Goal: Information Seeking & Learning: Learn about a topic

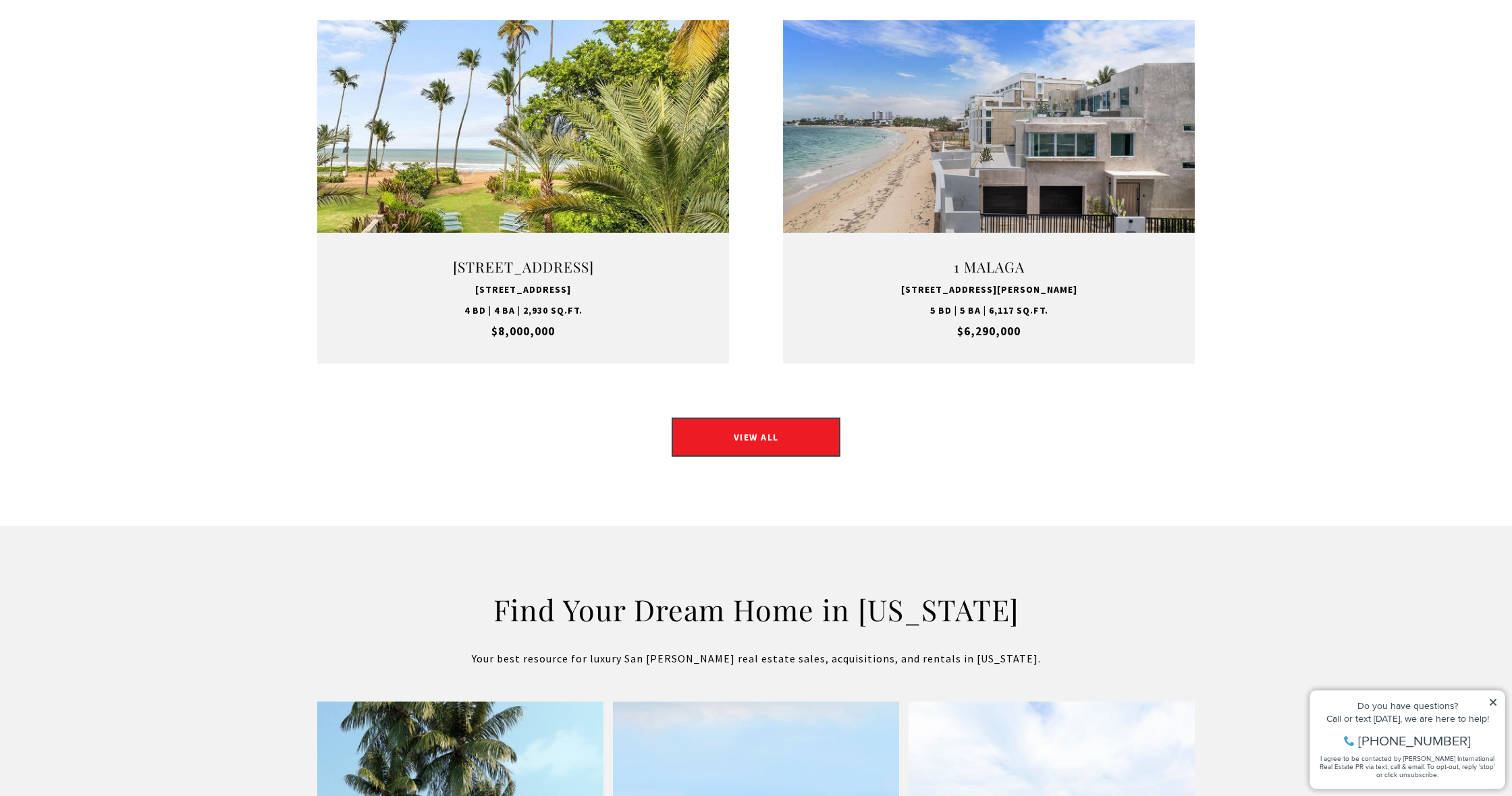
scroll to position [1802, 0]
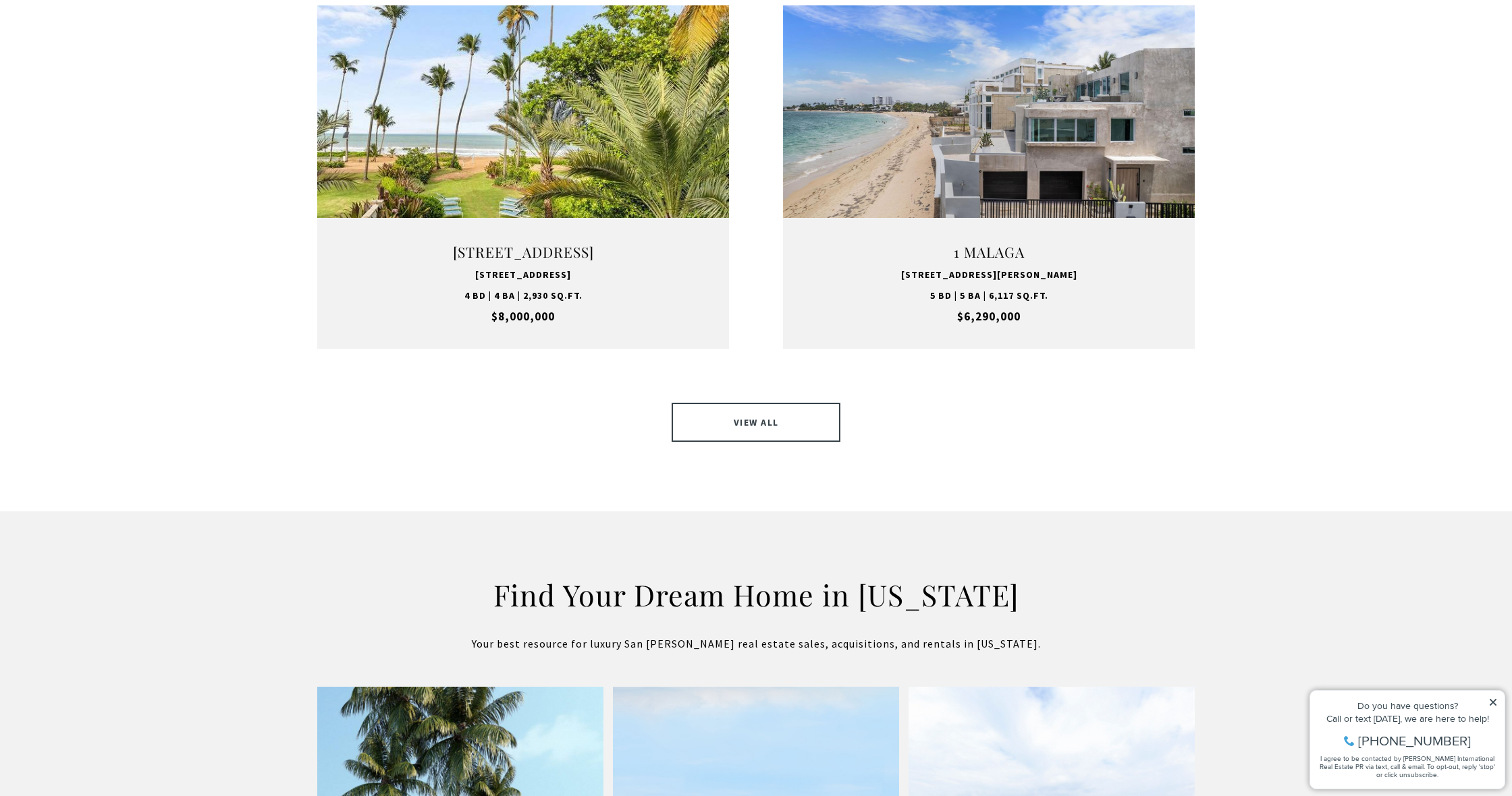
click at [808, 403] on link "VIEW ALL" at bounding box center [755, 422] width 169 height 39
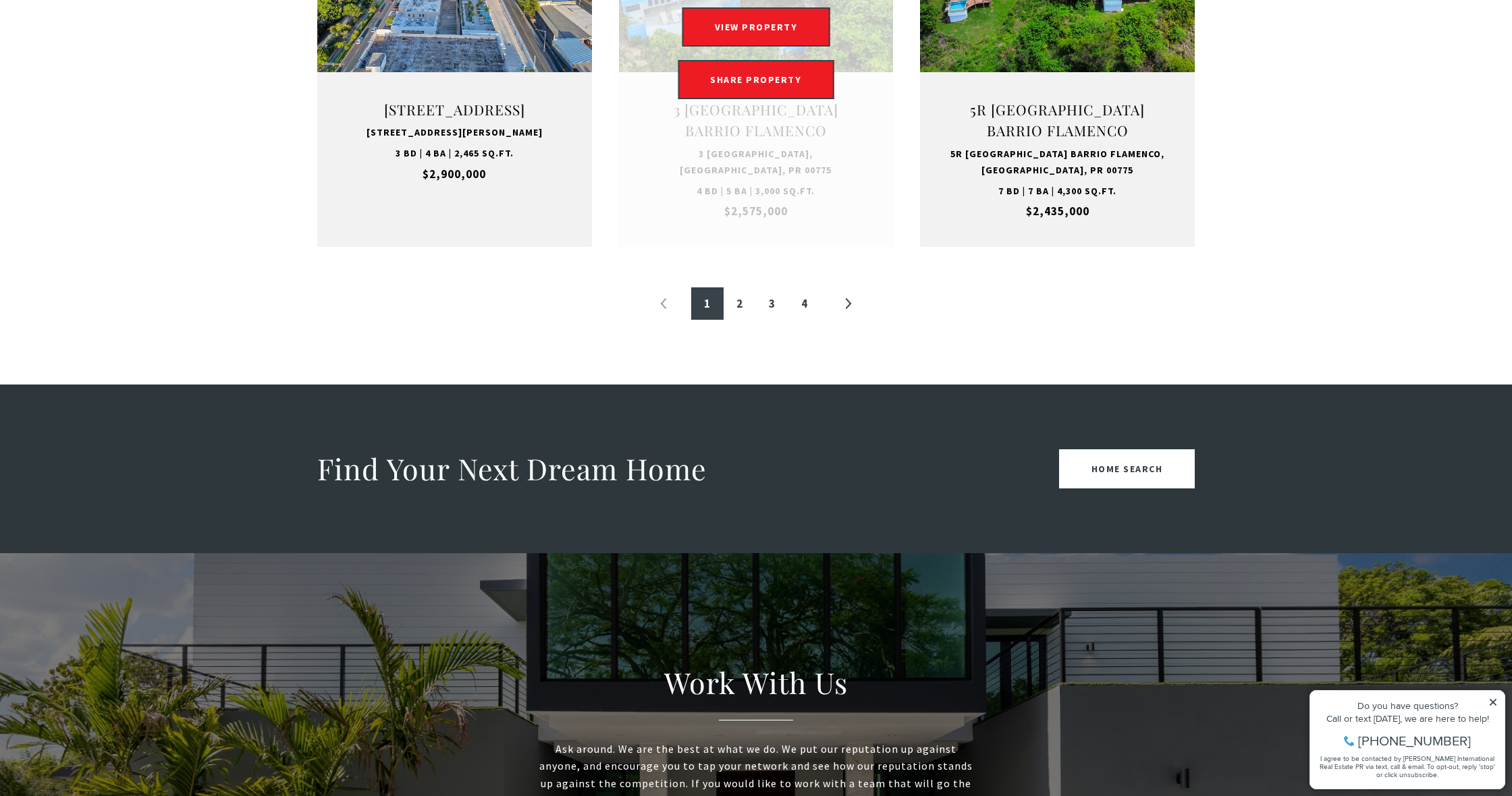
scroll to position [1553, 0]
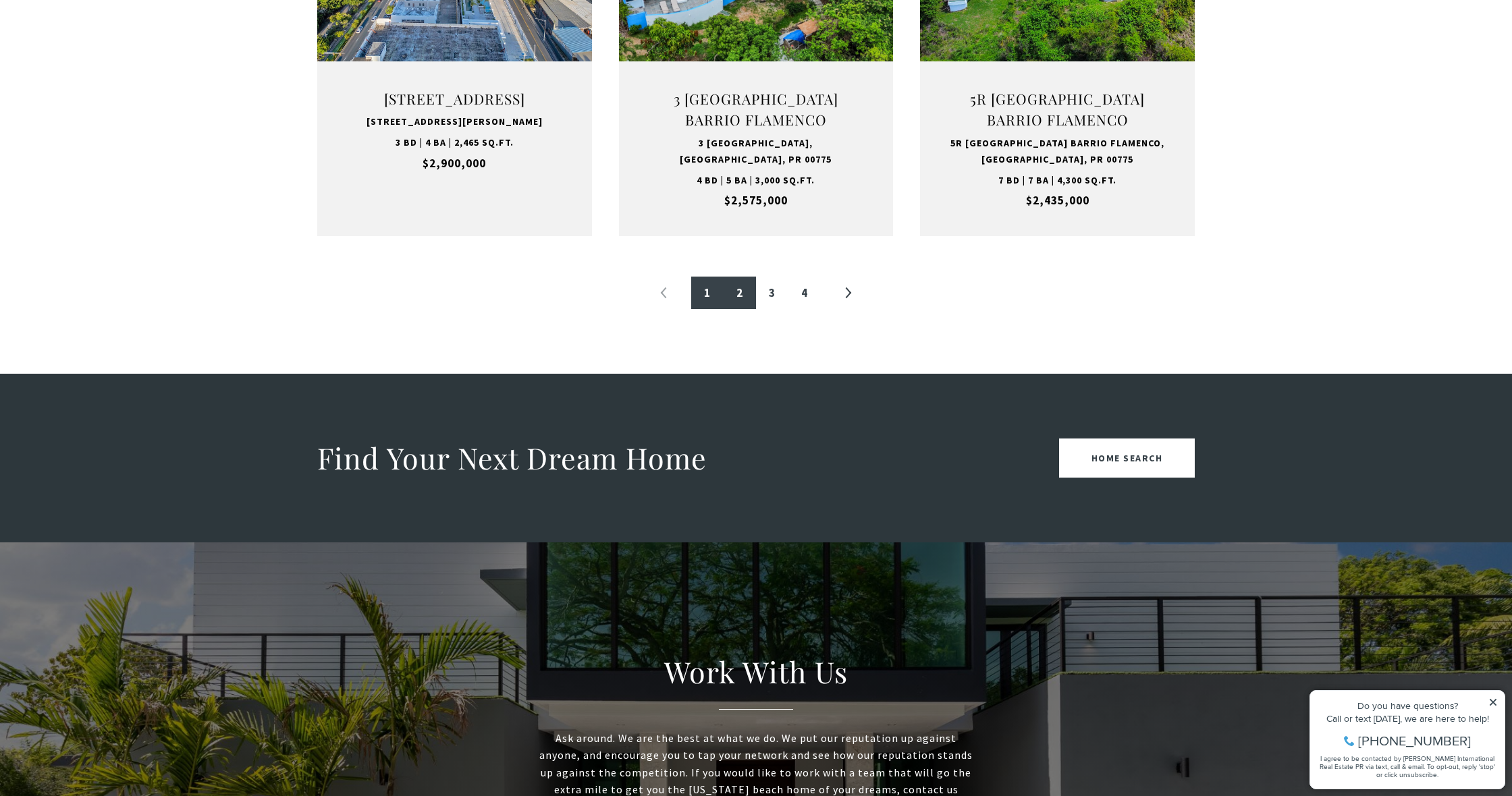
click at [744, 285] on link "2" at bounding box center [740, 292] width 32 height 32
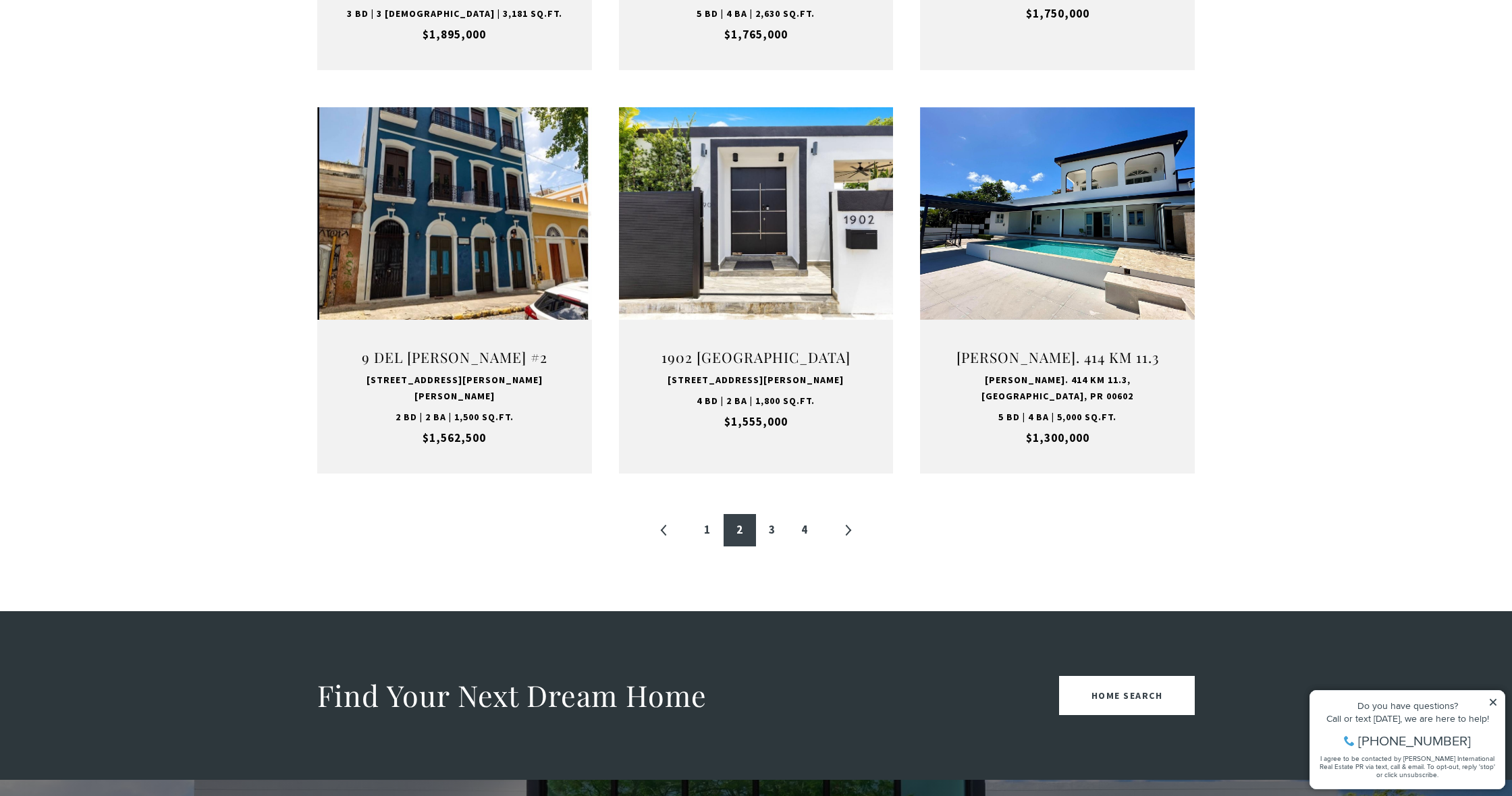
scroll to position [1297, 0]
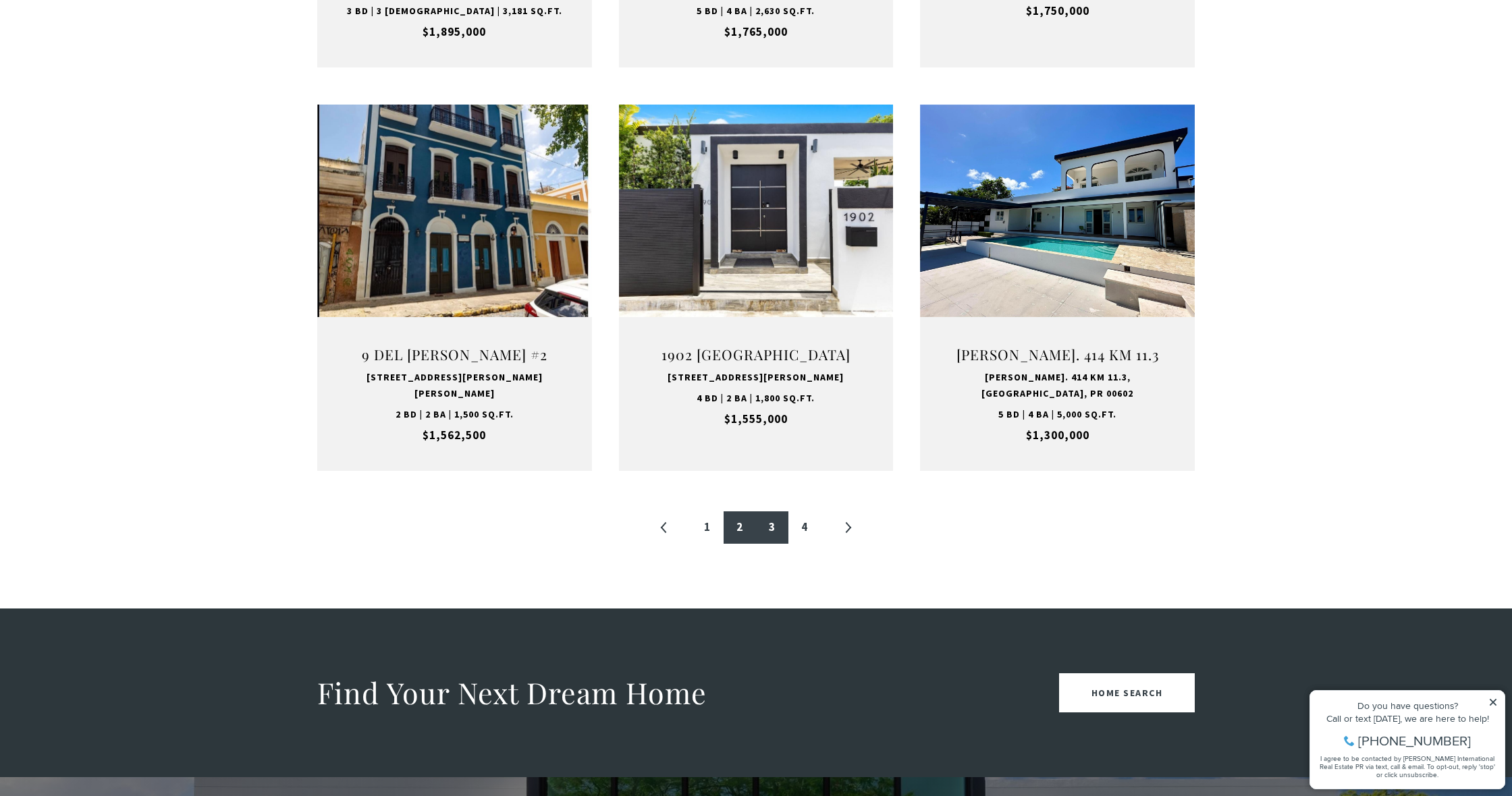
click at [775, 511] on link "3" at bounding box center [772, 527] width 32 height 32
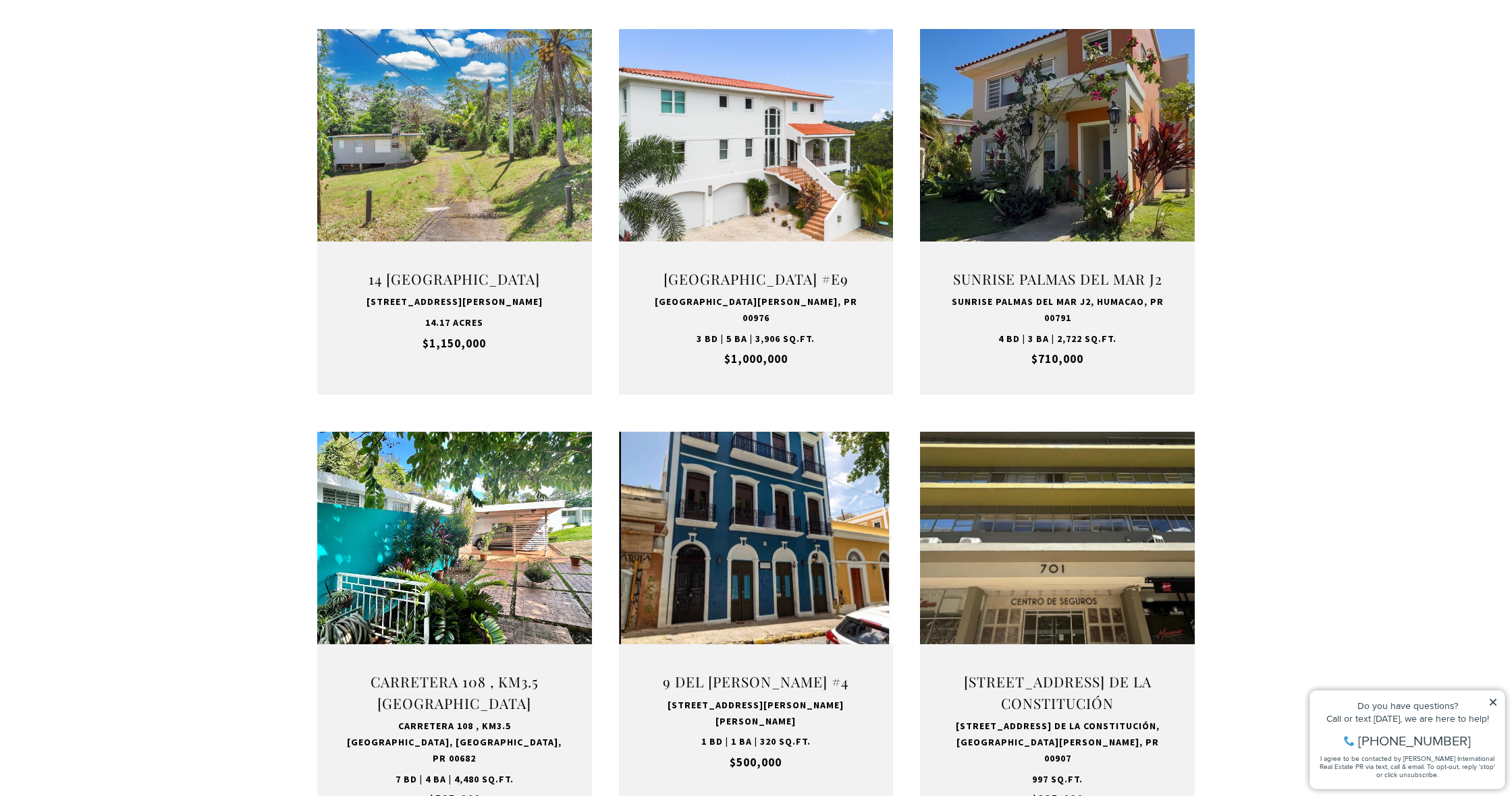
scroll to position [527, 0]
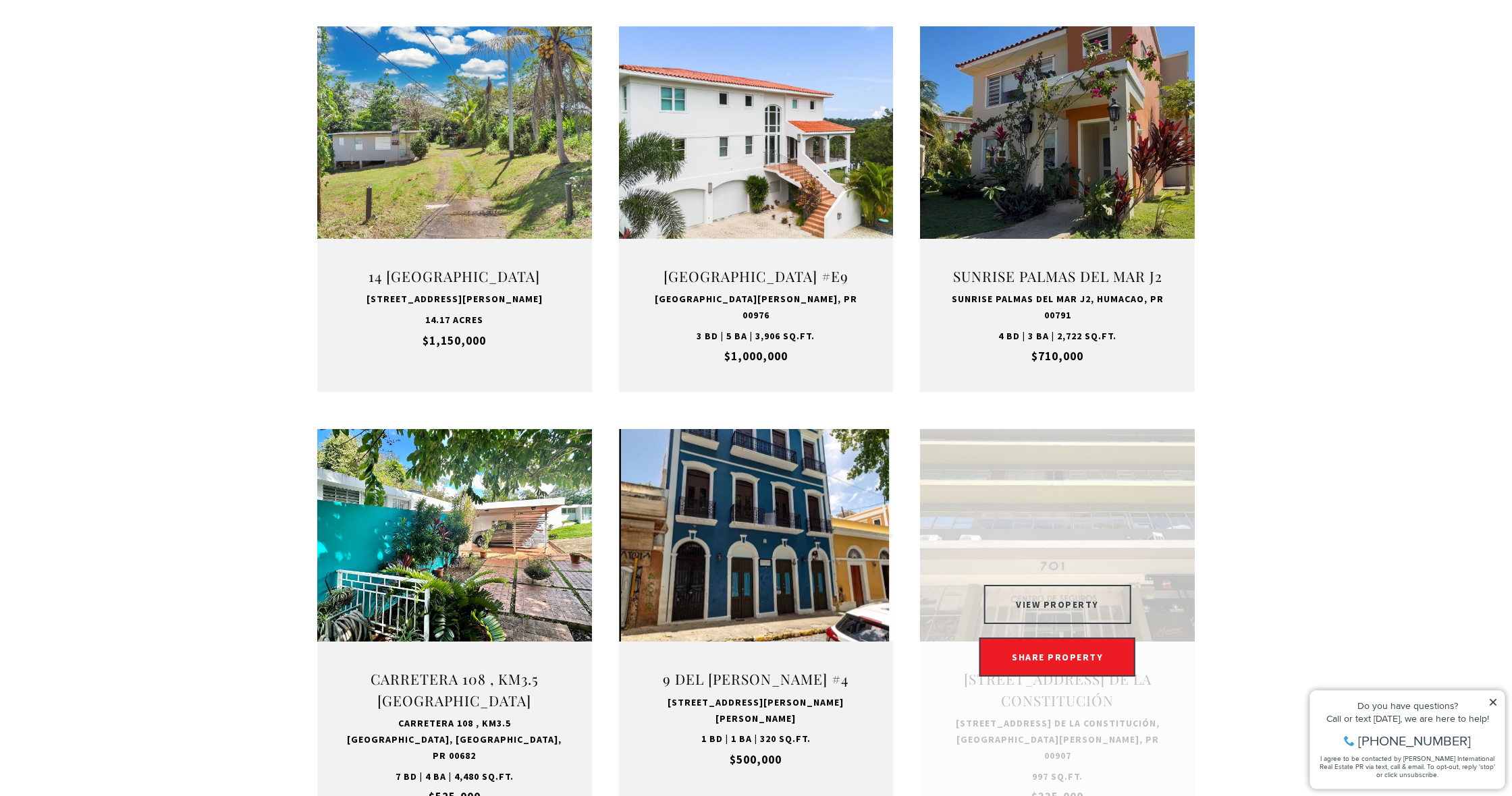
click at [1057, 595] on button "VIEW PROPERTY" at bounding box center [1057, 604] width 148 height 39
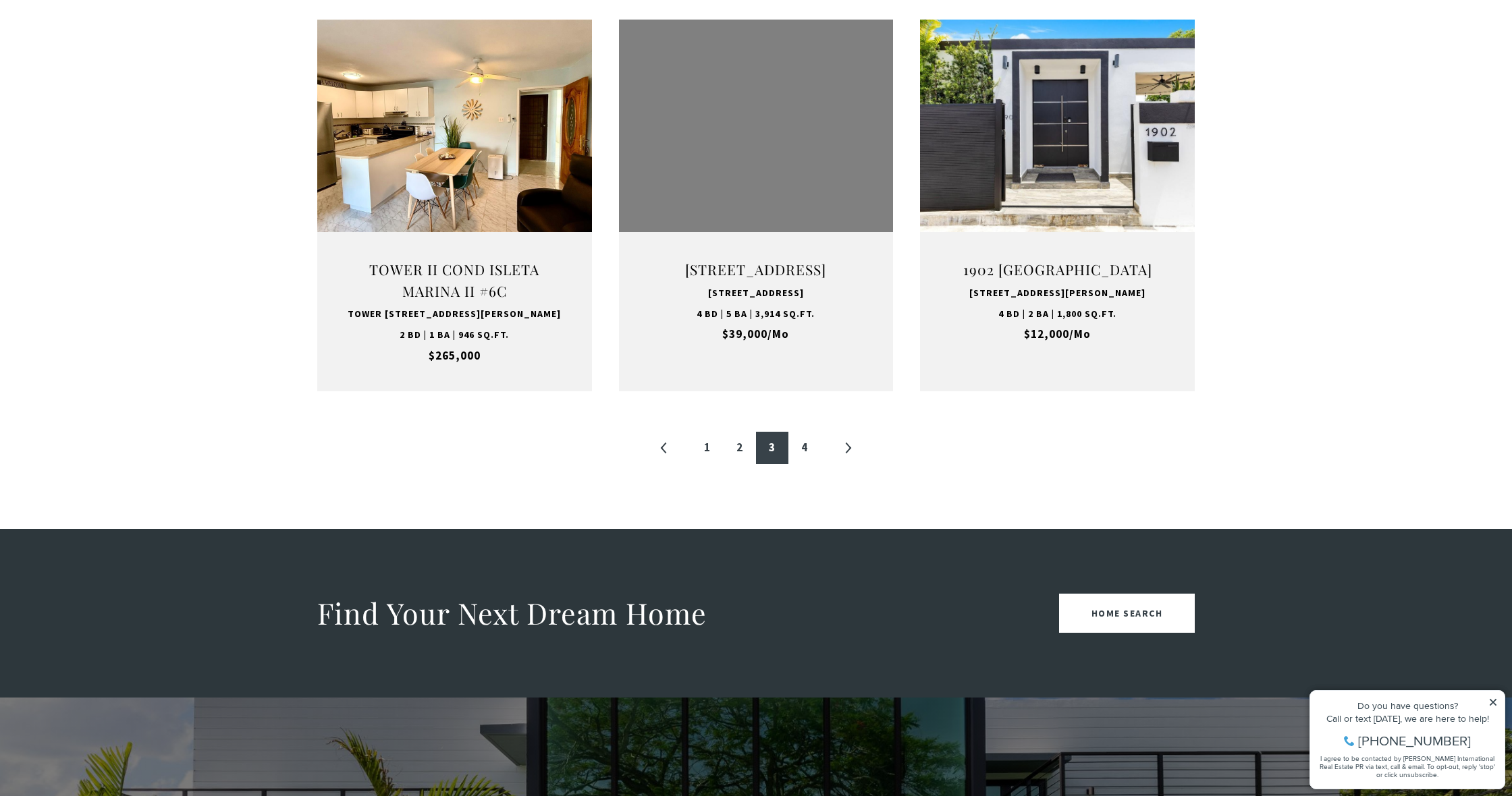
scroll to position [1397, 0]
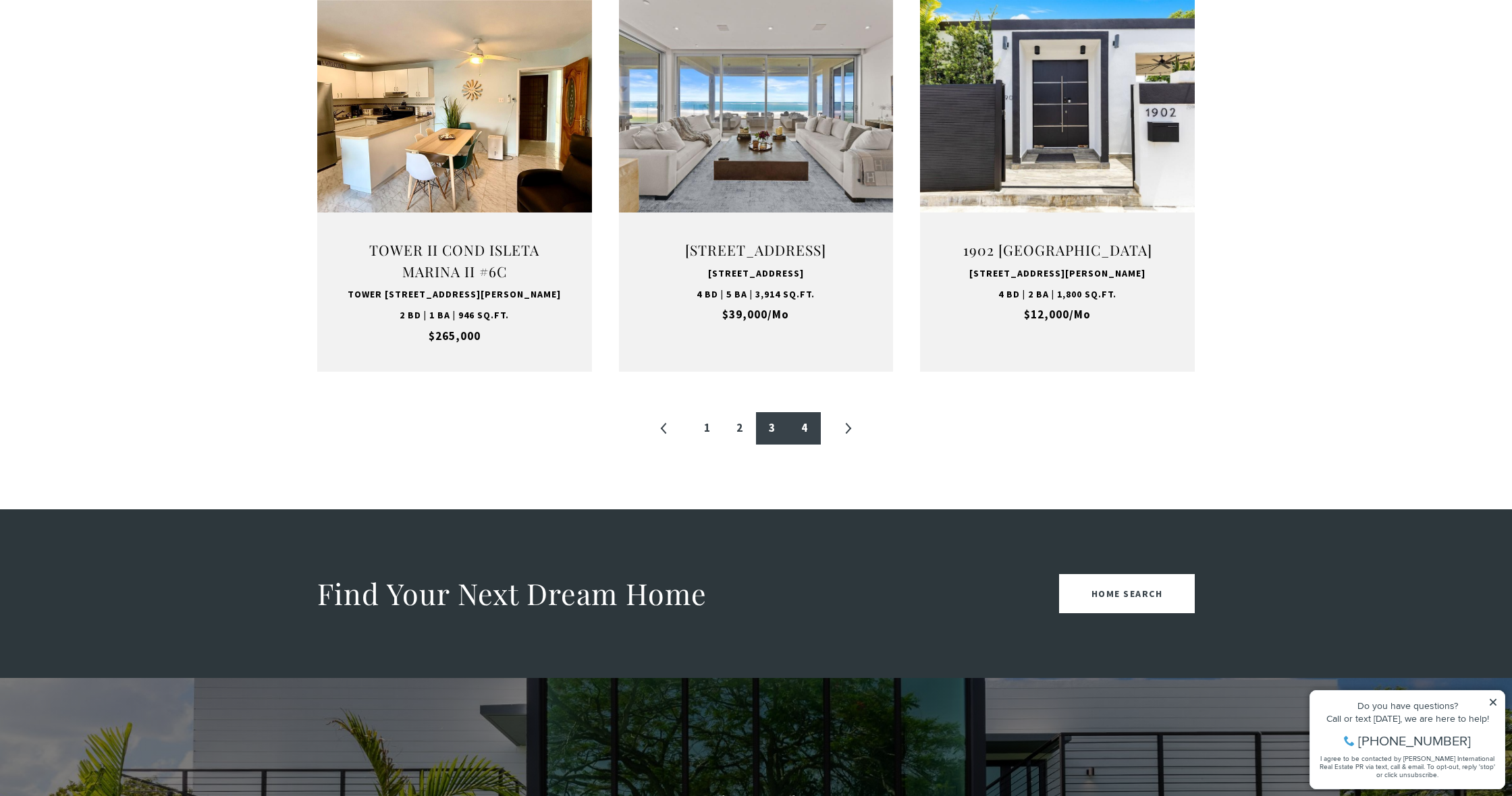
click at [808, 440] on link "4" at bounding box center [804, 428] width 32 height 32
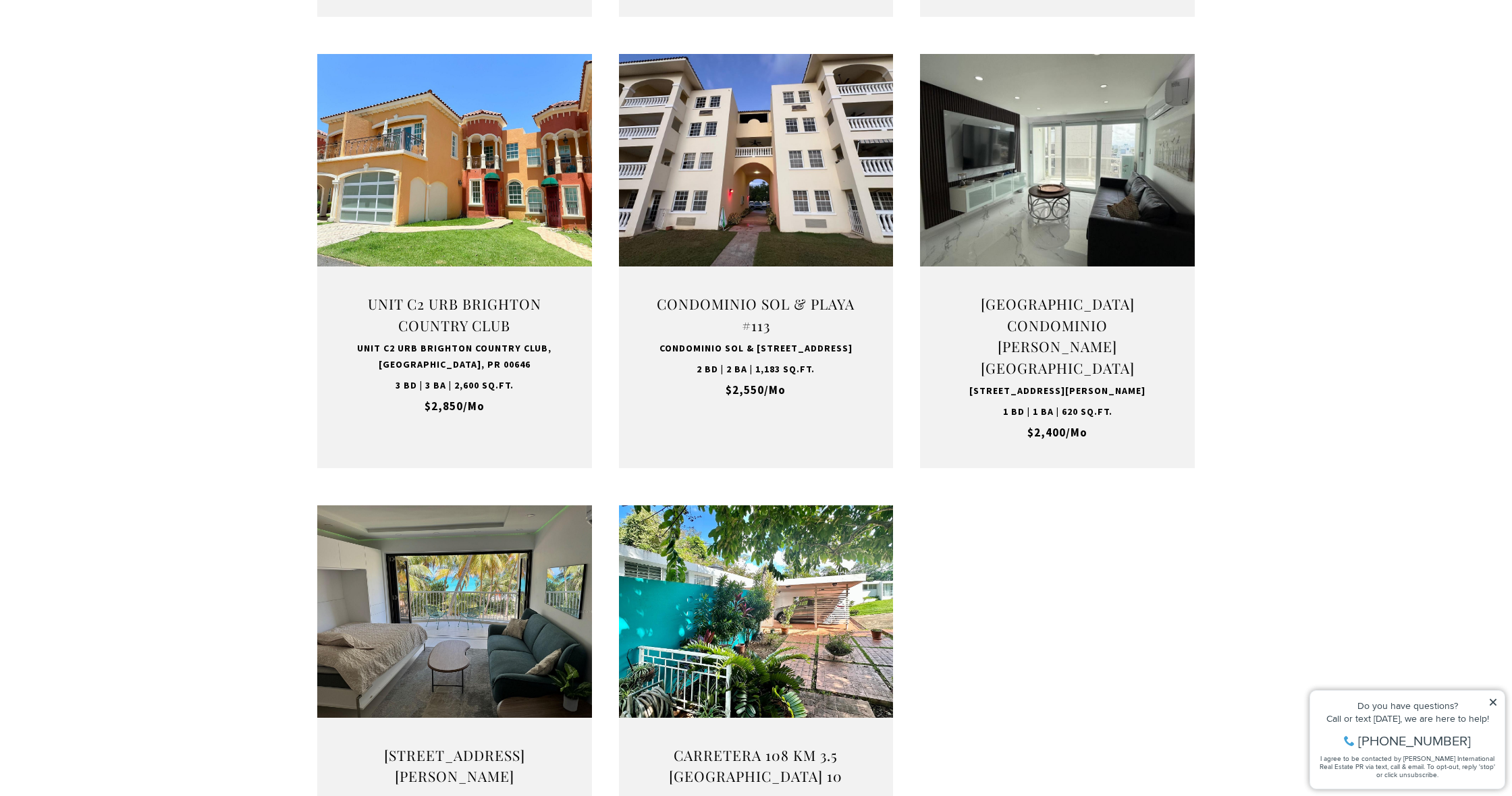
scroll to position [902, 0]
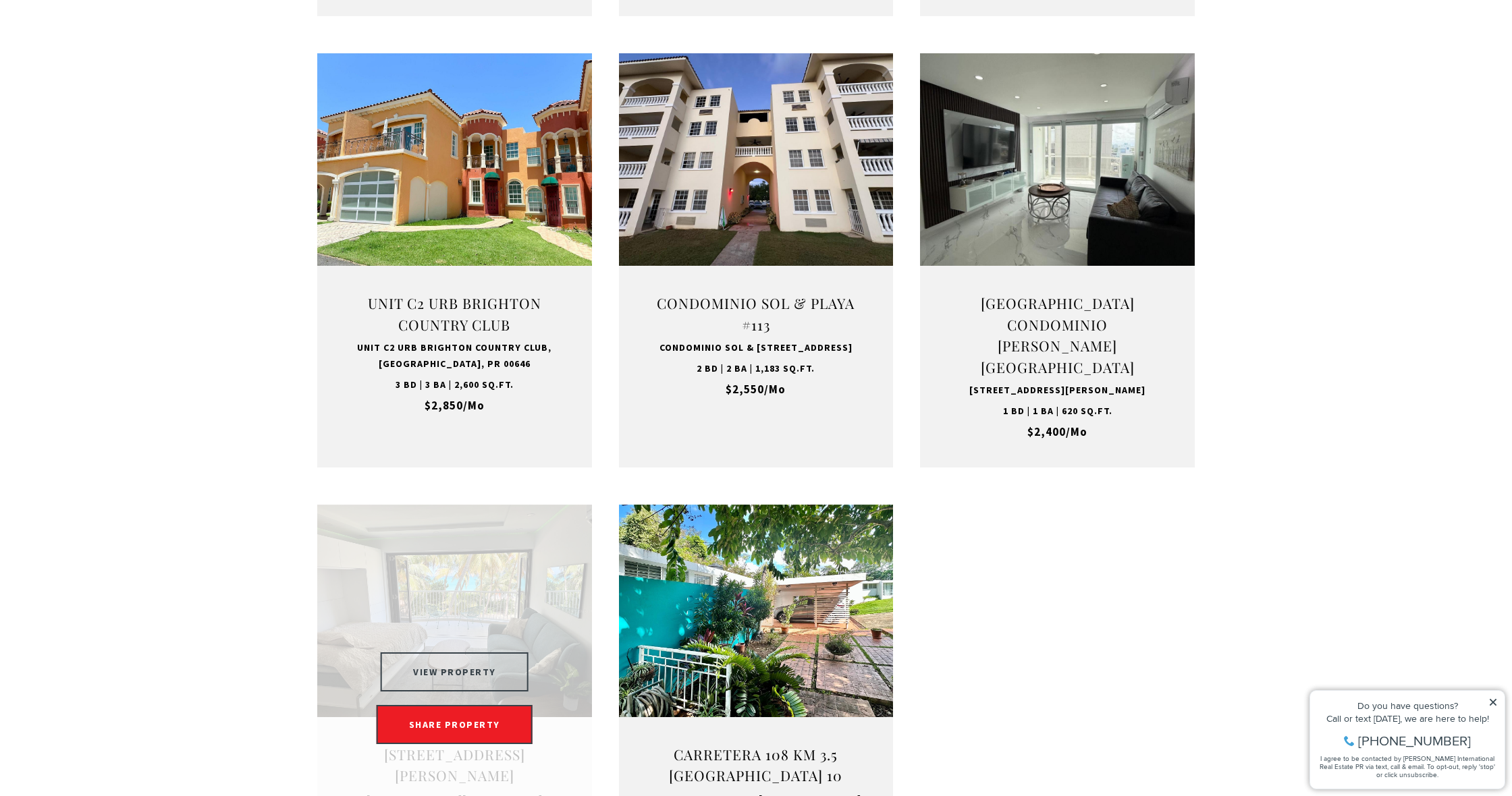
click at [442, 652] on button "VIEW PROPERTY" at bounding box center [454, 672] width 148 height 39
click at [369, 565] on link "Open this option" at bounding box center [454, 698] width 275 height 387
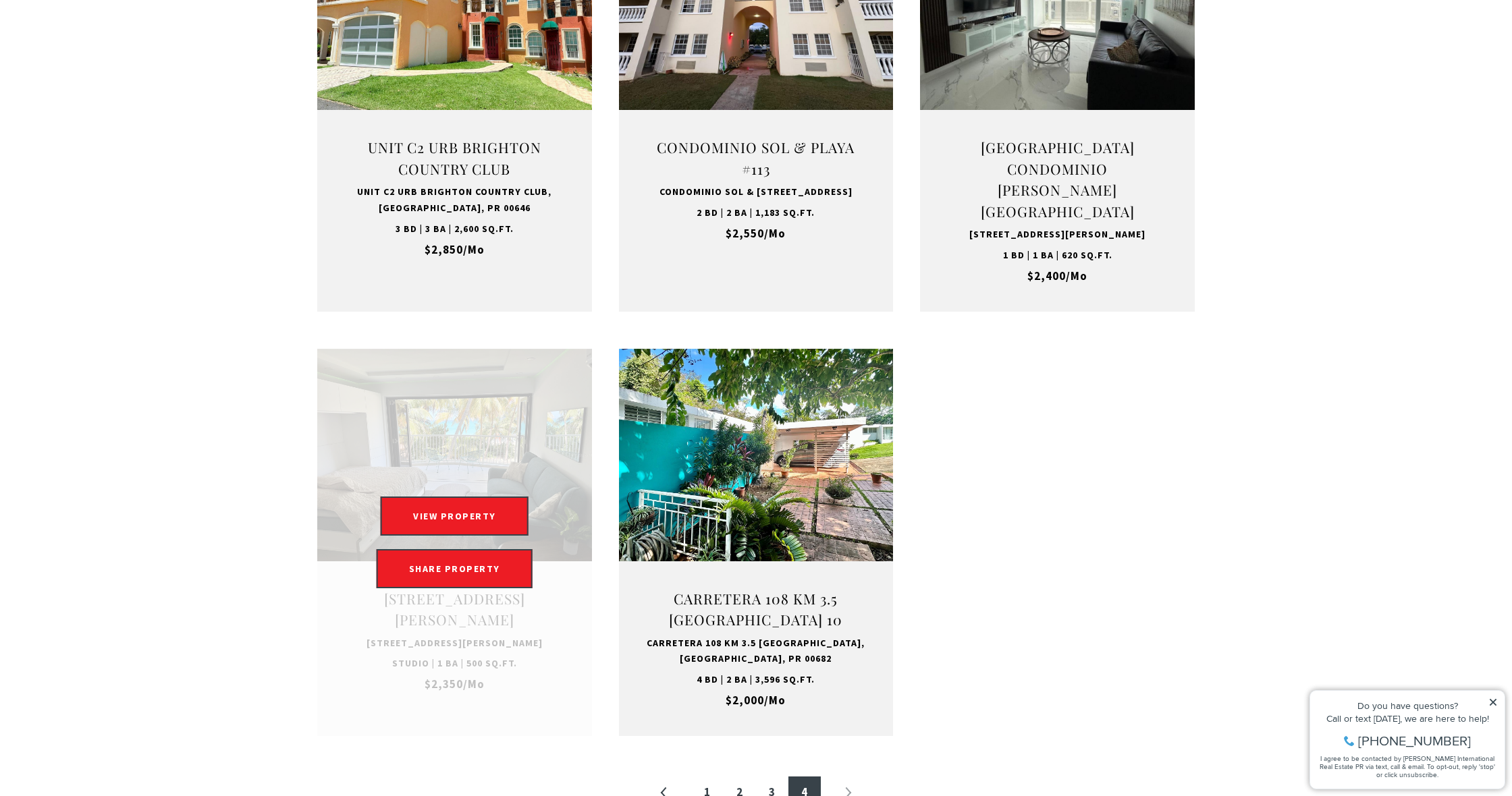
scroll to position [1082, 0]
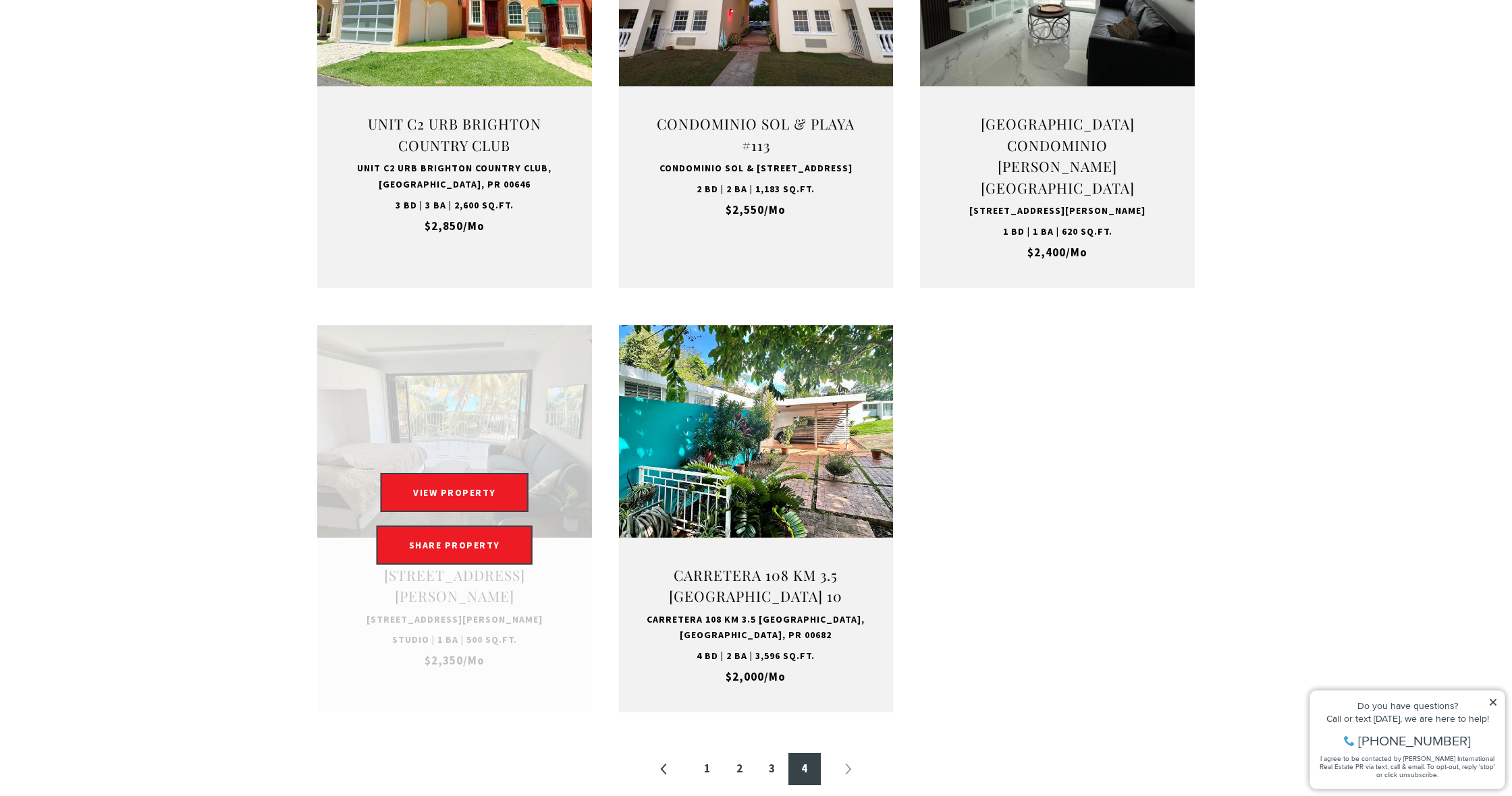
click at [426, 616] on link "Open this option" at bounding box center [454, 518] width 275 height 387
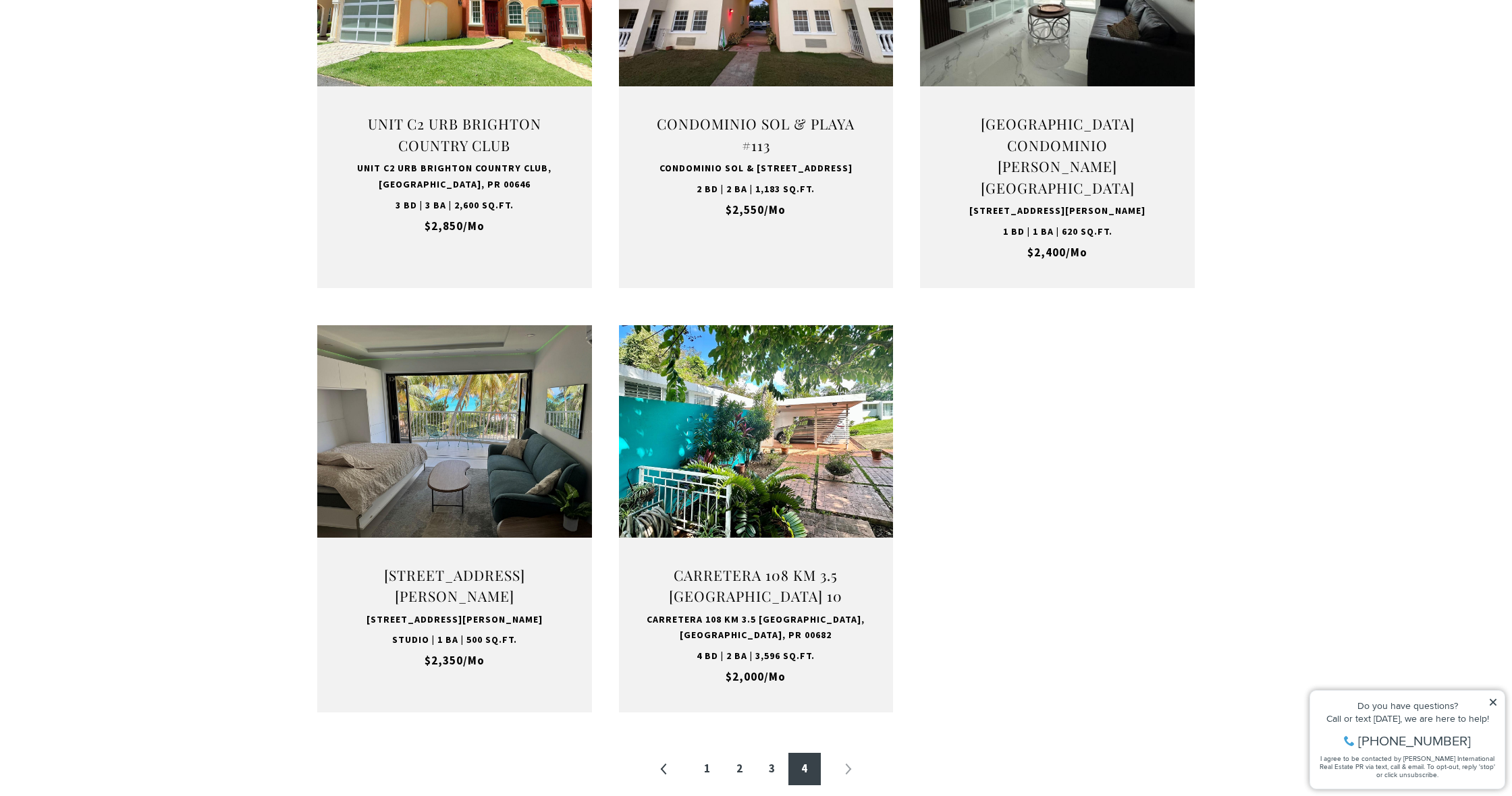
click at [849, 753] on li "»" at bounding box center [847, 768] width 32 height 32
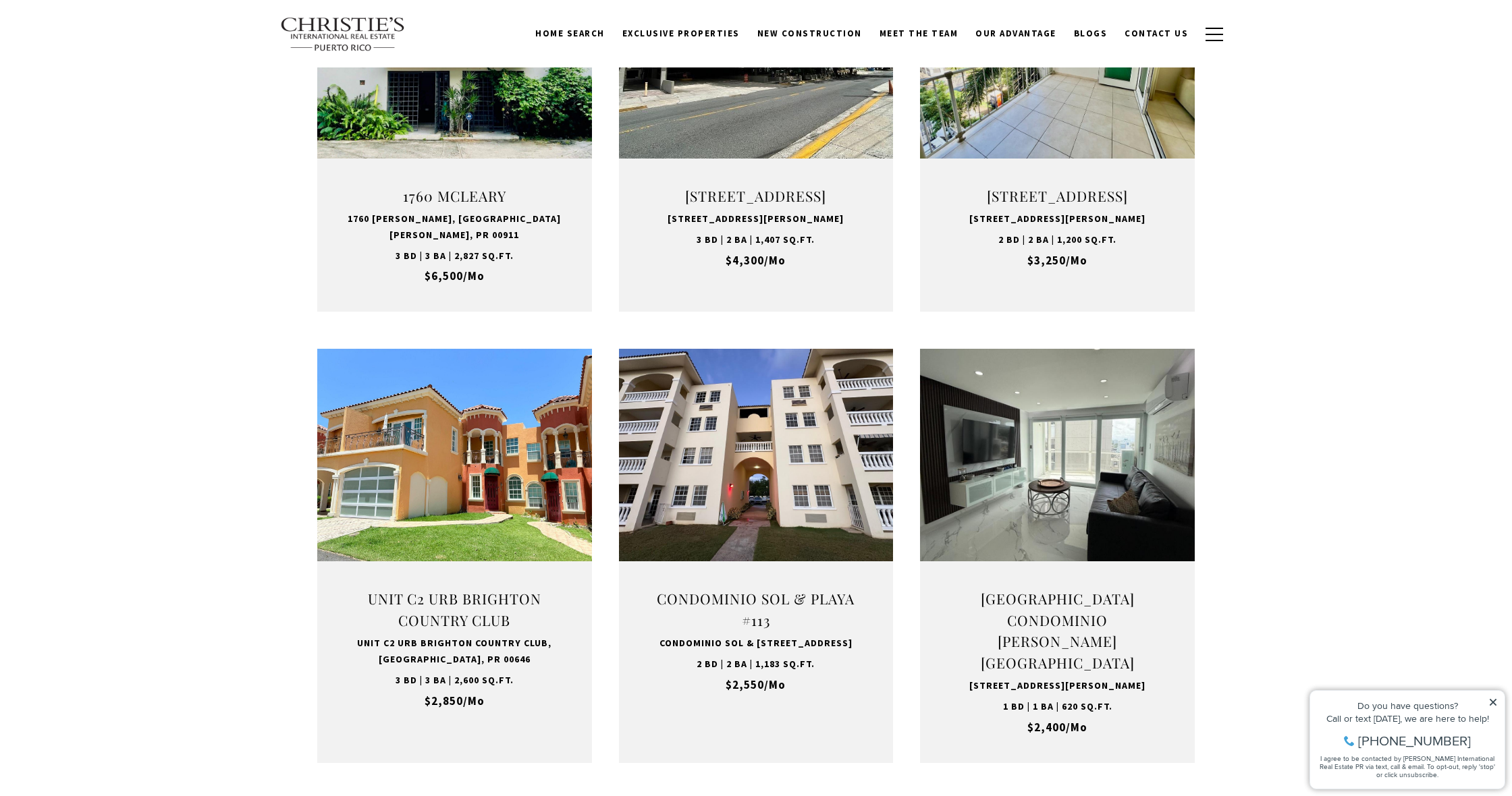
scroll to position [609, 0]
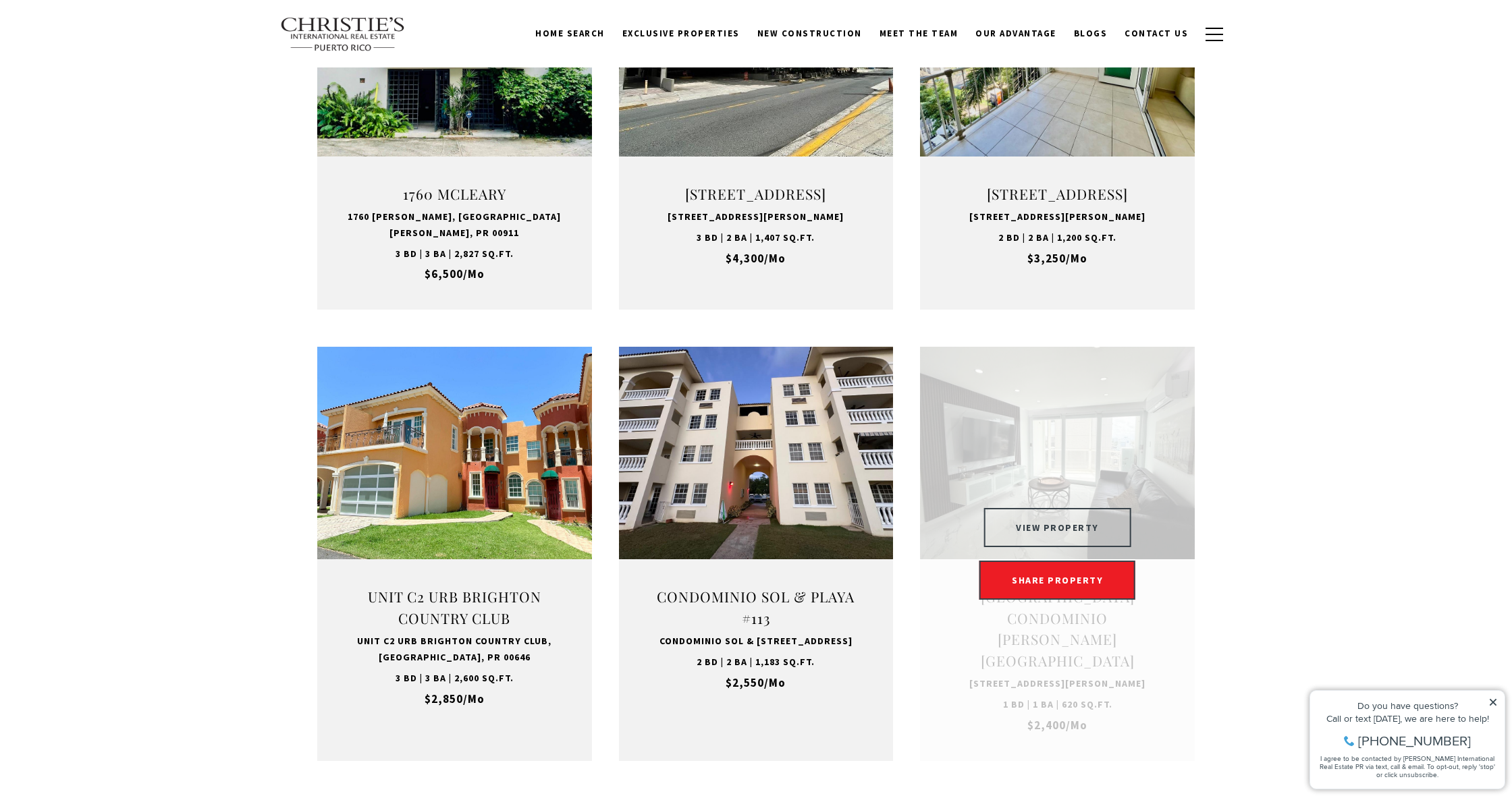
click at [1067, 508] on button "VIEW PROPERTY" at bounding box center [1057, 527] width 148 height 39
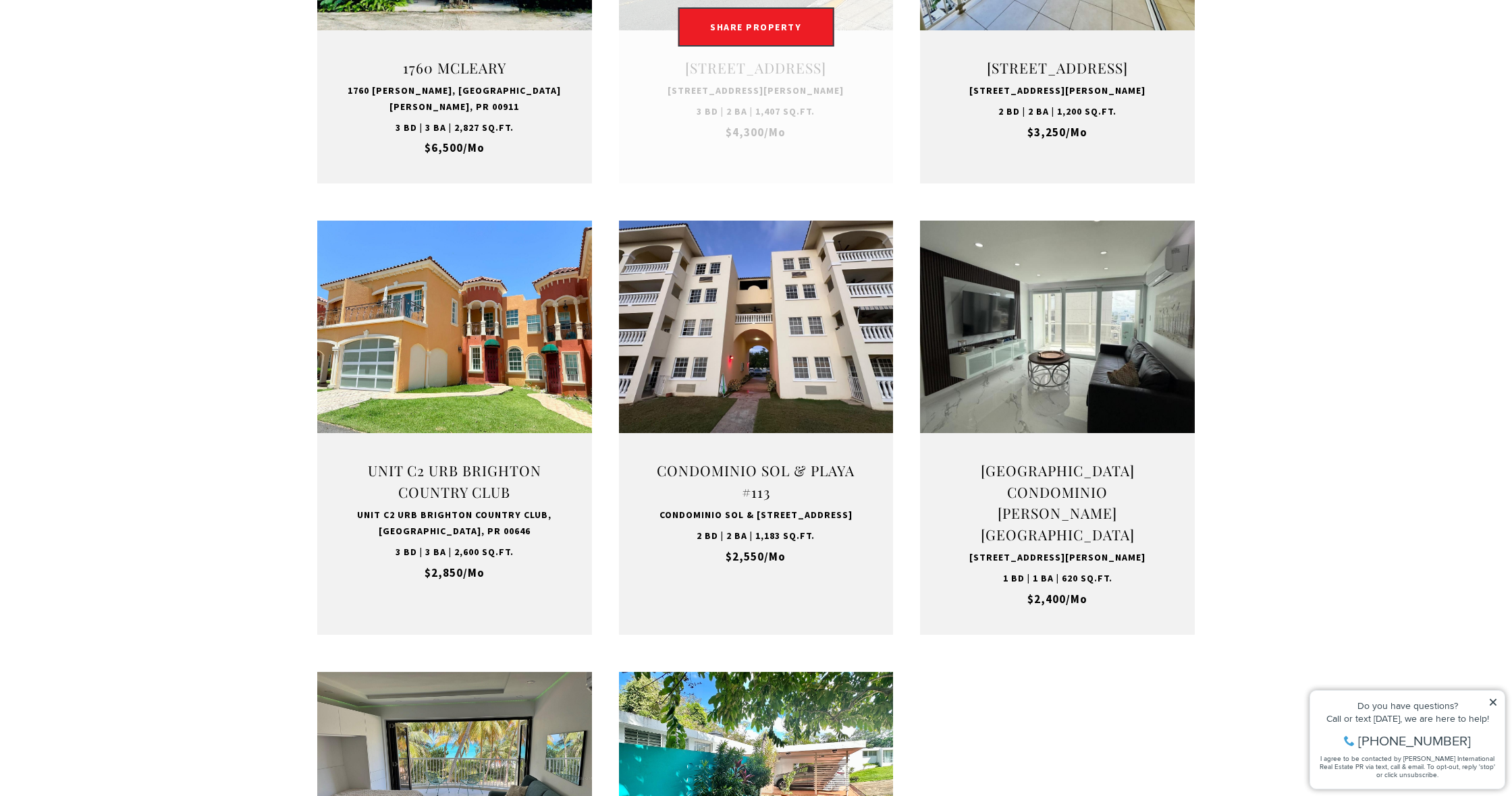
scroll to position [736, 0]
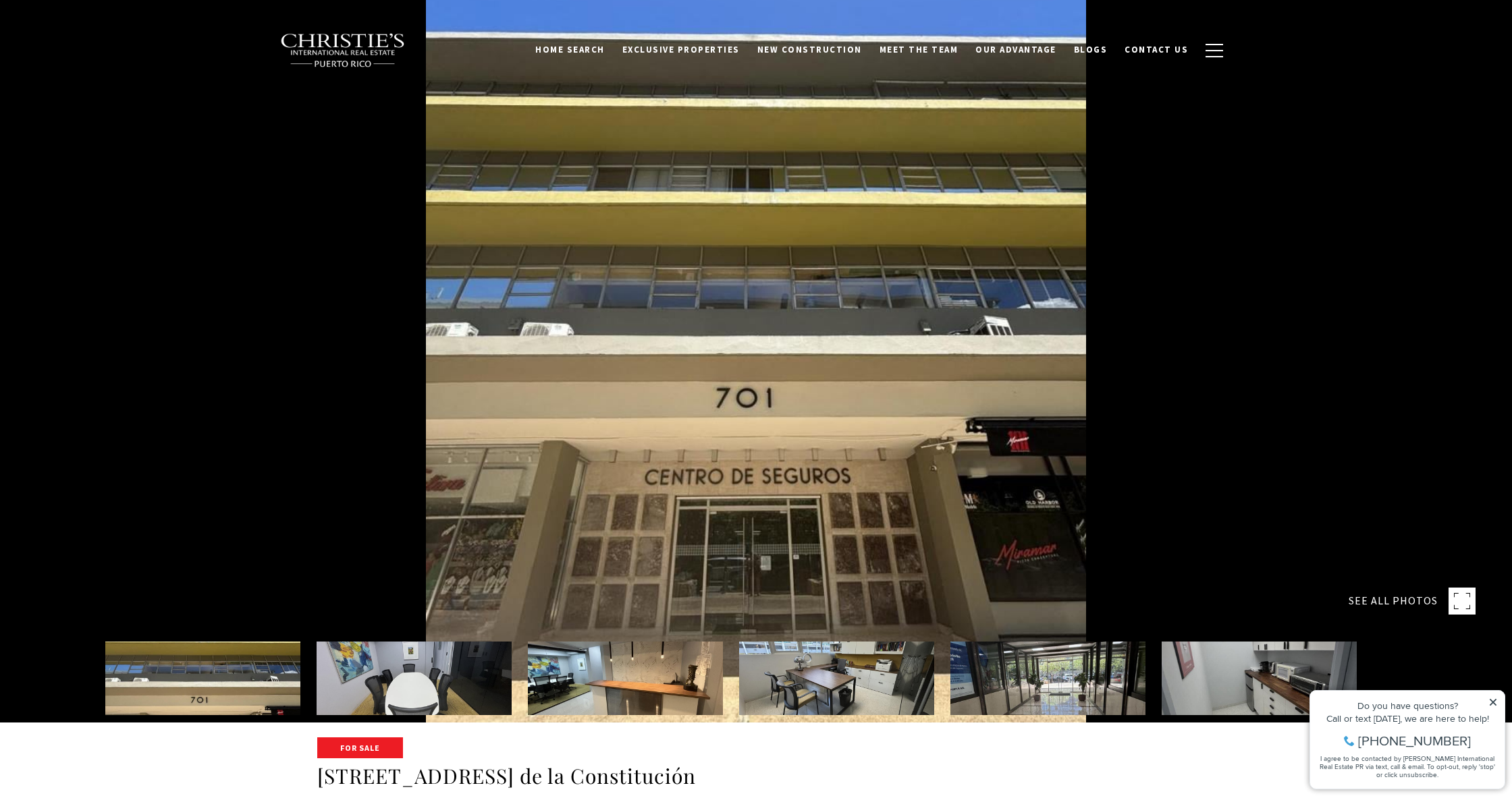
scroll to position [76, 0]
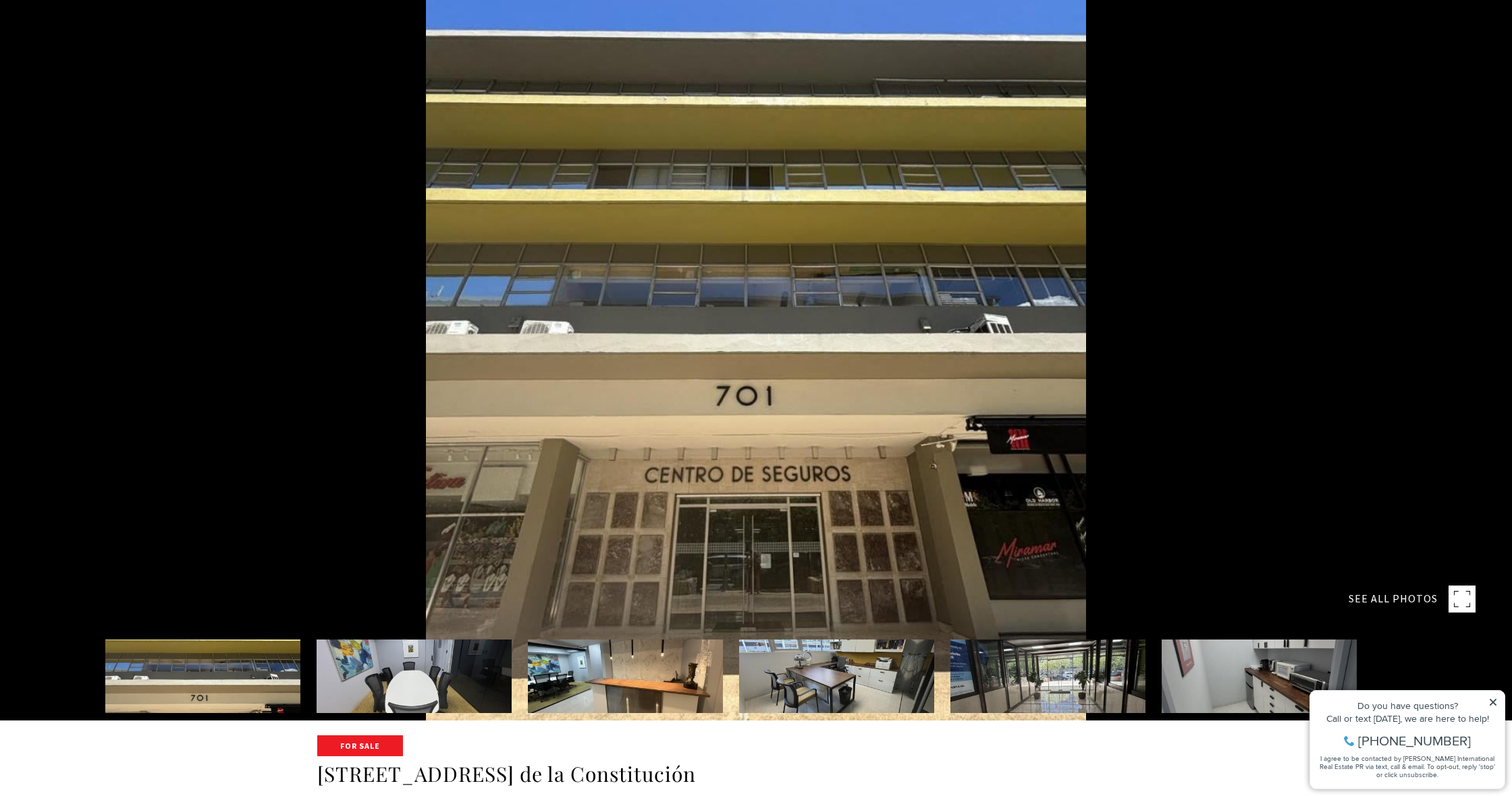
click at [1493, 702] on icon at bounding box center [1493, 702] width 7 height 7
click at [421, 650] on img at bounding box center [414, 676] width 195 height 73
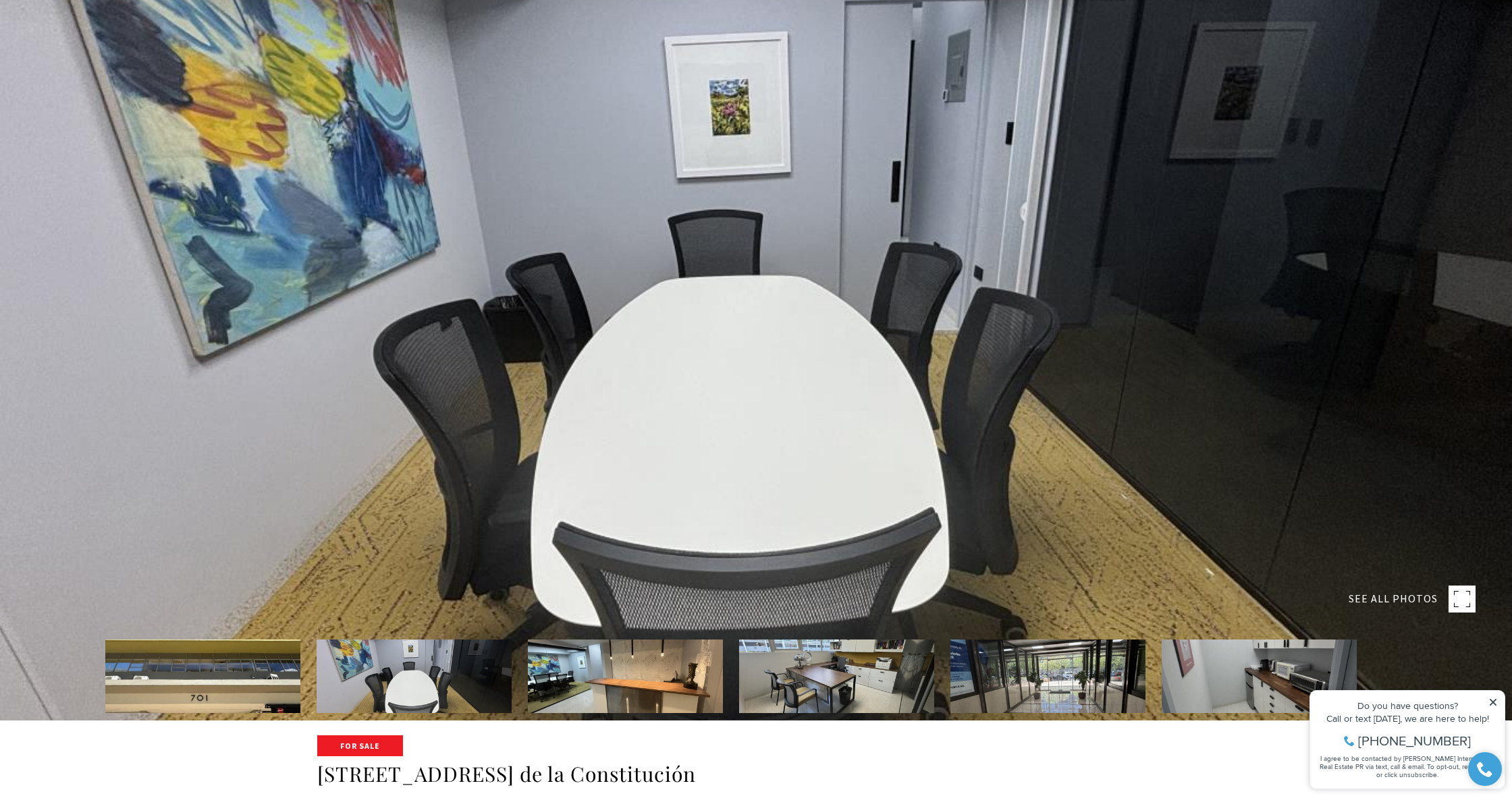
click at [575, 683] on img at bounding box center [625, 676] width 195 height 73
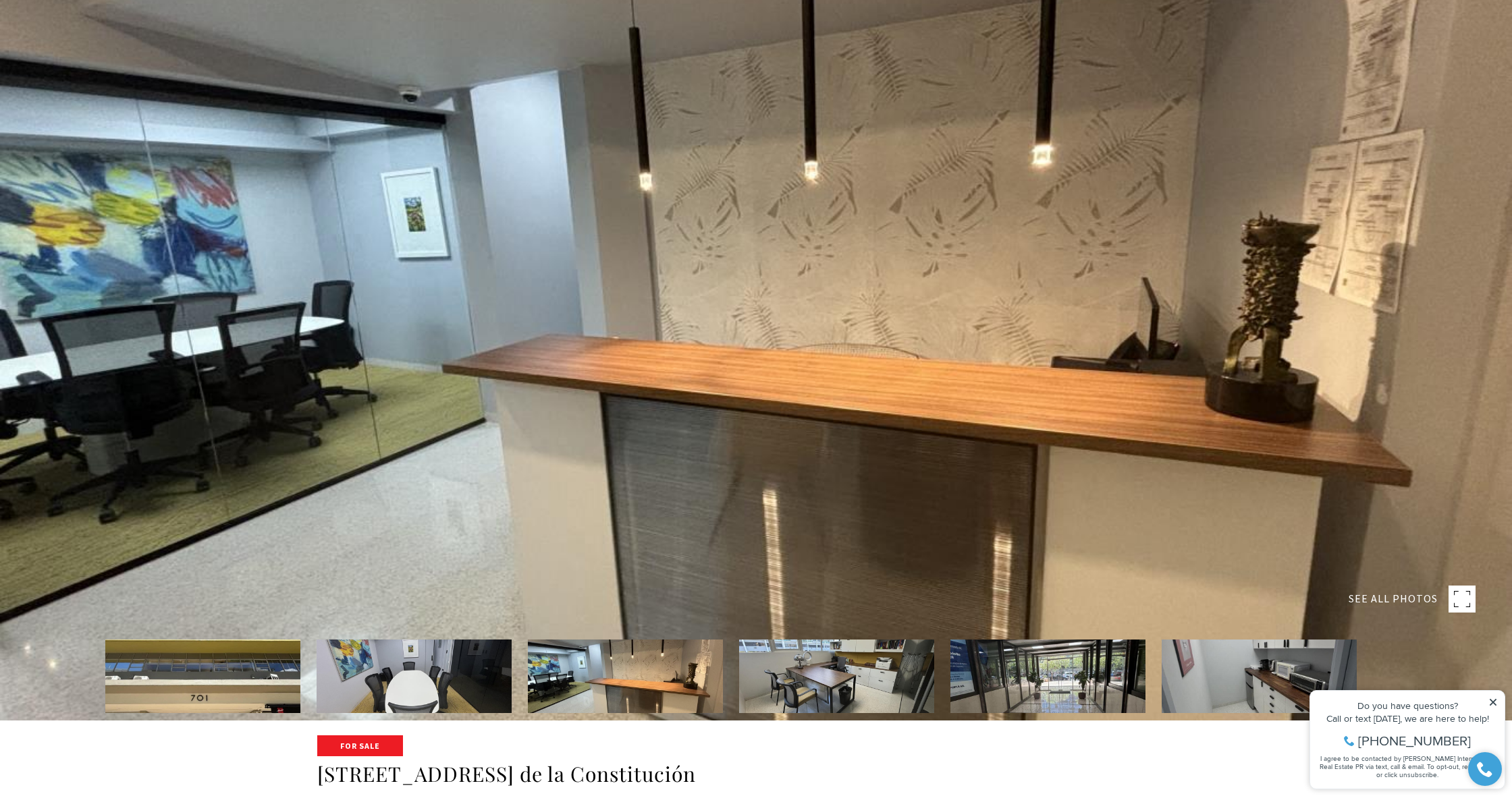
click at [811, 687] on img at bounding box center [836, 676] width 195 height 73
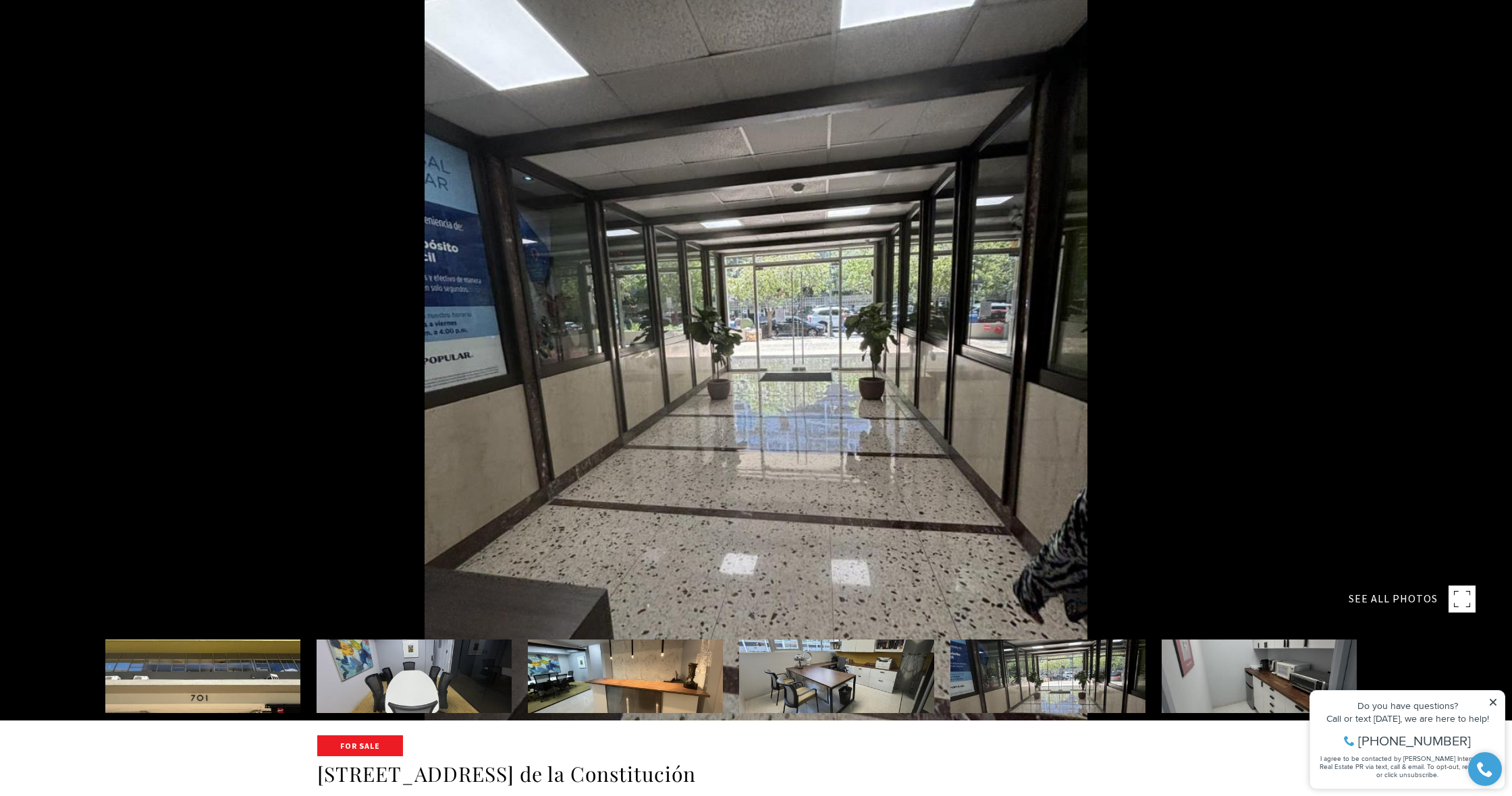
click at [1218, 699] on img at bounding box center [1259, 676] width 195 height 73
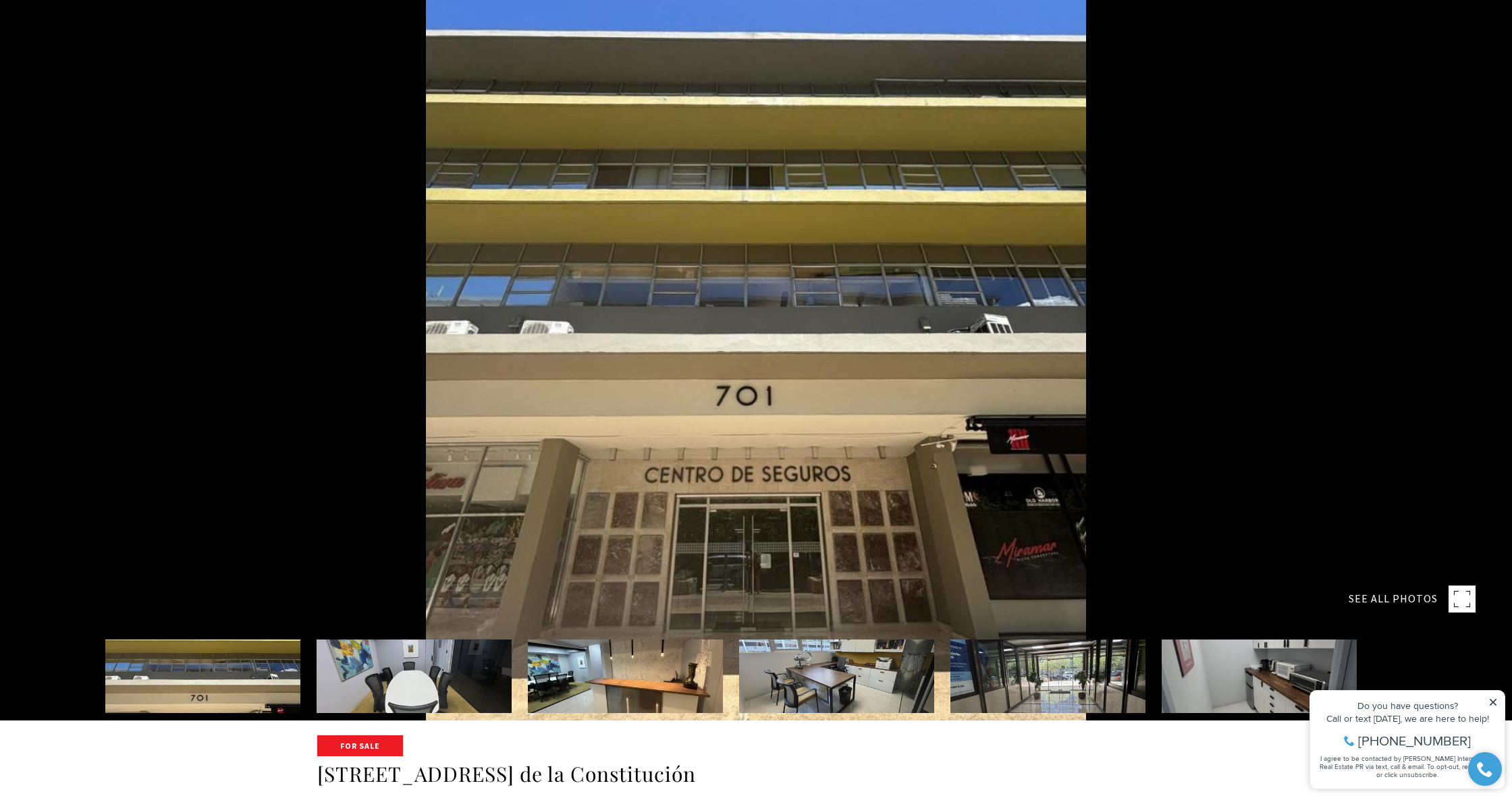
click at [1495, 700] on icon at bounding box center [1493, 702] width 7 height 7
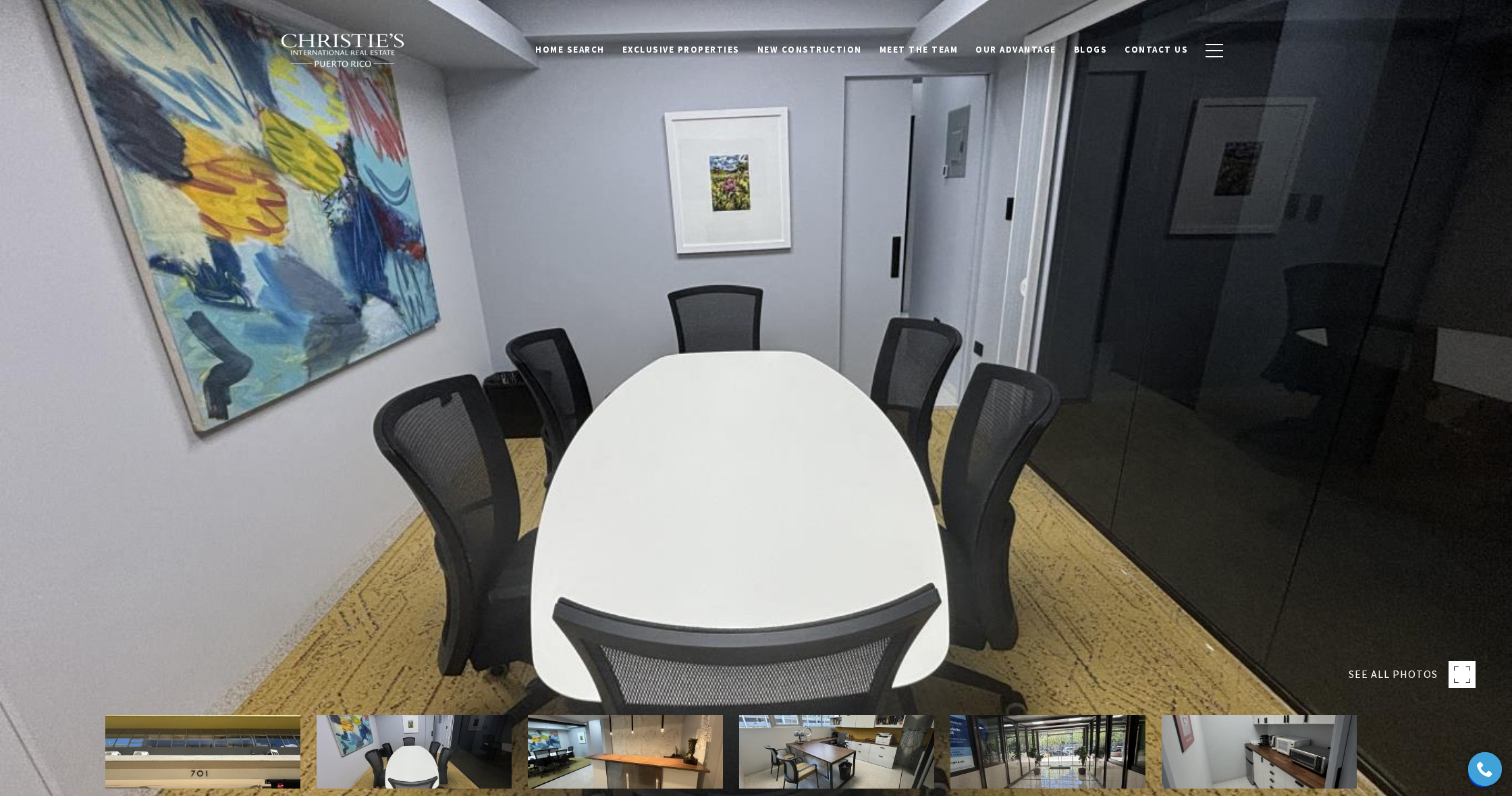
scroll to position [0, 0]
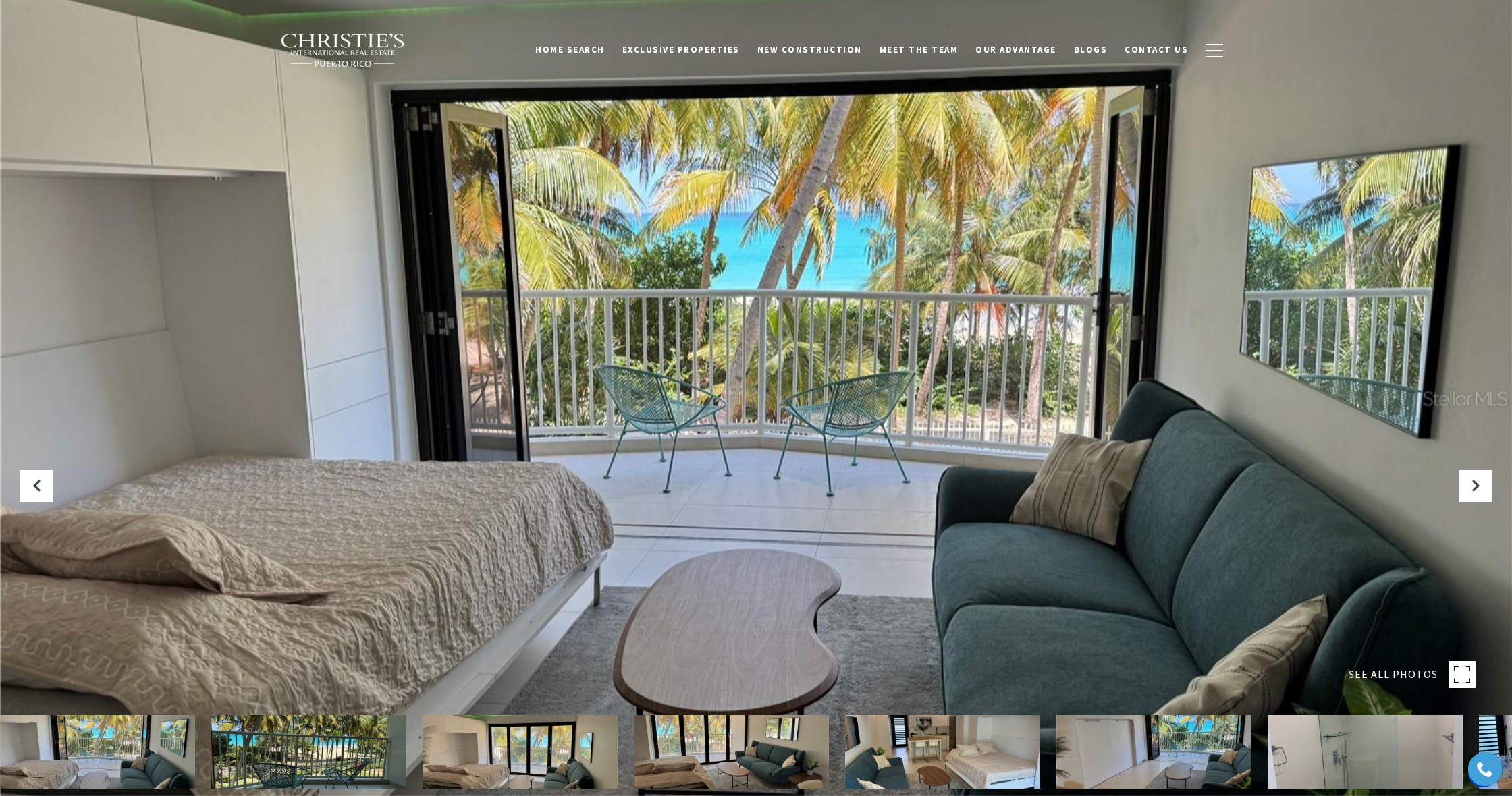
click at [1392, 676] on span "SEE ALL PHOTOS" at bounding box center [1393, 674] width 89 height 17
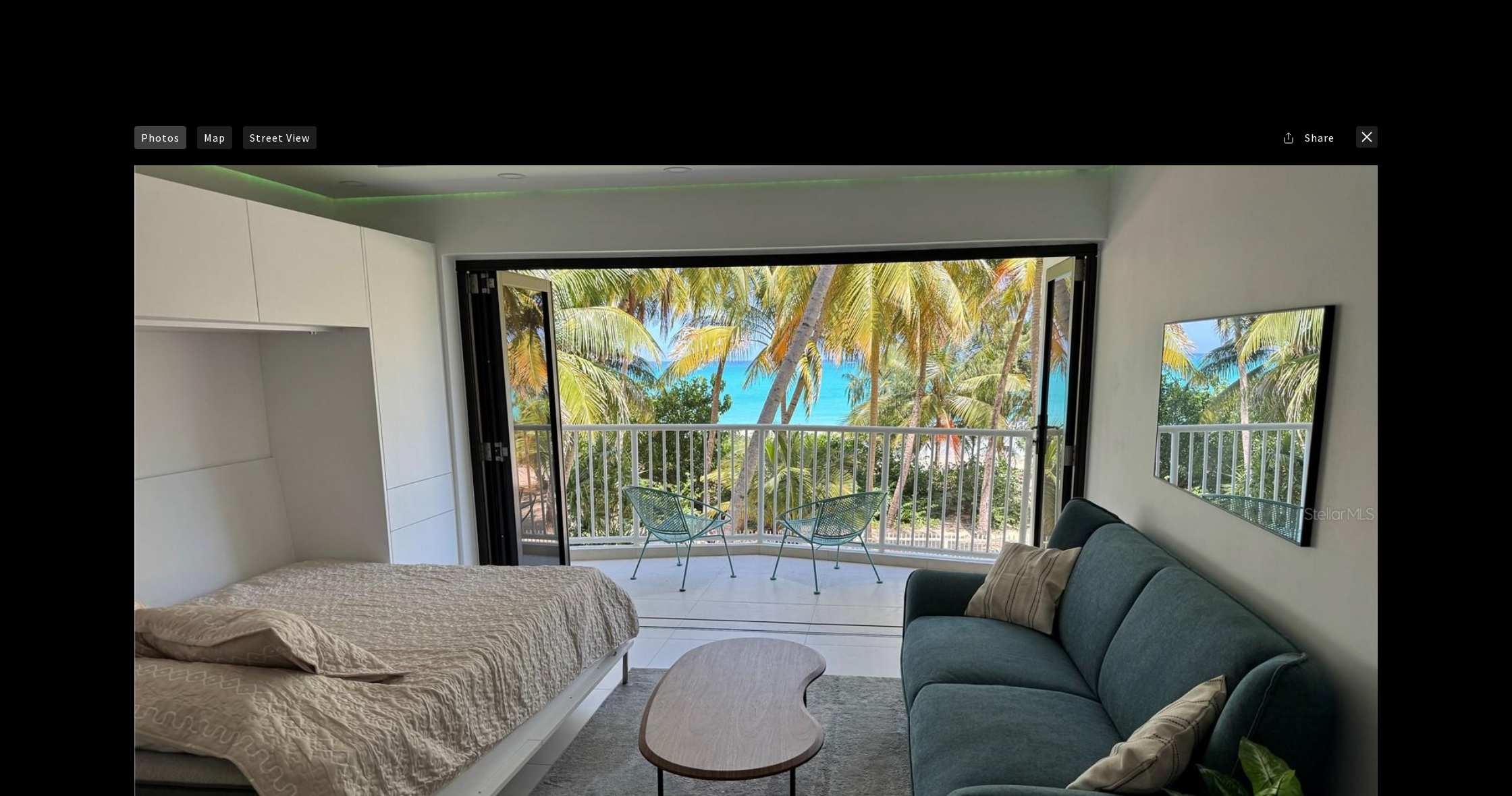
click at [1179, 493] on div at bounding box center [756, 514] width 1244 height 696
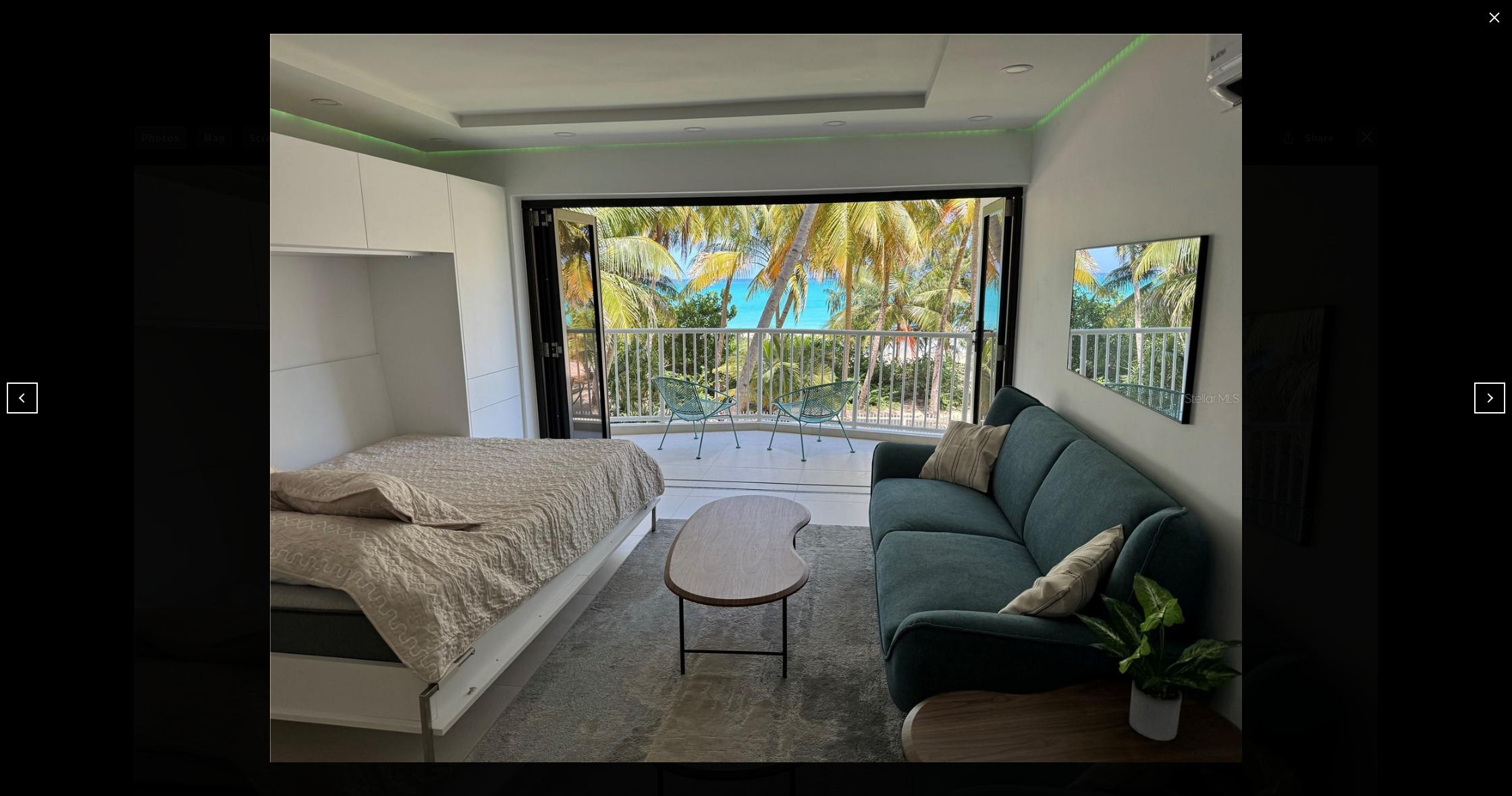
click at [1489, 397] on button "Next" at bounding box center [1490, 398] width 31 height 31
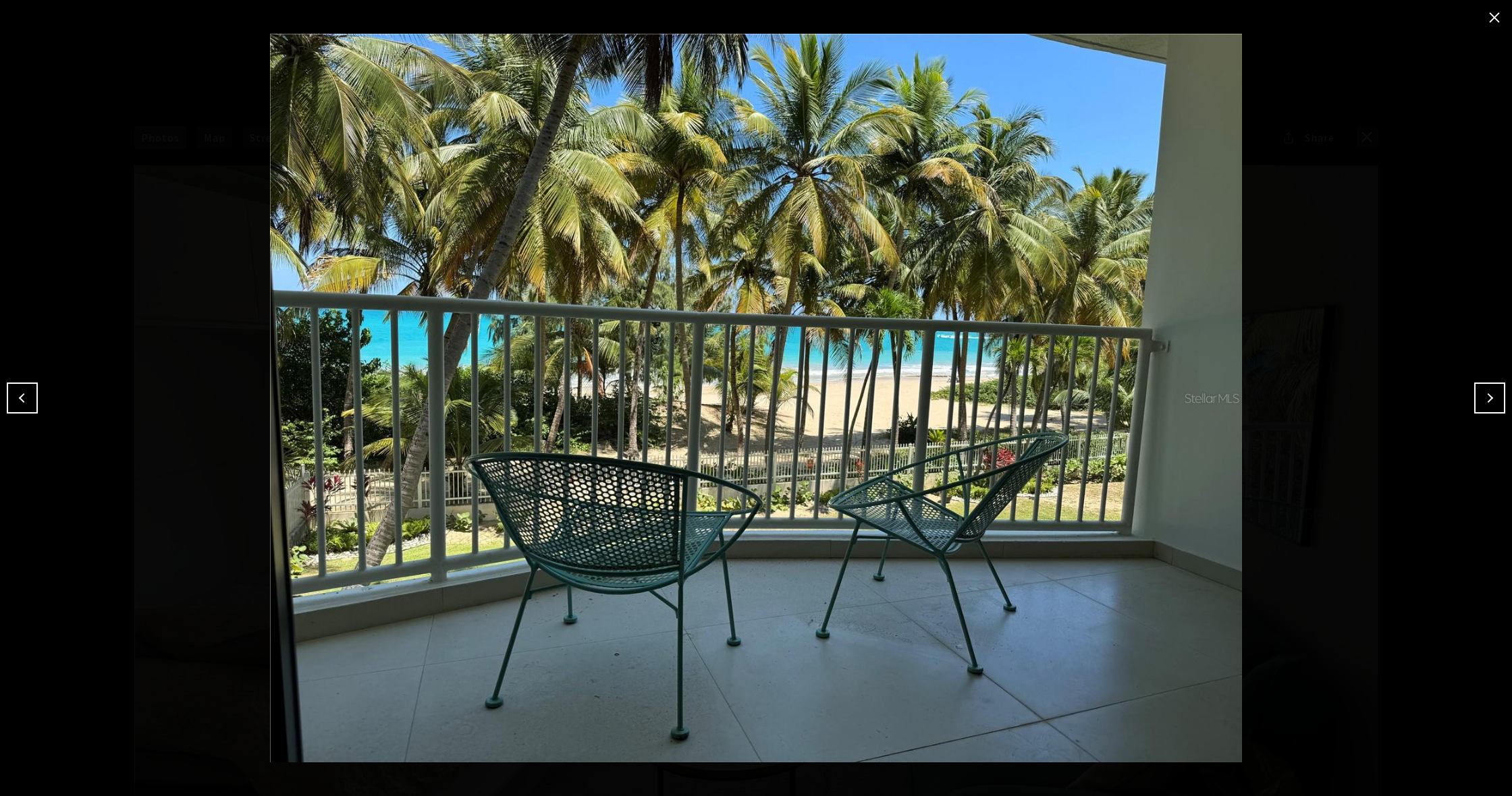
click at [1489, 397] on button "Next" at bounding box center [1490, 398] width 31 height 31
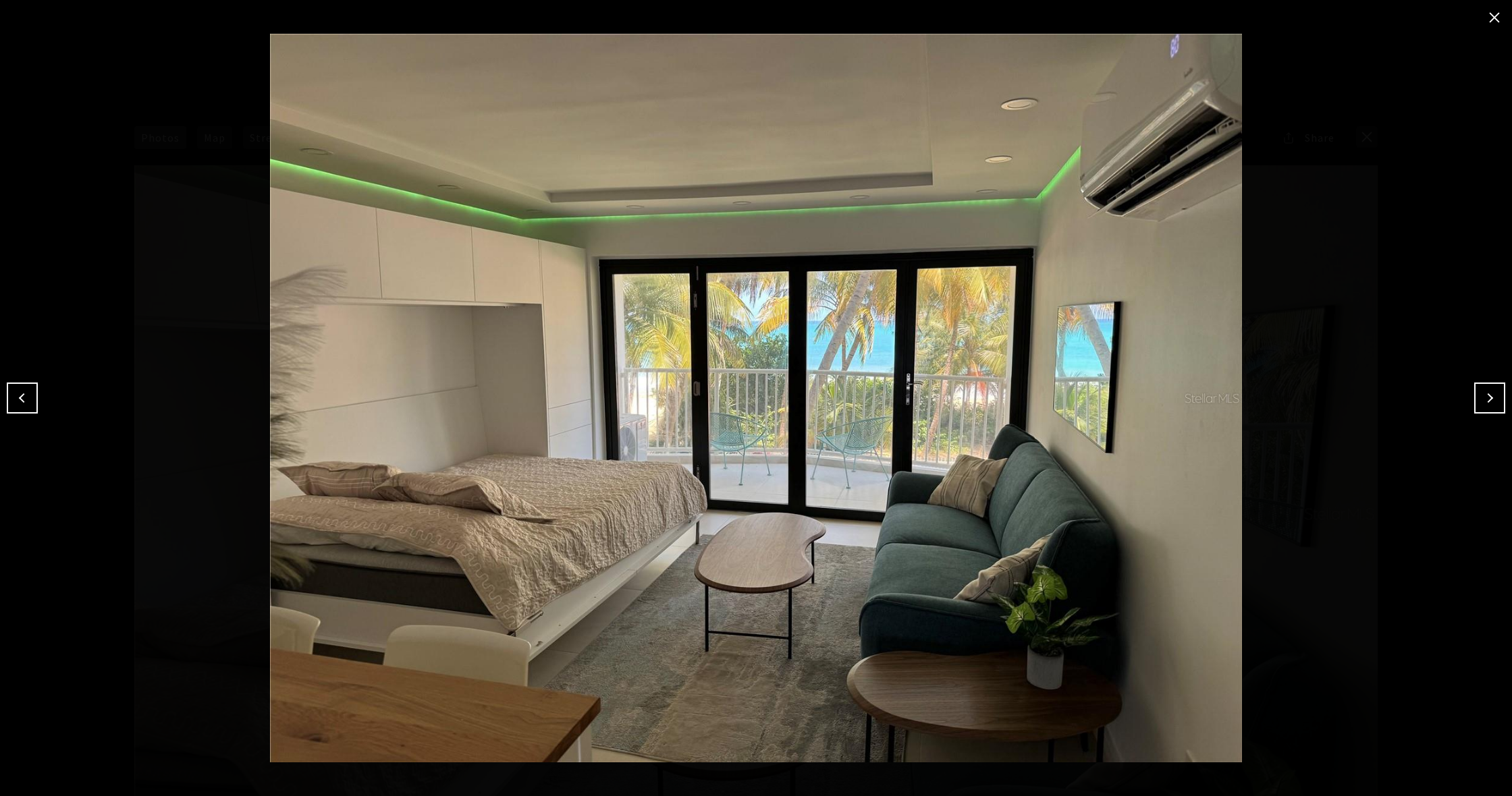
click at [1489, 397] on button "Next" at bounding box center [1490, 398] width 31 height 31
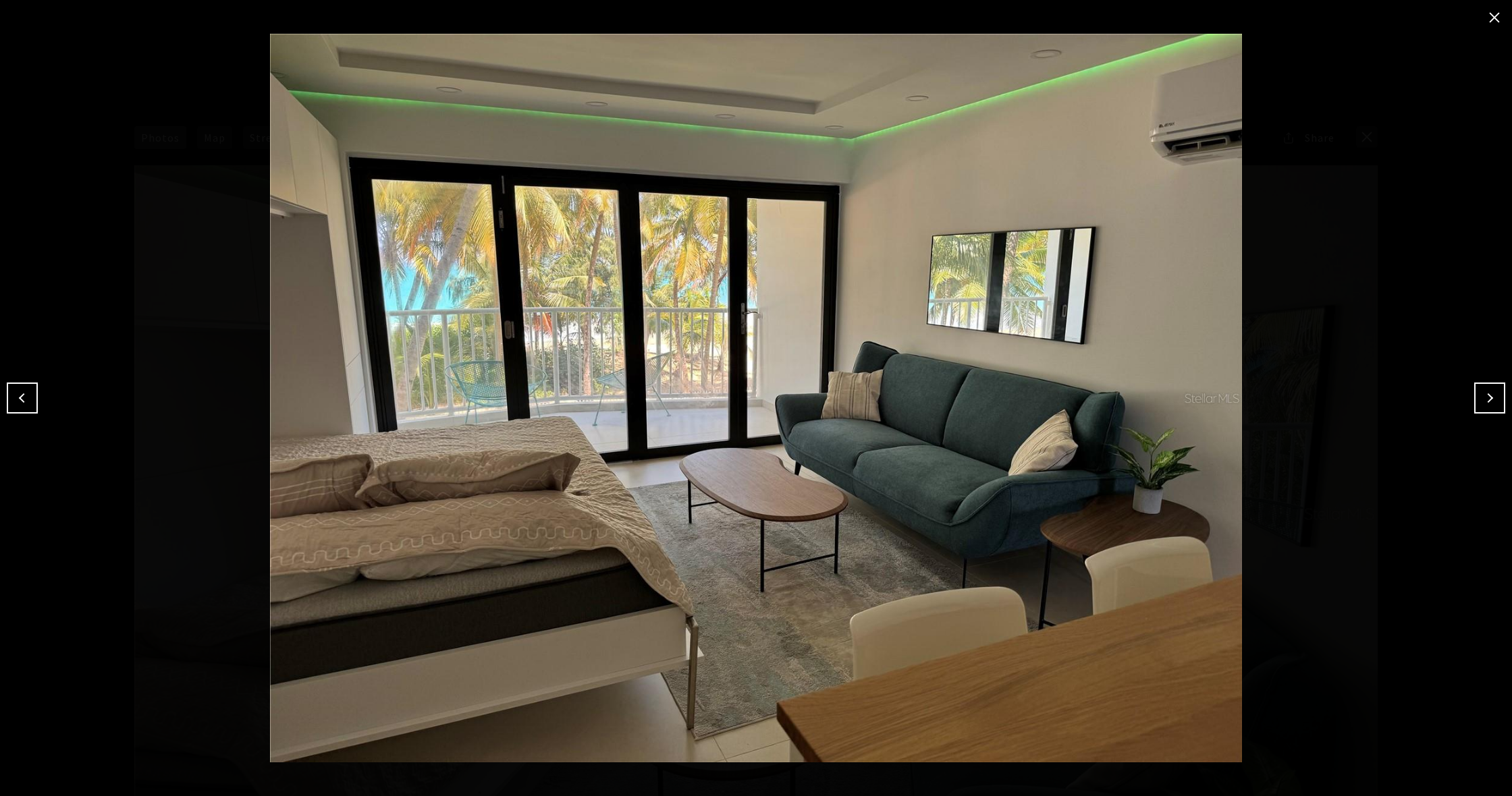
click at [1489, 397] on button "Next" at bounding box center [1490, 398] width 31 height 31
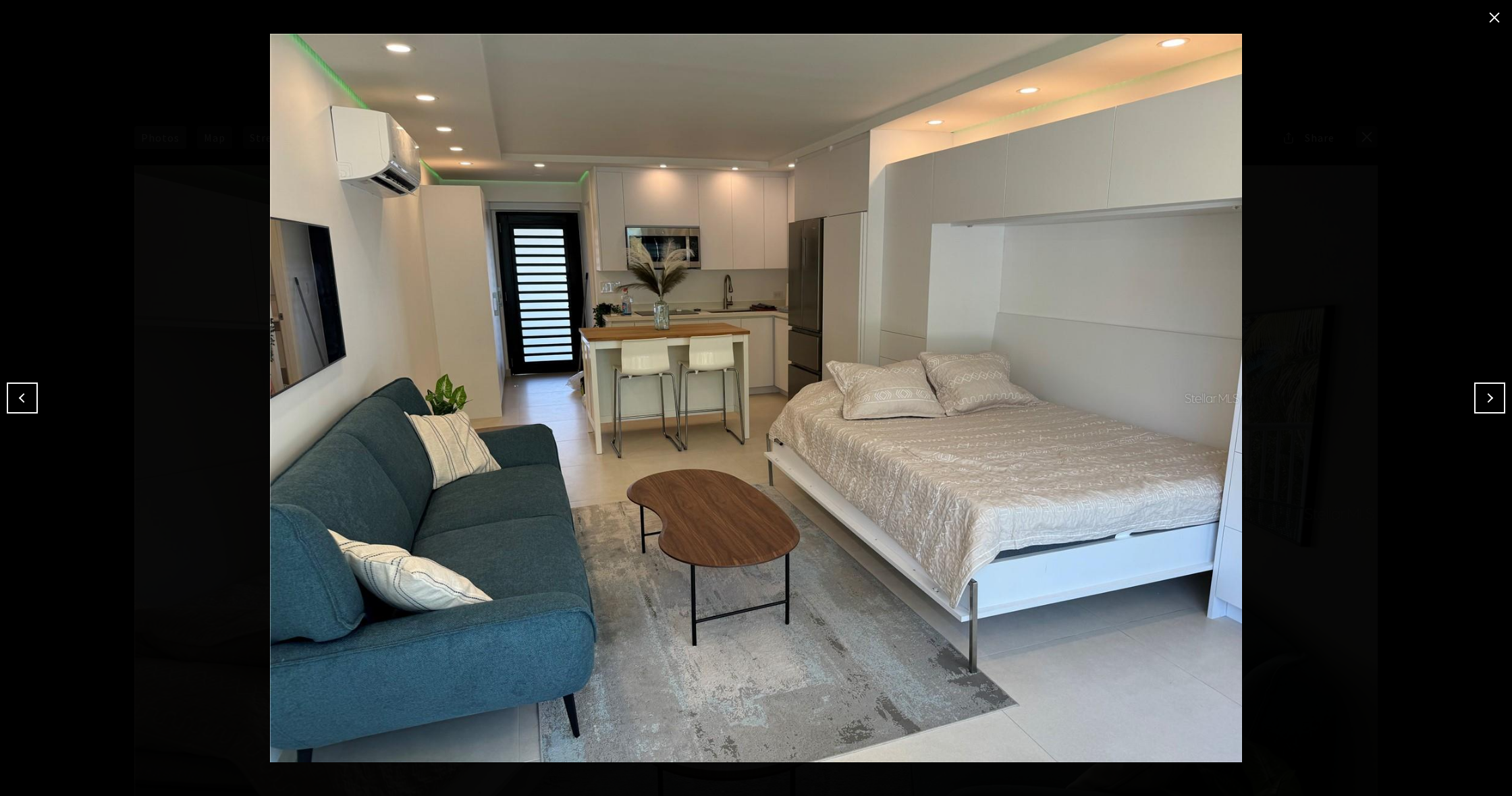
click at [1489, 397] on button "Next" at bounding box center [1490, 398] width 31 height 31
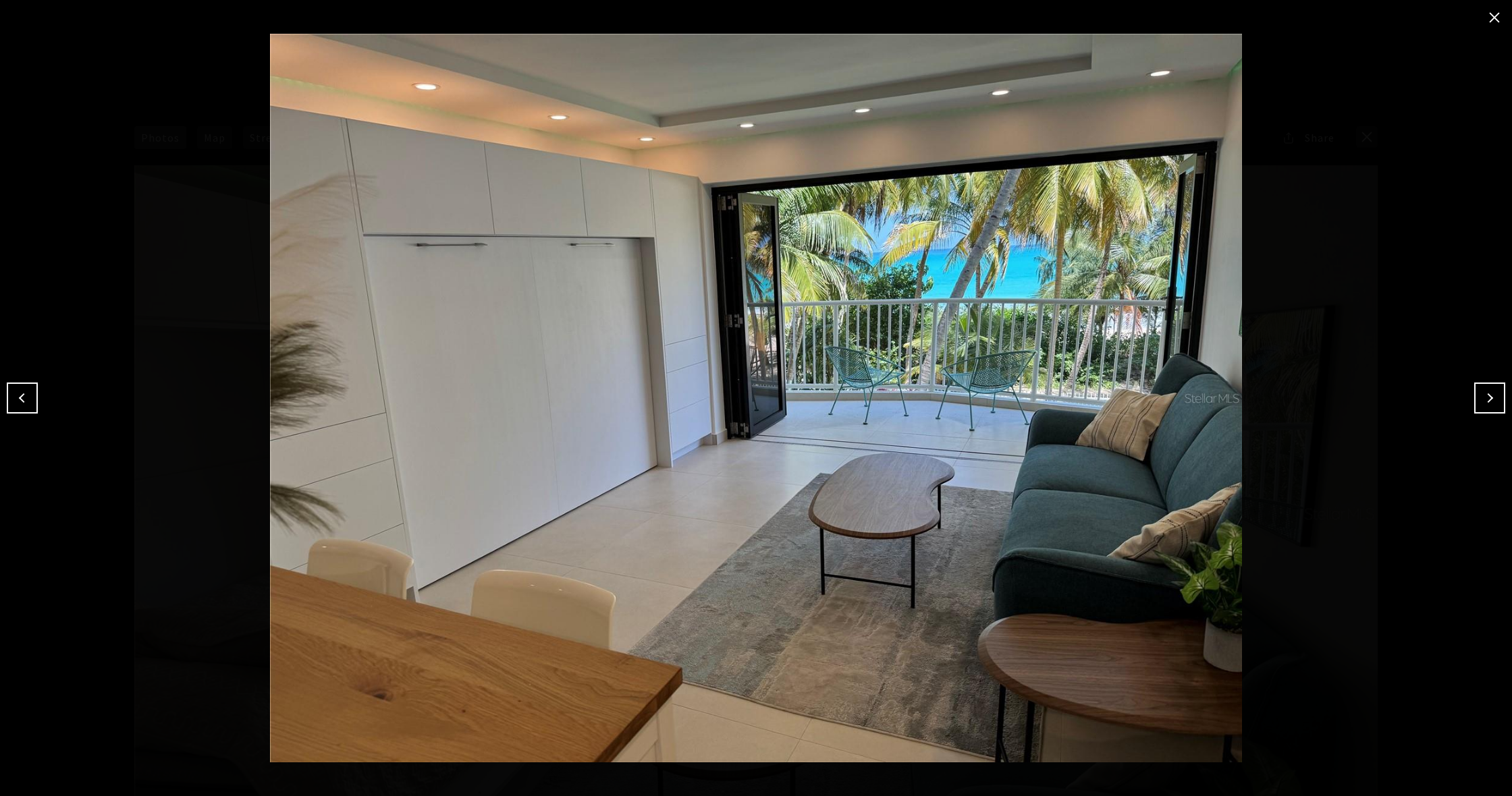
click at [1489, 397] on button "Next" at bounding box center [1490, 398] width 31 height 31
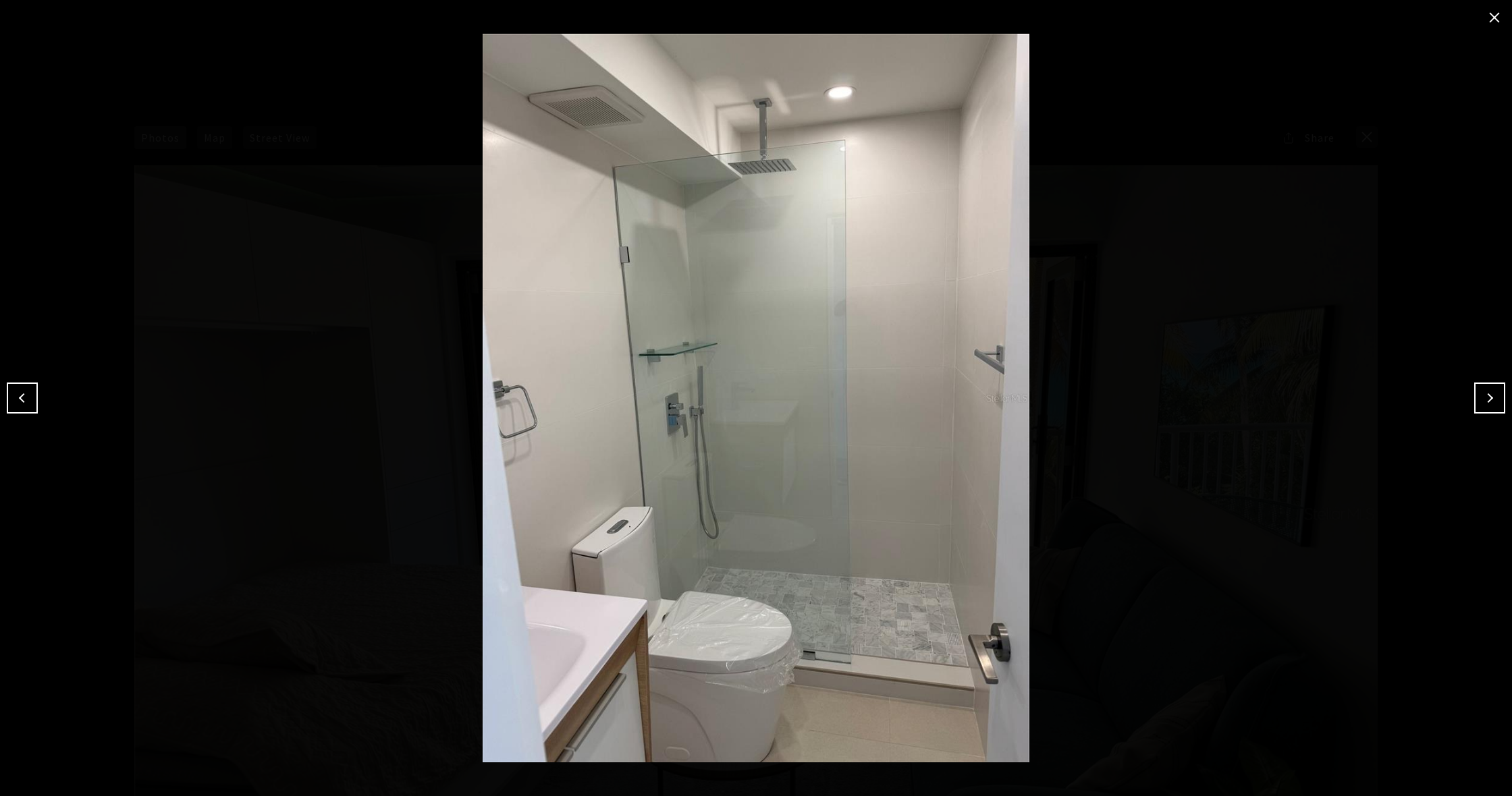
click at [1489, 397] on button "Next" at bounding box center [1490, 398] width 31 height 31
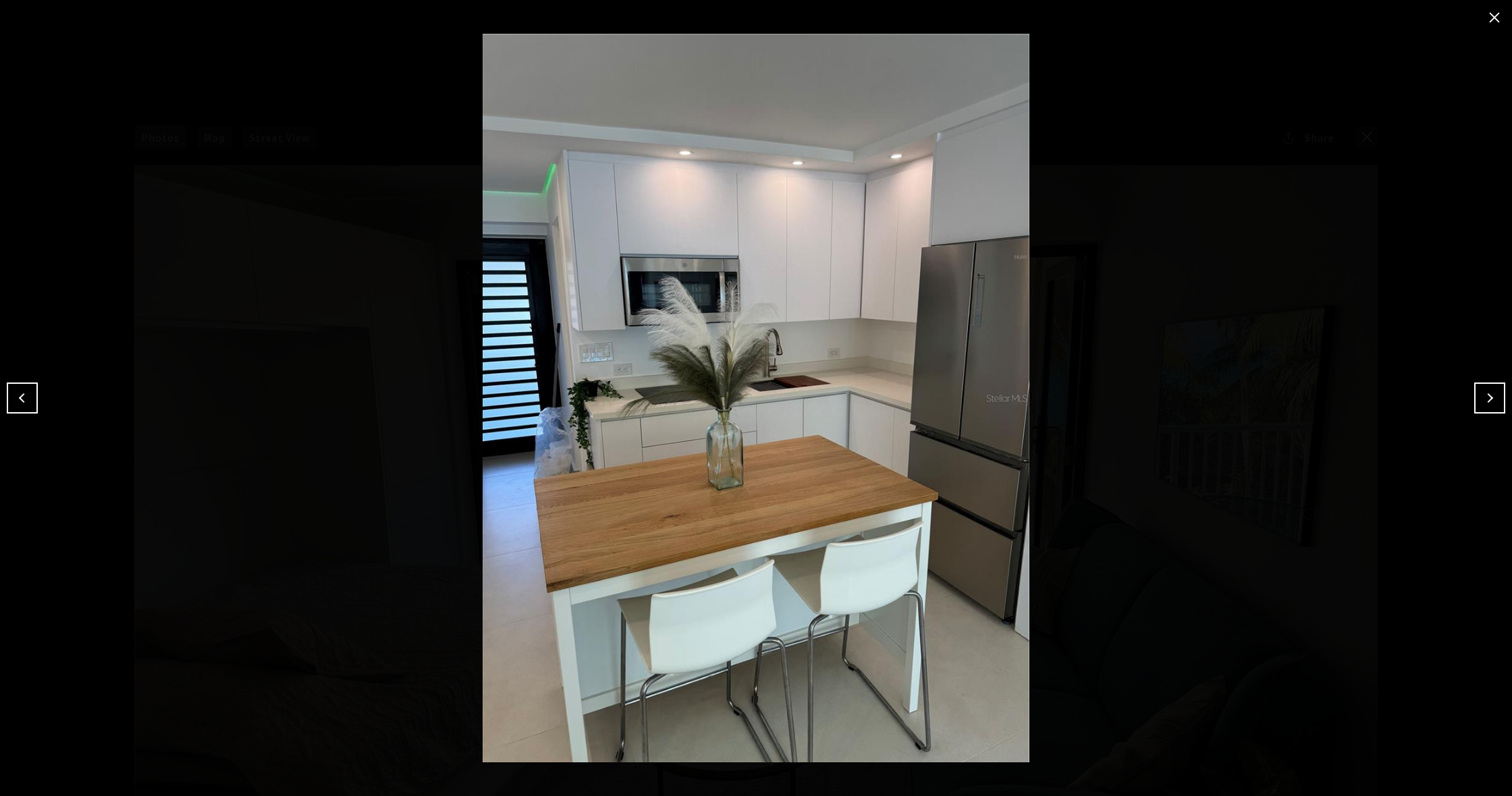
click at [1489, 397] on button "Next" at bounding box center [1490, 398] width 31 height 31
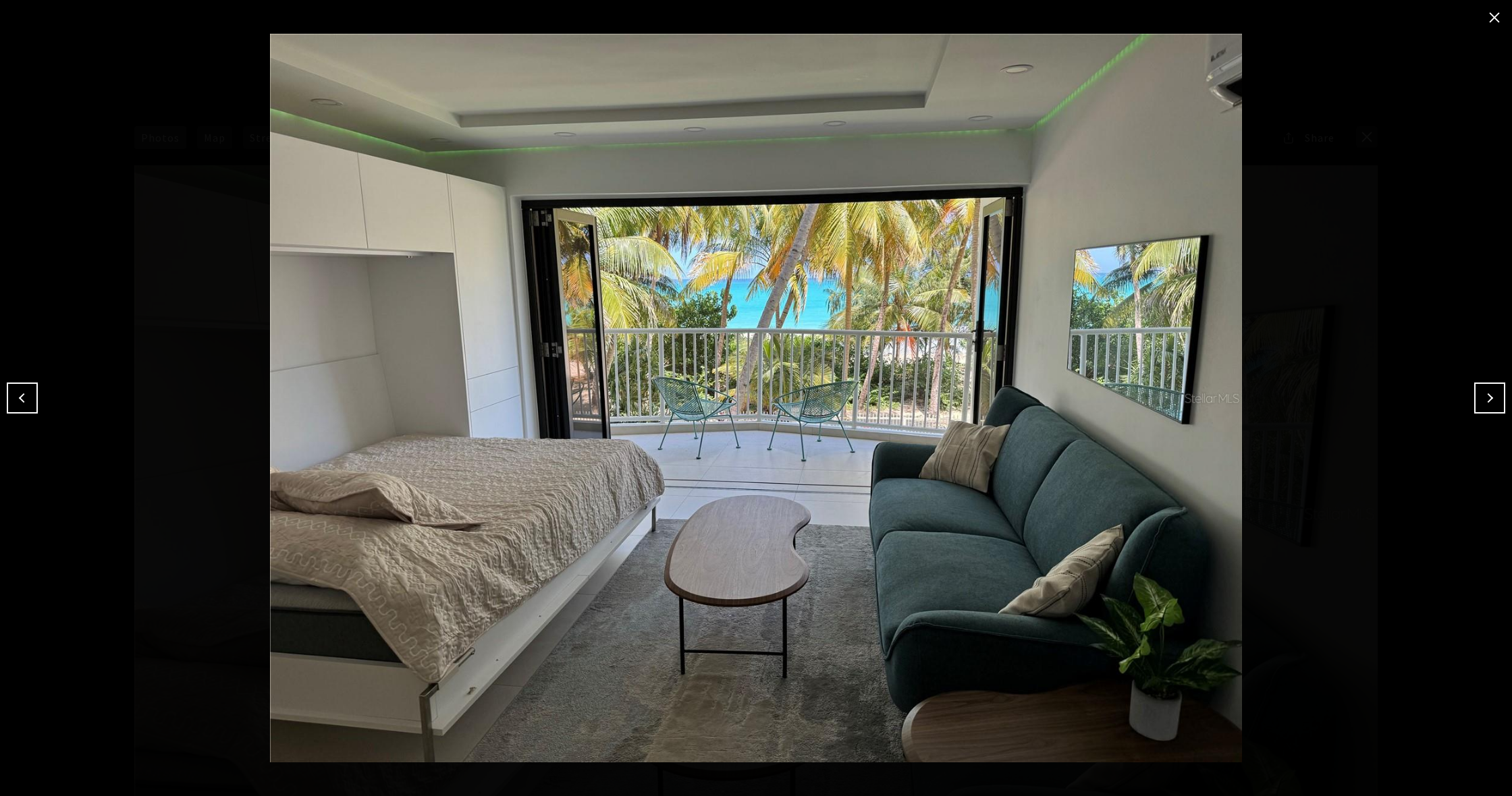
click at [1489, 397] on button "Next" at bounding box center [1490, 398] width 31 height 31
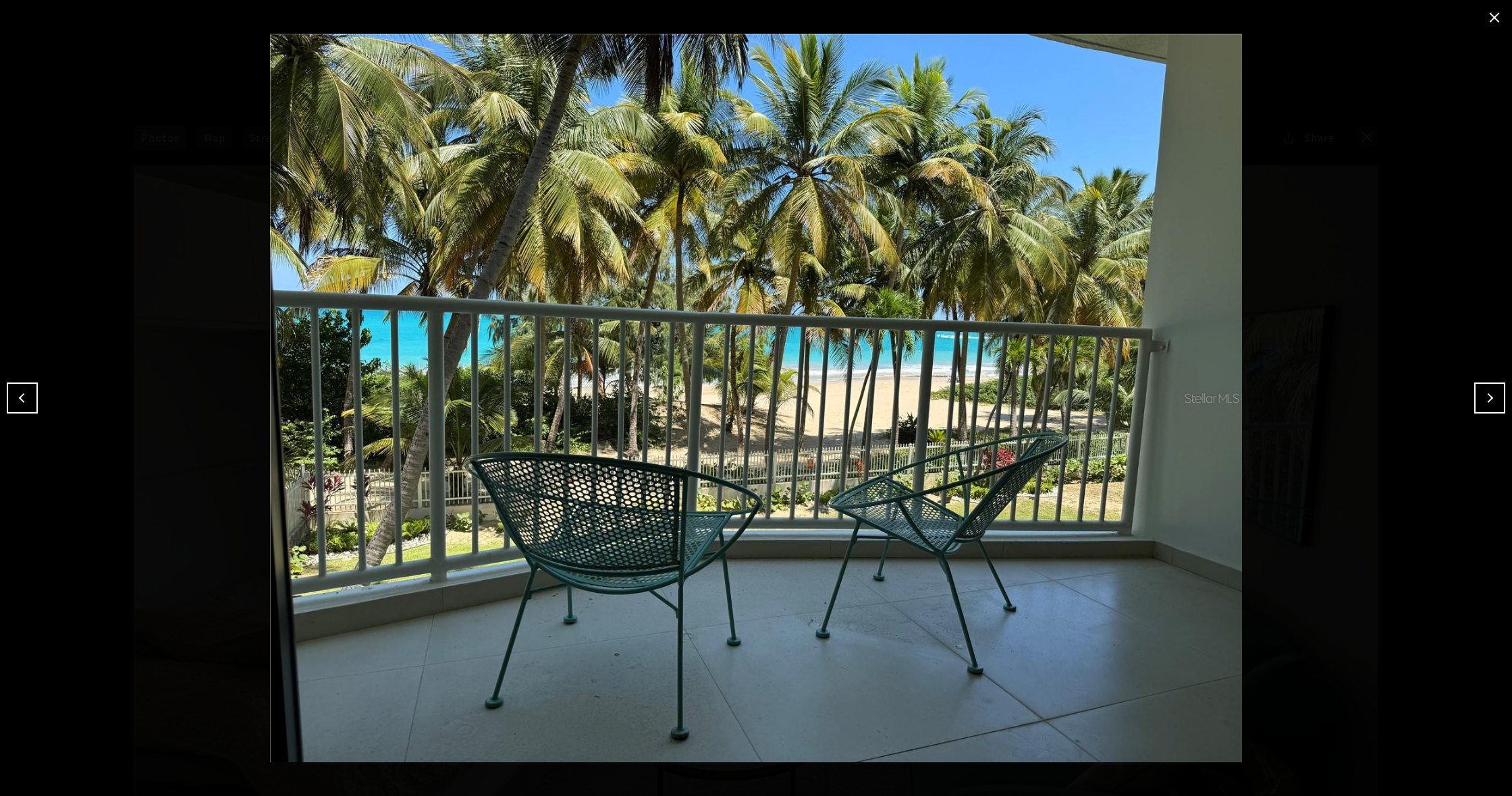
click at [1489, 397] on button "Next" at bounding box center [1490, 398] width 31 height 31
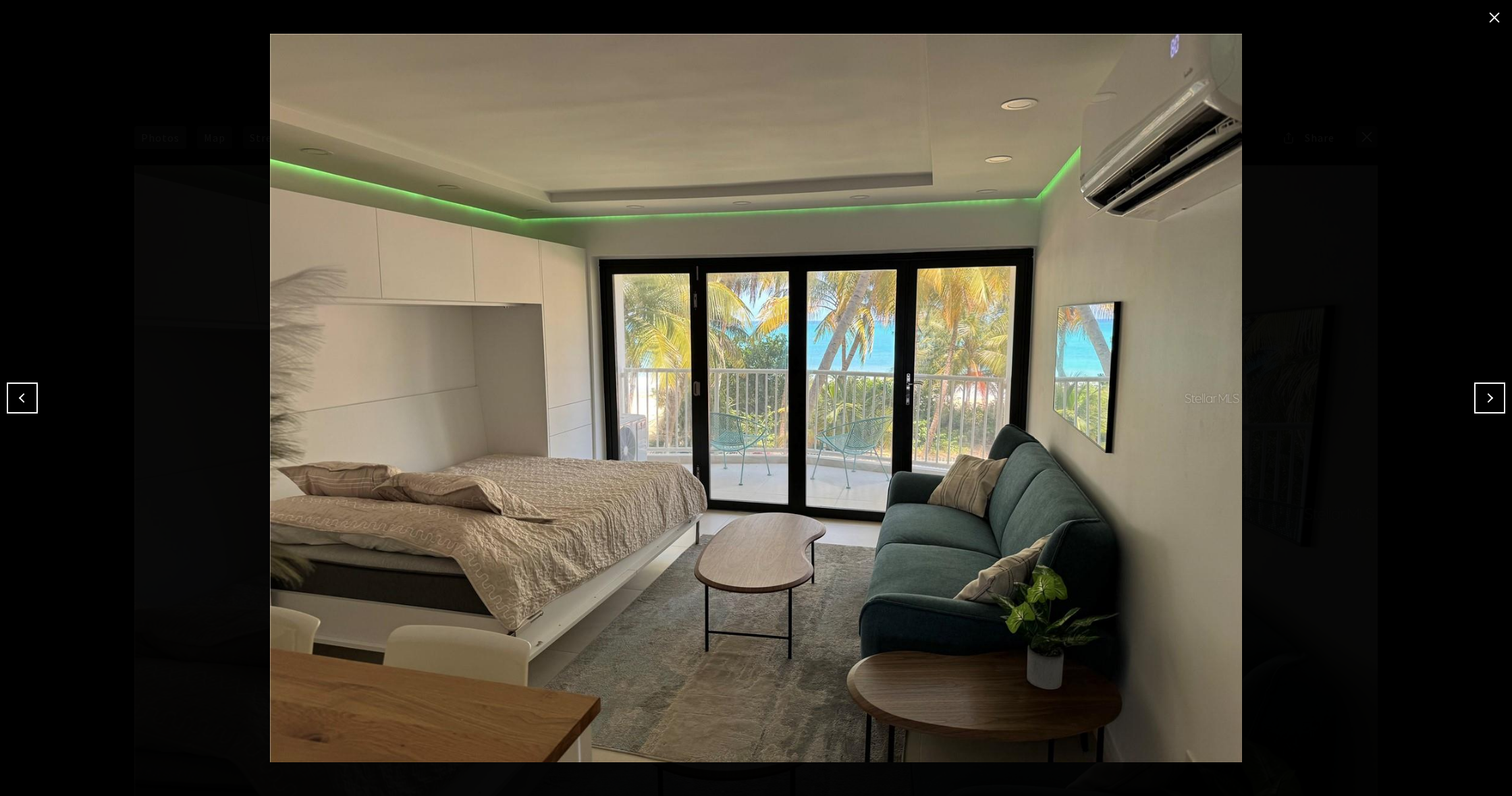
click at [1489, 397] on button "Next" at bounding box center [1490, 398] width 31 height 31
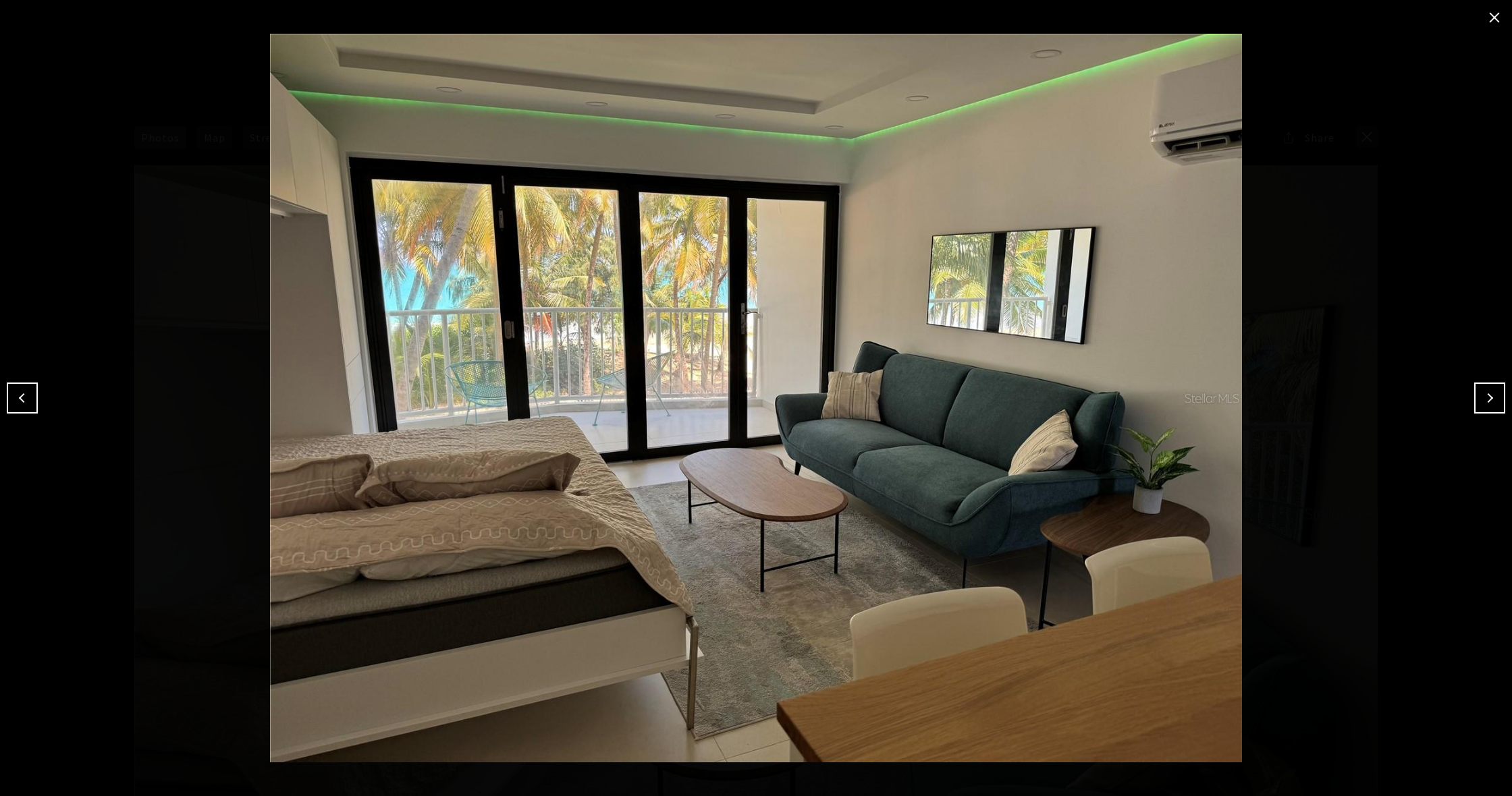
click at [1489, 397] on button "Next" at bounding box center [1490, 398] width 31 height 31
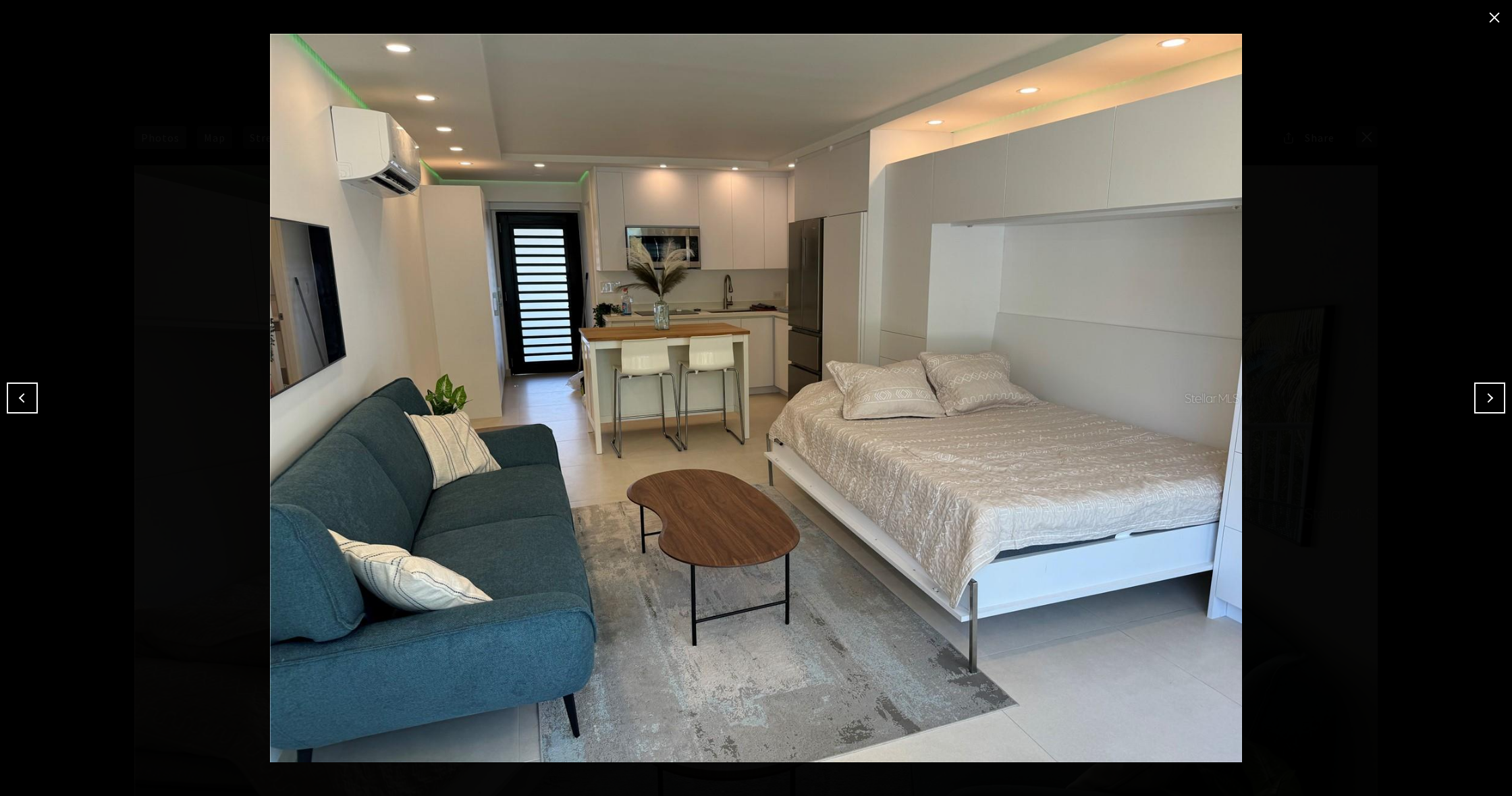
click at [1489, 397] on button "Next" at bounding box center [1490, 398] width 31 height 31
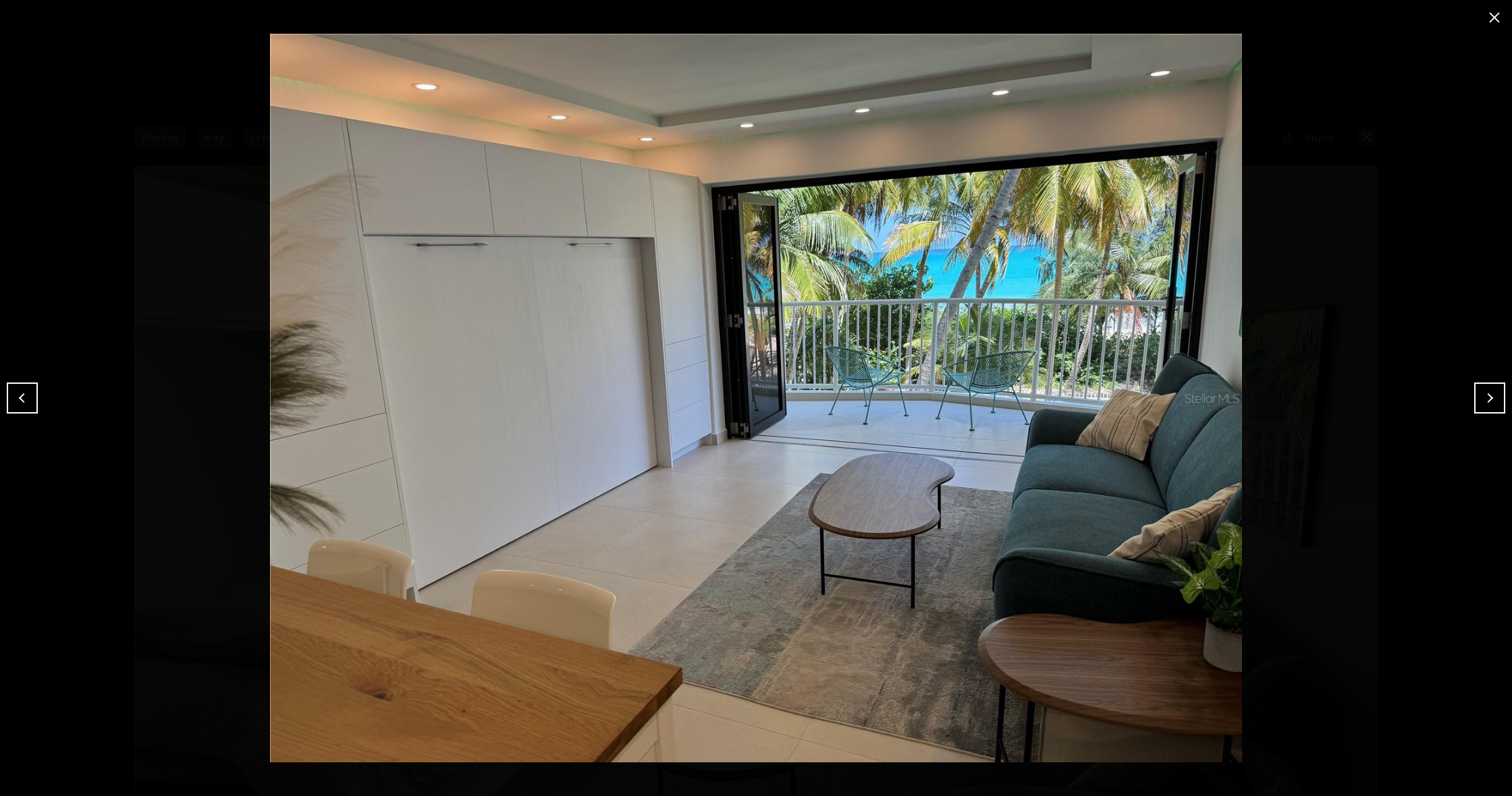
click at [1489, 397] on button "Next" at bounding box center [1490, 398] width 31 height 31
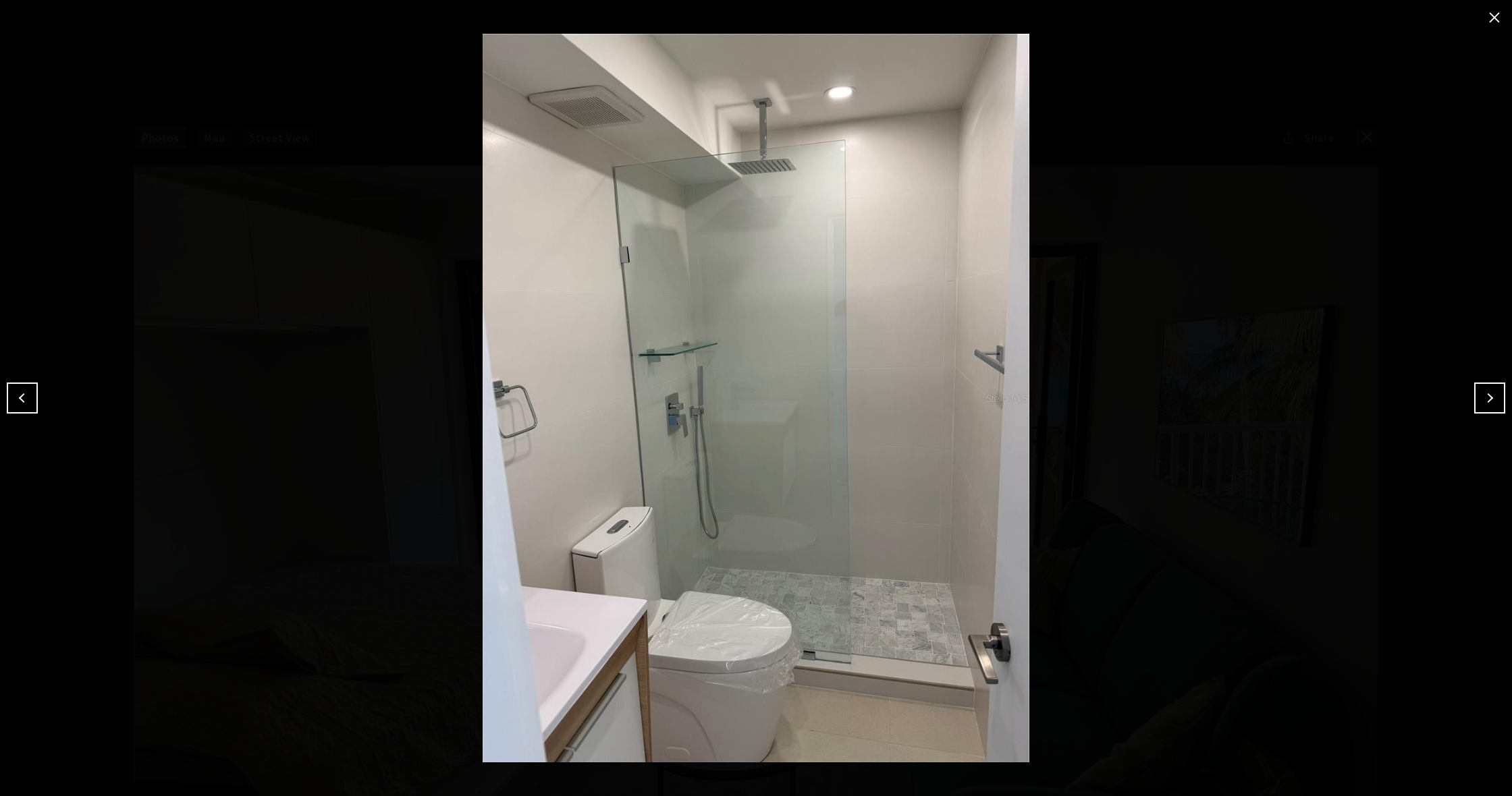
click at [1489, 397] on button "Next" at bounding box center [1490, 398] width 31 height 31
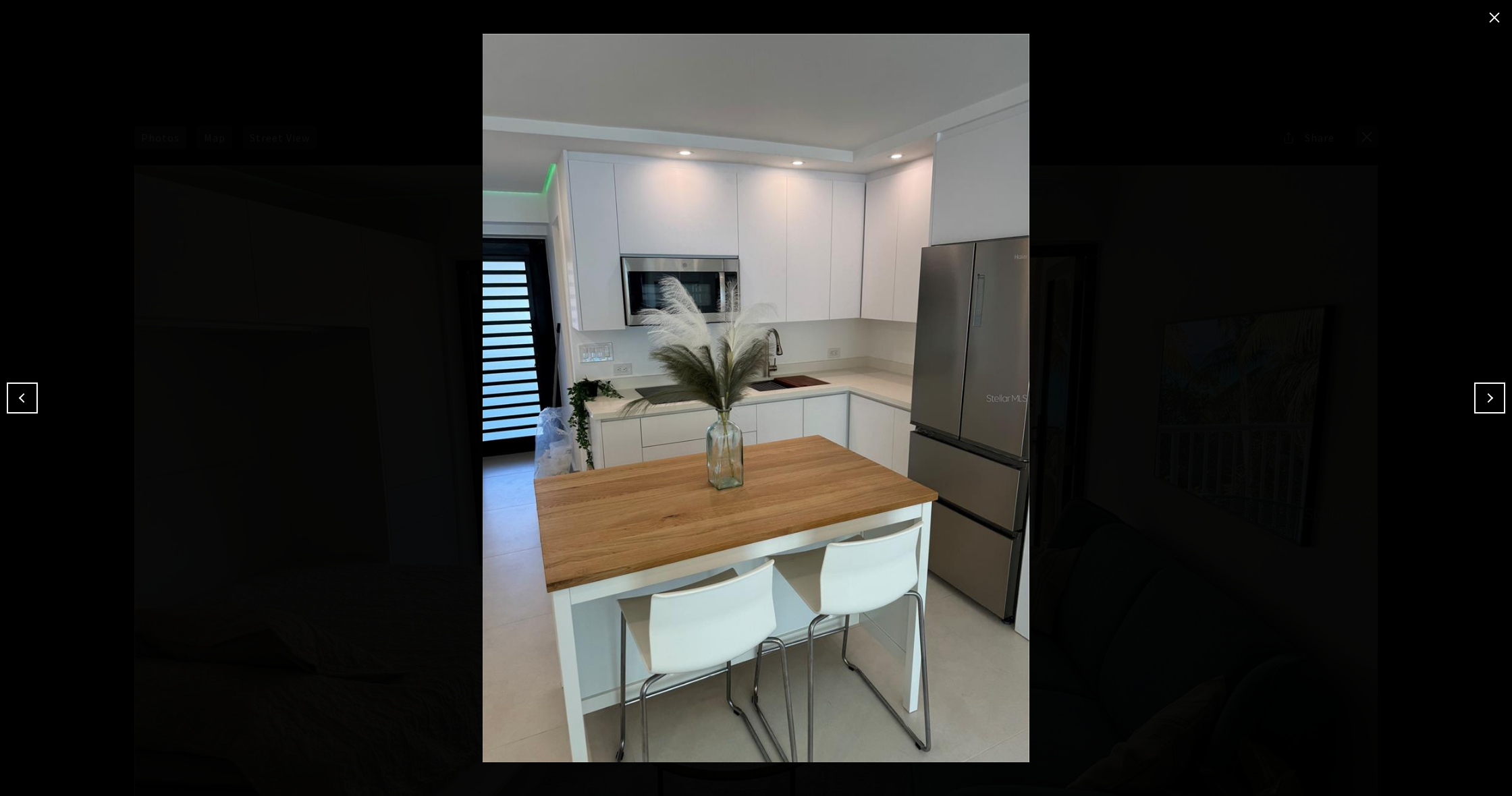
click at [1489, 397] on button "Next" at bounding box center [1490, 398] width 31 height 31
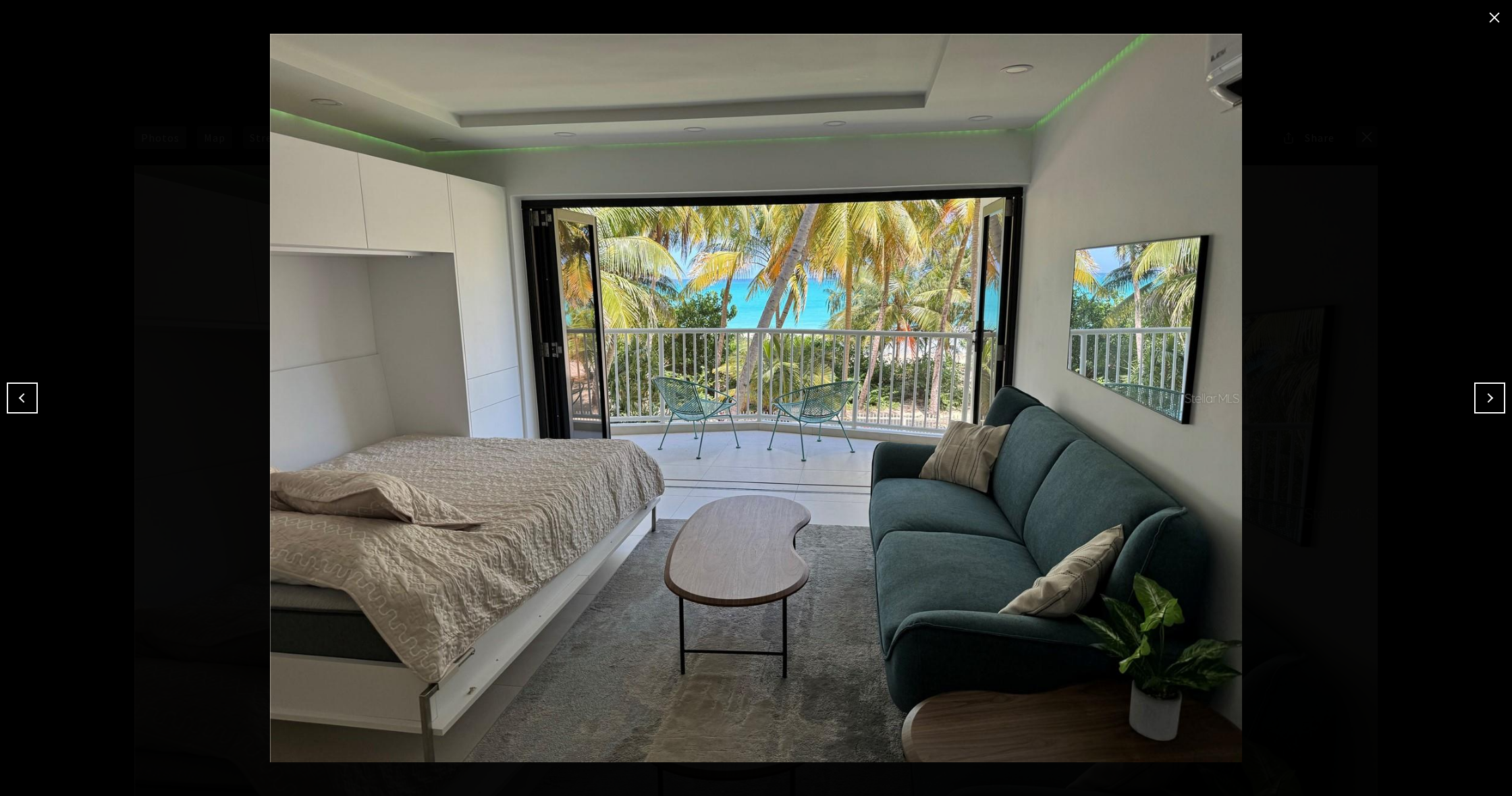
click at [1498, 13] on button "close modal" at bounding box center [1494, 17] width 22 height 22
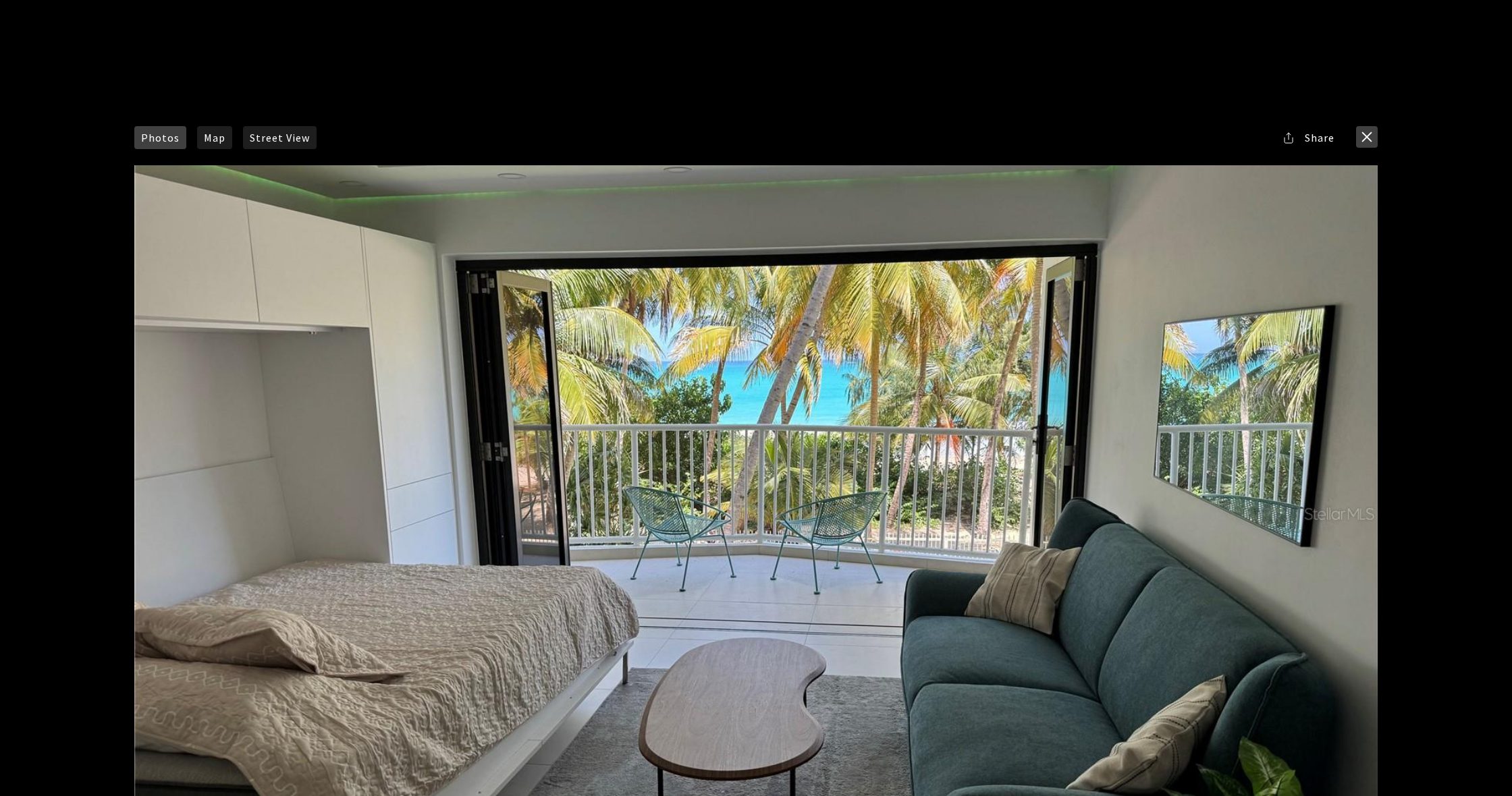
click at [1363, 131] on button "close modal" at bounding box center [1367, 136] width 22 height 22
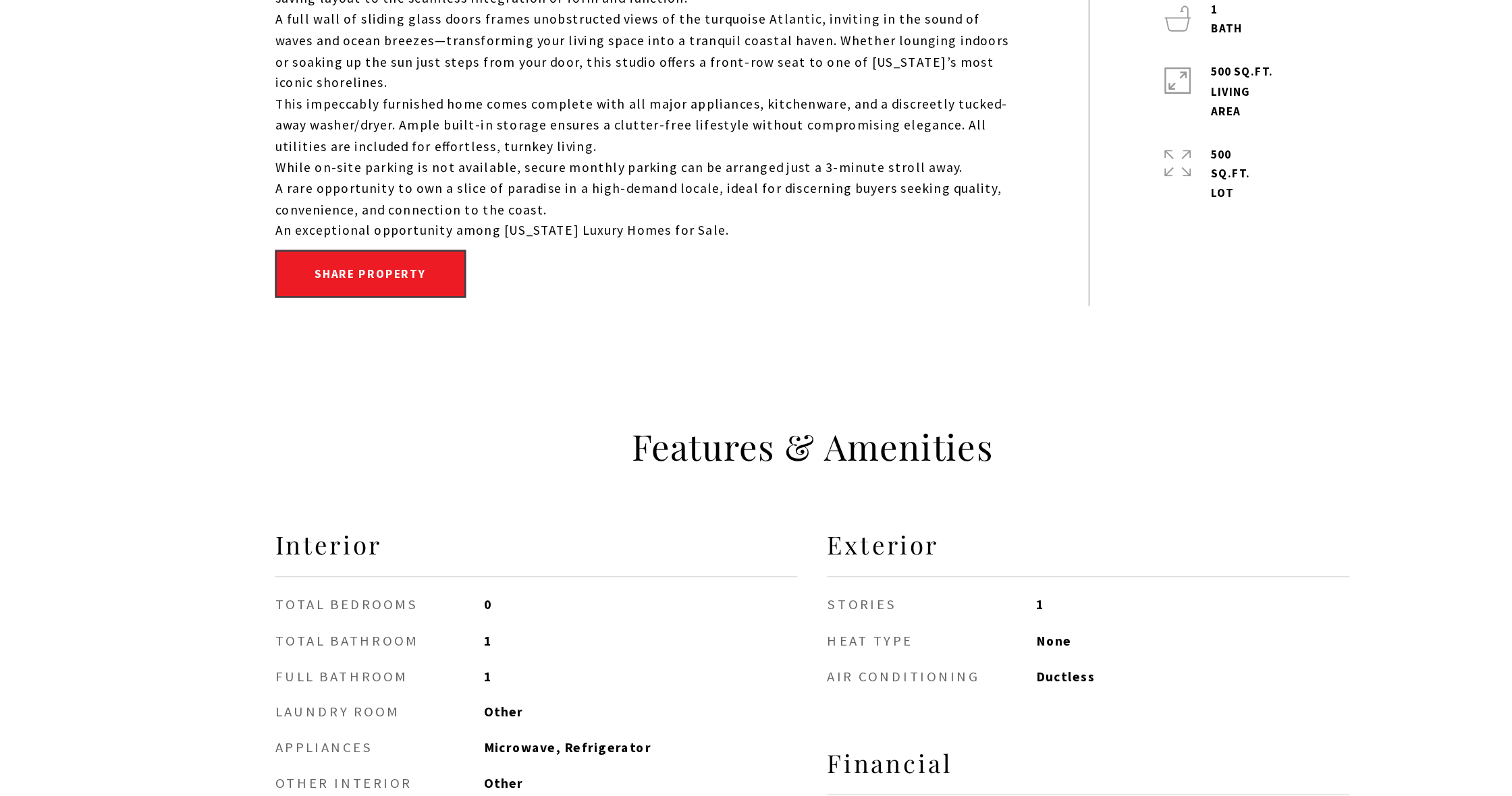
scroll to position [881, 0]
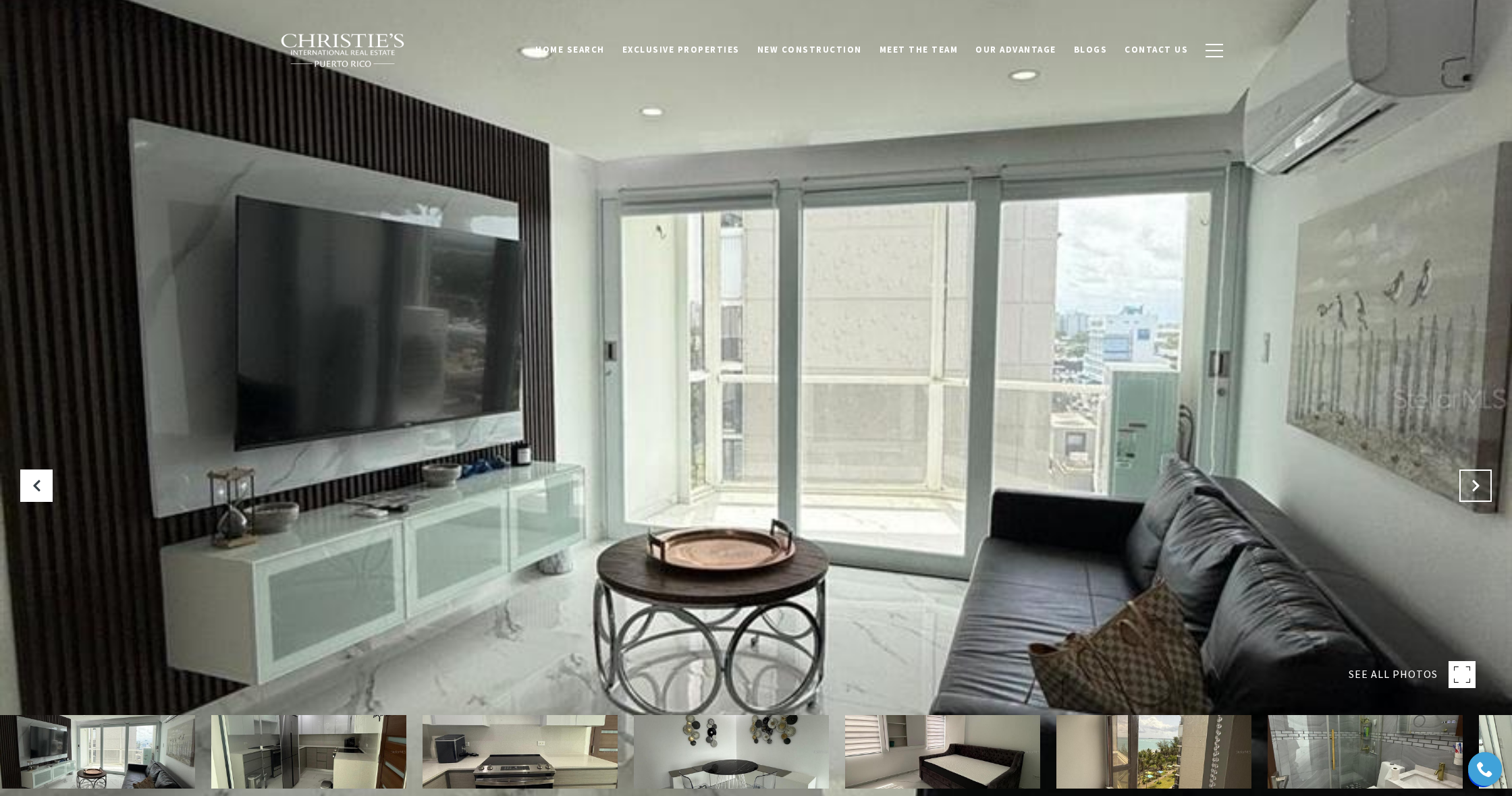
click at [1467, 485] on button "Next Slide" at bounding box center [1475, 485] width 32 height 32
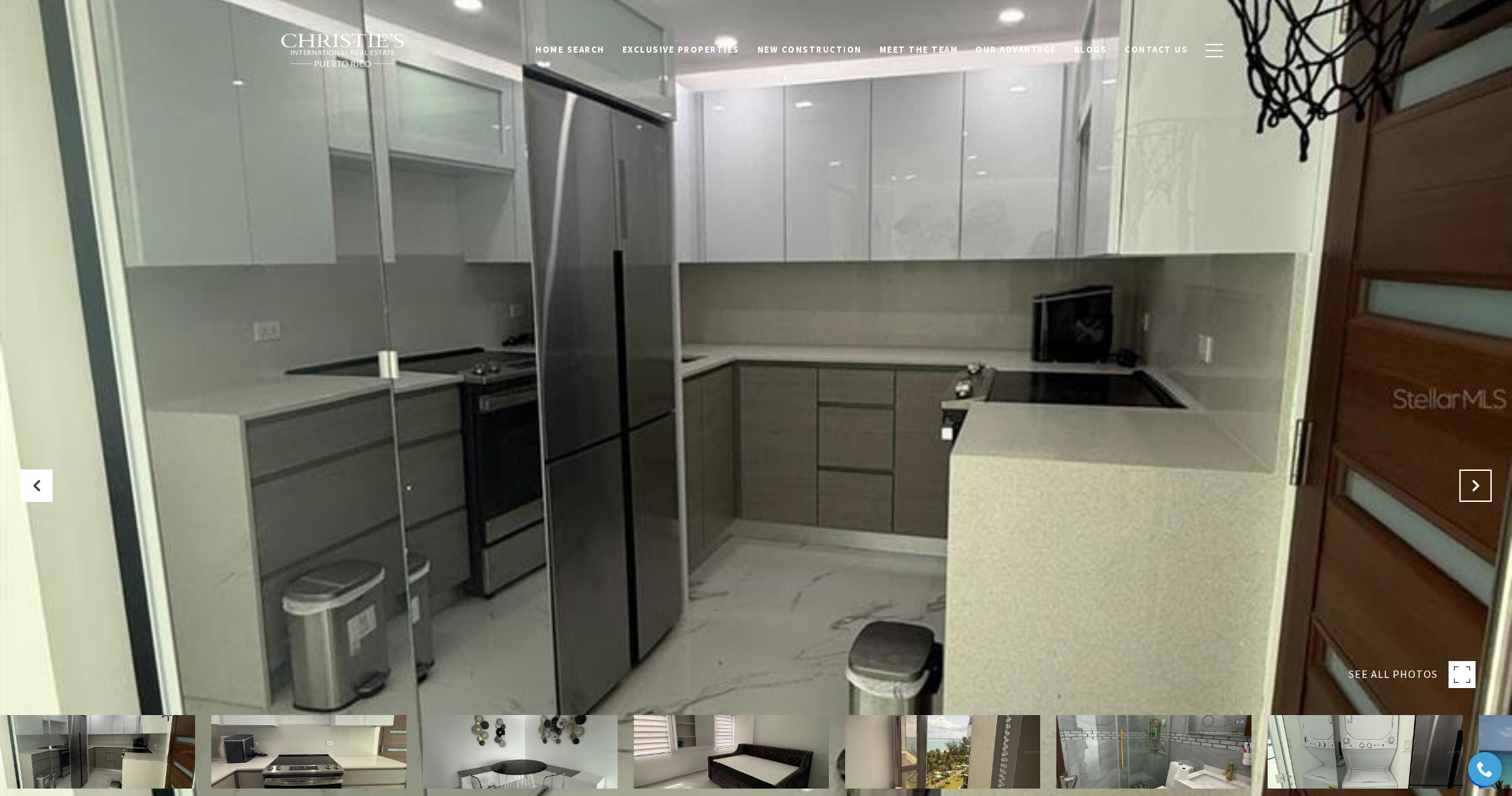
click at [1467, 485] on button "Next Slide" at bounding box center [1475, 485] width 32 height 32
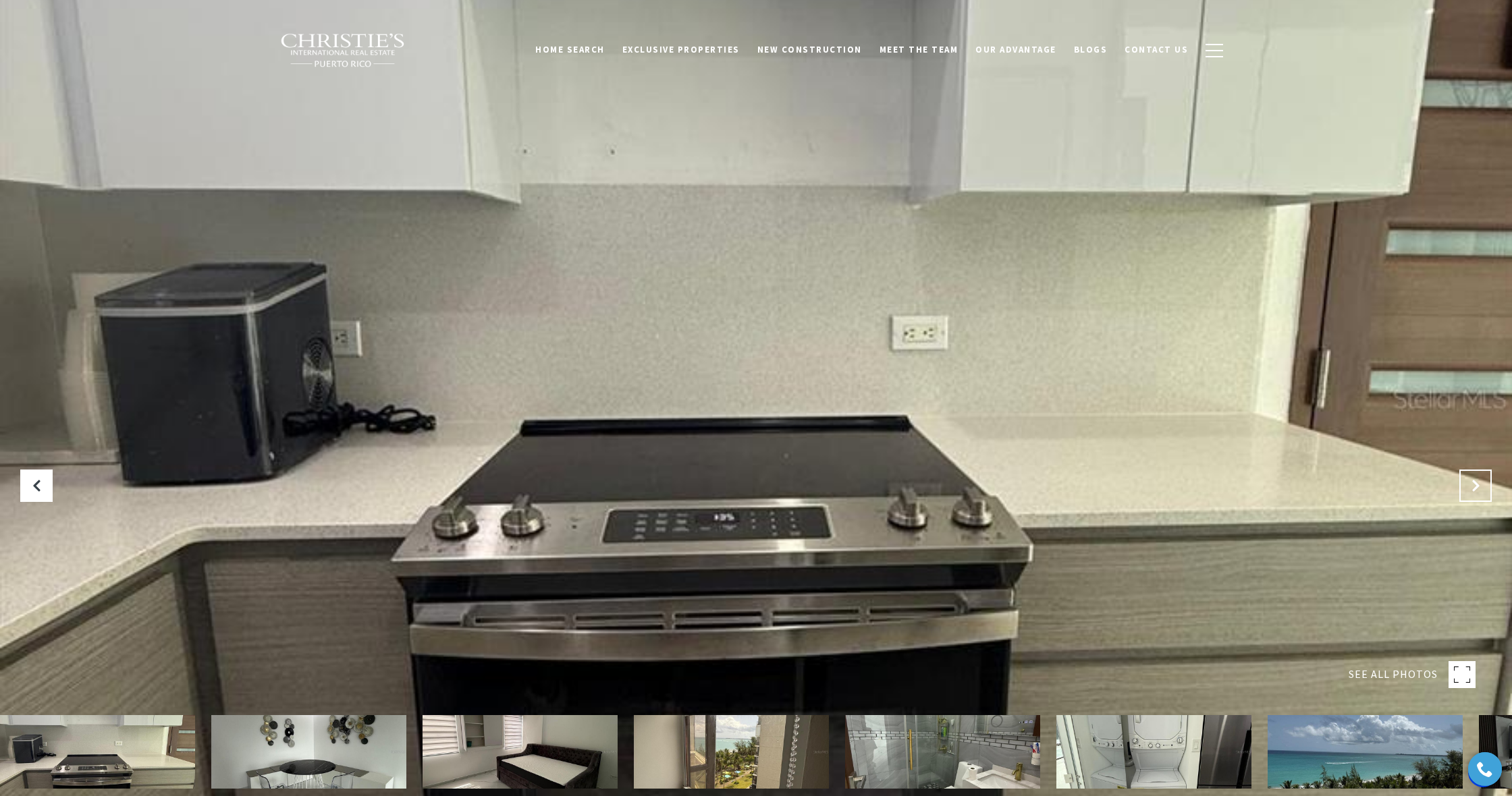
click at [1467, 485] on button "Next Slide" at bounding box center [1475, 485] width 32 height 32
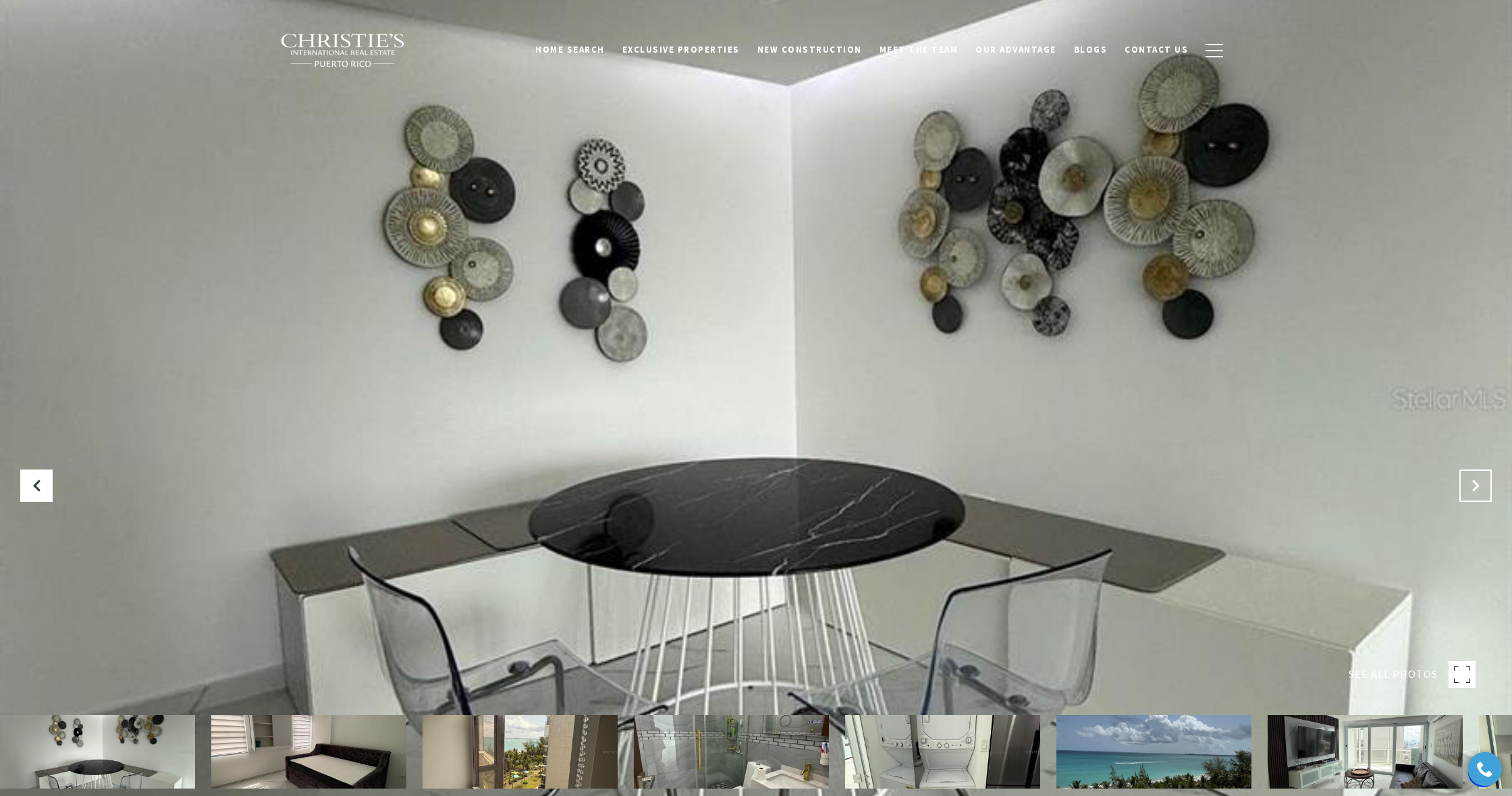
click at [1467, 485] on button "Next Slide" at bounding box center [1475, 485] width 32 height 32
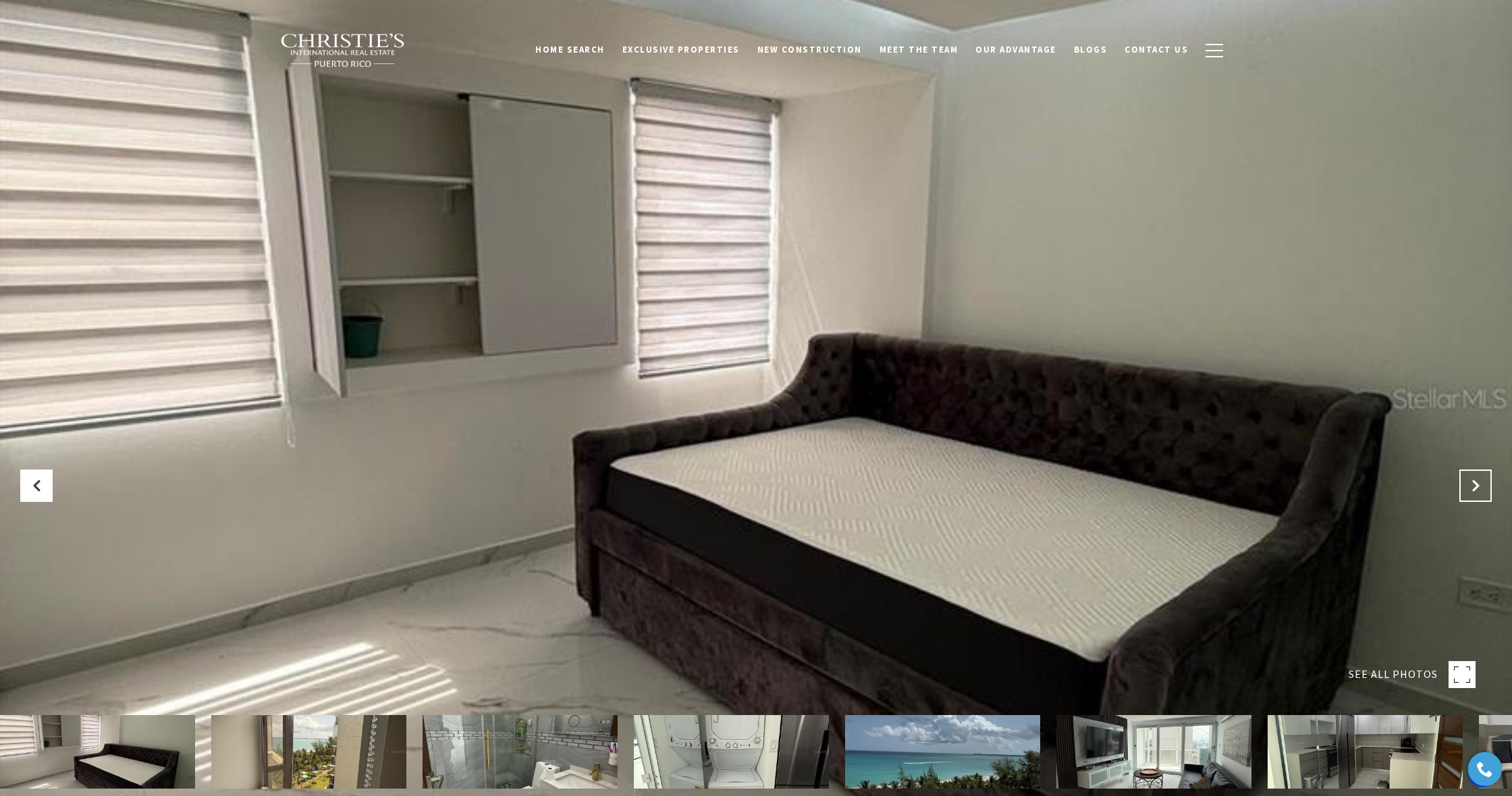
click at [1467, 485] on button "Next Slide" at bounding box center [1475, 485] width 32 height 32
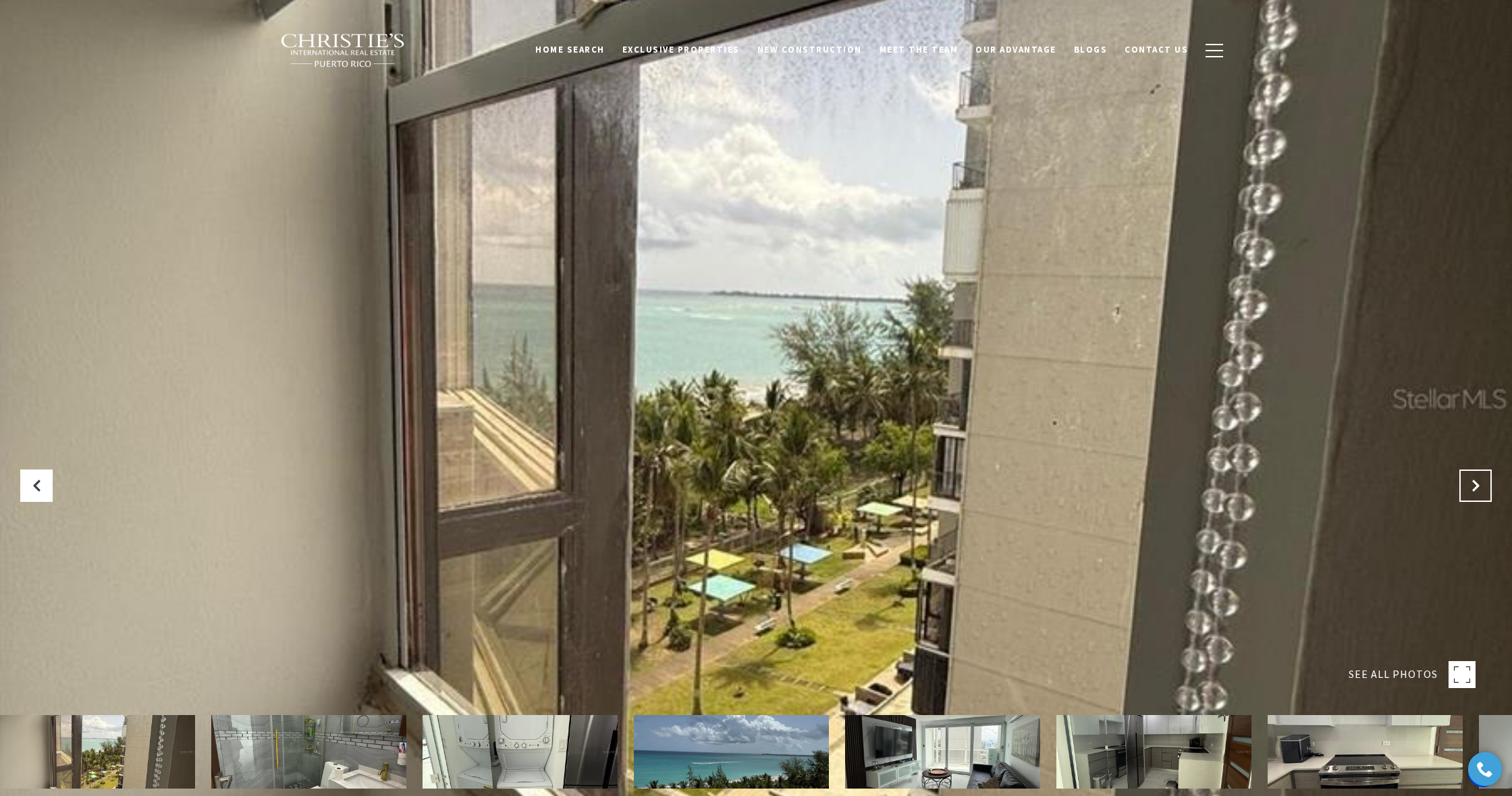
click at [1467, 485] on button "Next Slide" at bounding box center [1475, 485] width 32 height 32
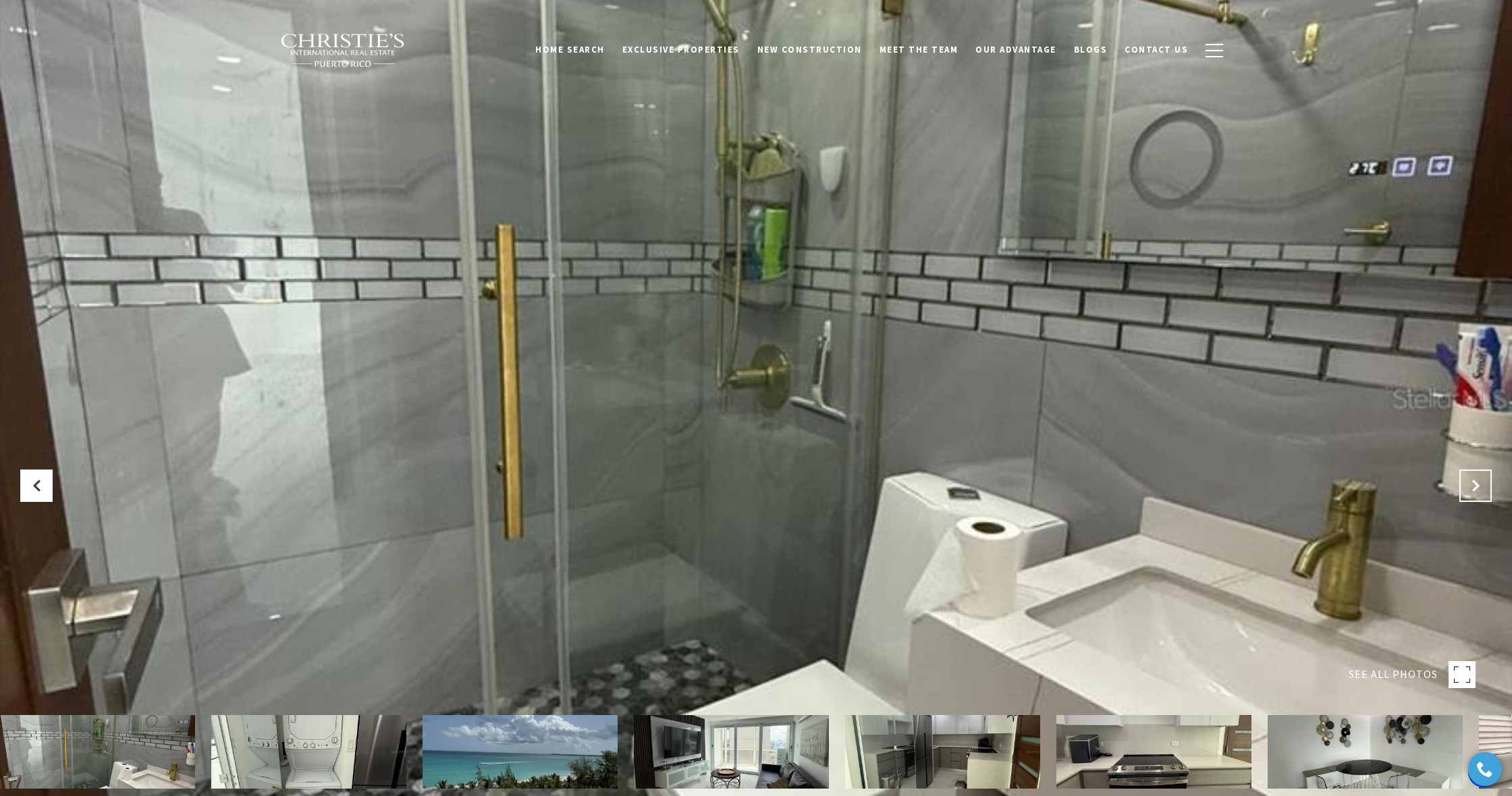
click at [1467, 485] on button "Next Slide" at bounding box center [1475, 485] width 32 height 32
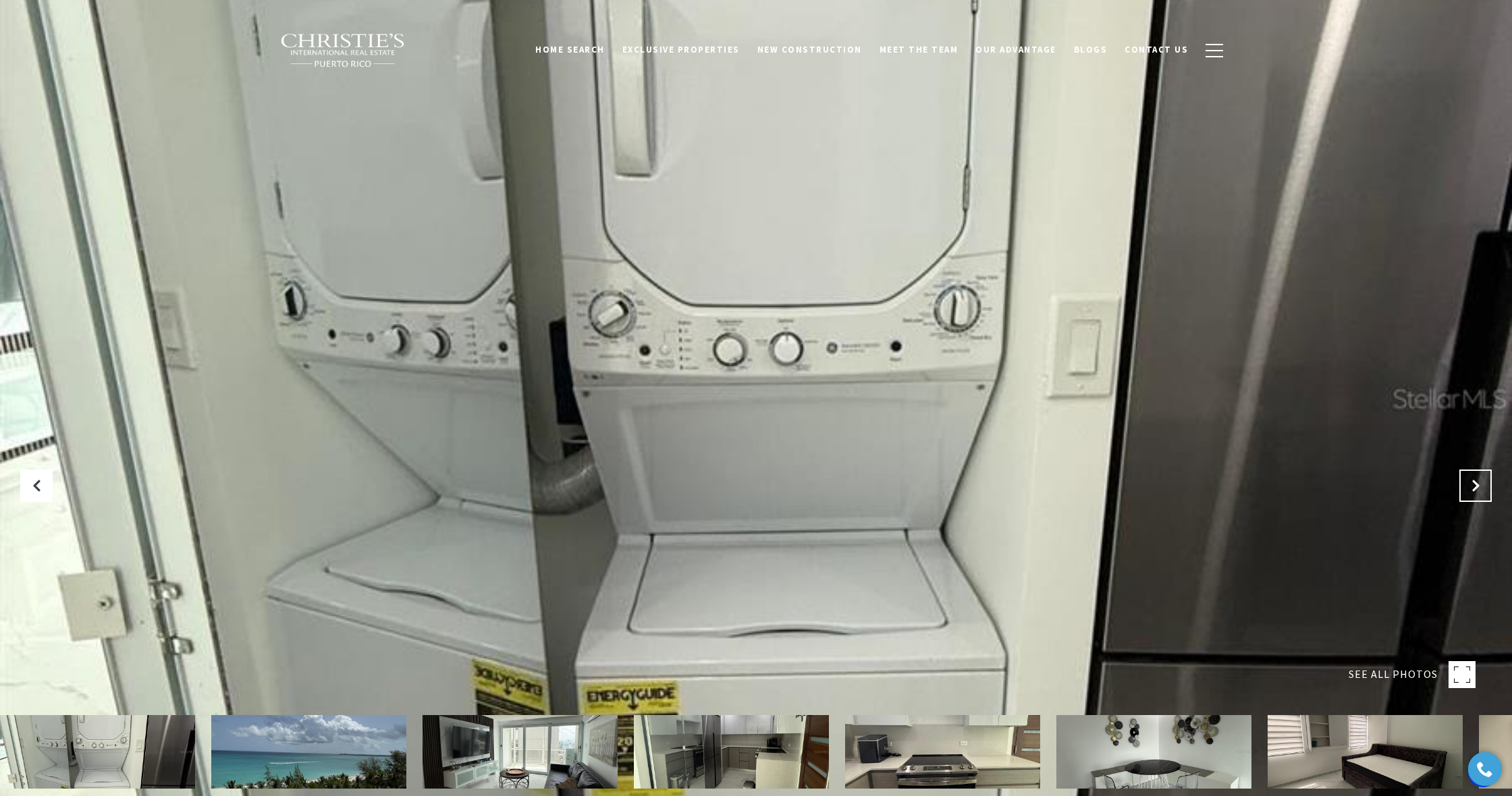
click at [1467, 485] on button "Next Slide" at bounding box center [1475, 485] width 32 height 32
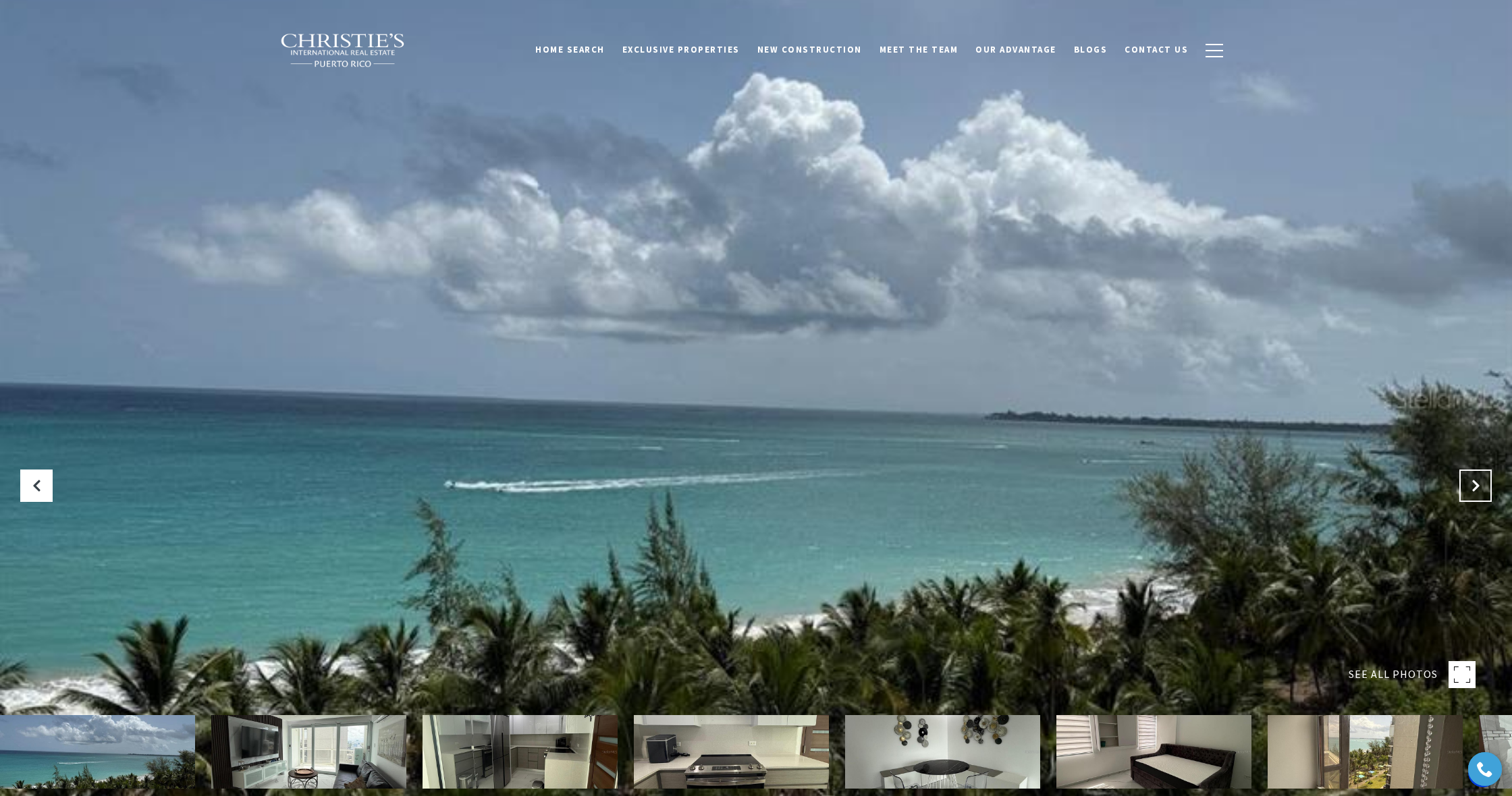
click at [1467, 485] on button "Next Slide" at bounding box center [1475, 485] width 32 height 32
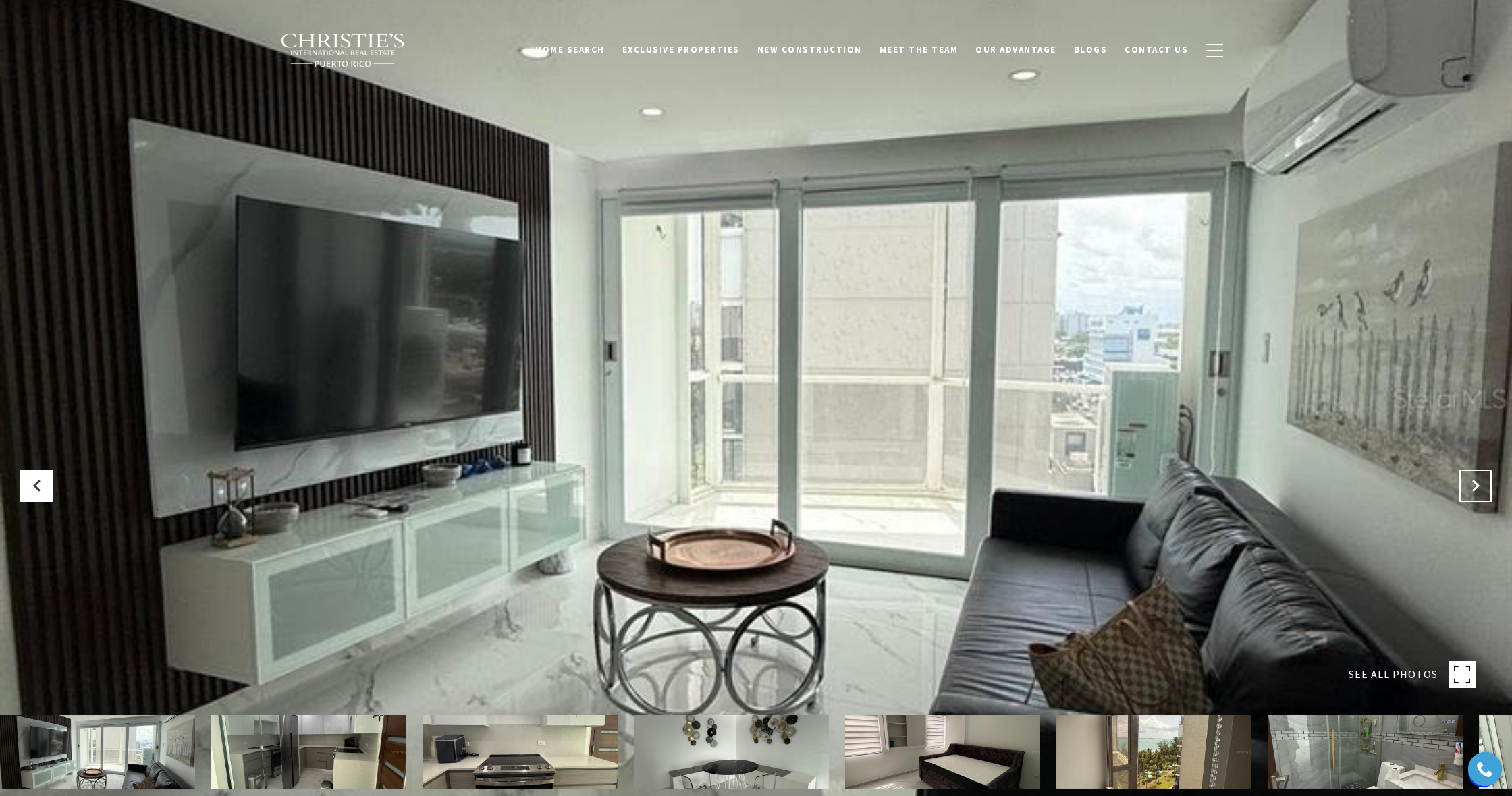
click at [1467, 485] on button "Next Slide" at bounding box center [1475, 485] width 32 height 32
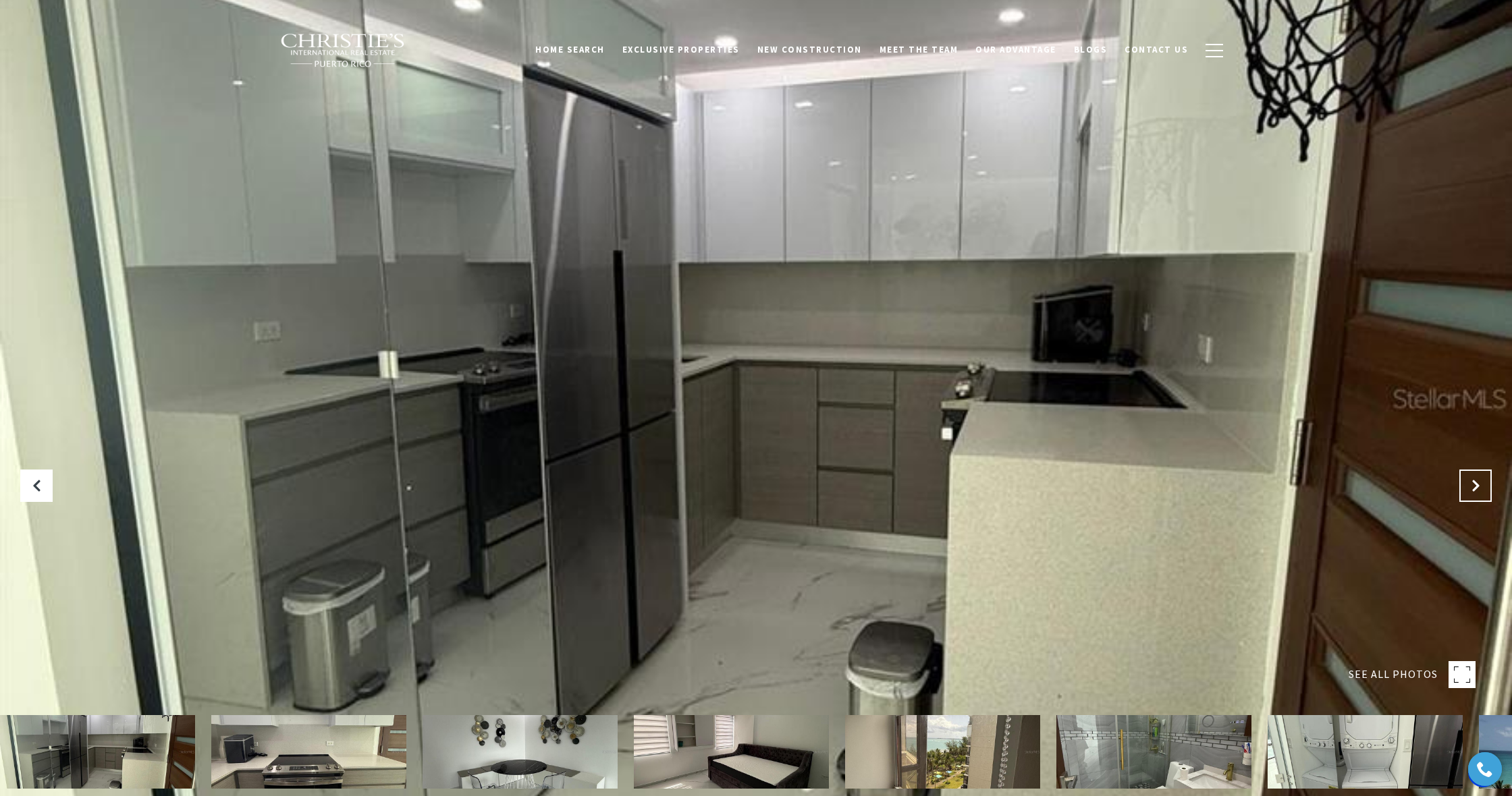
click at [1467, 485] on button "Next Slide" at bounding box center [1475, 485] width 32 height 32
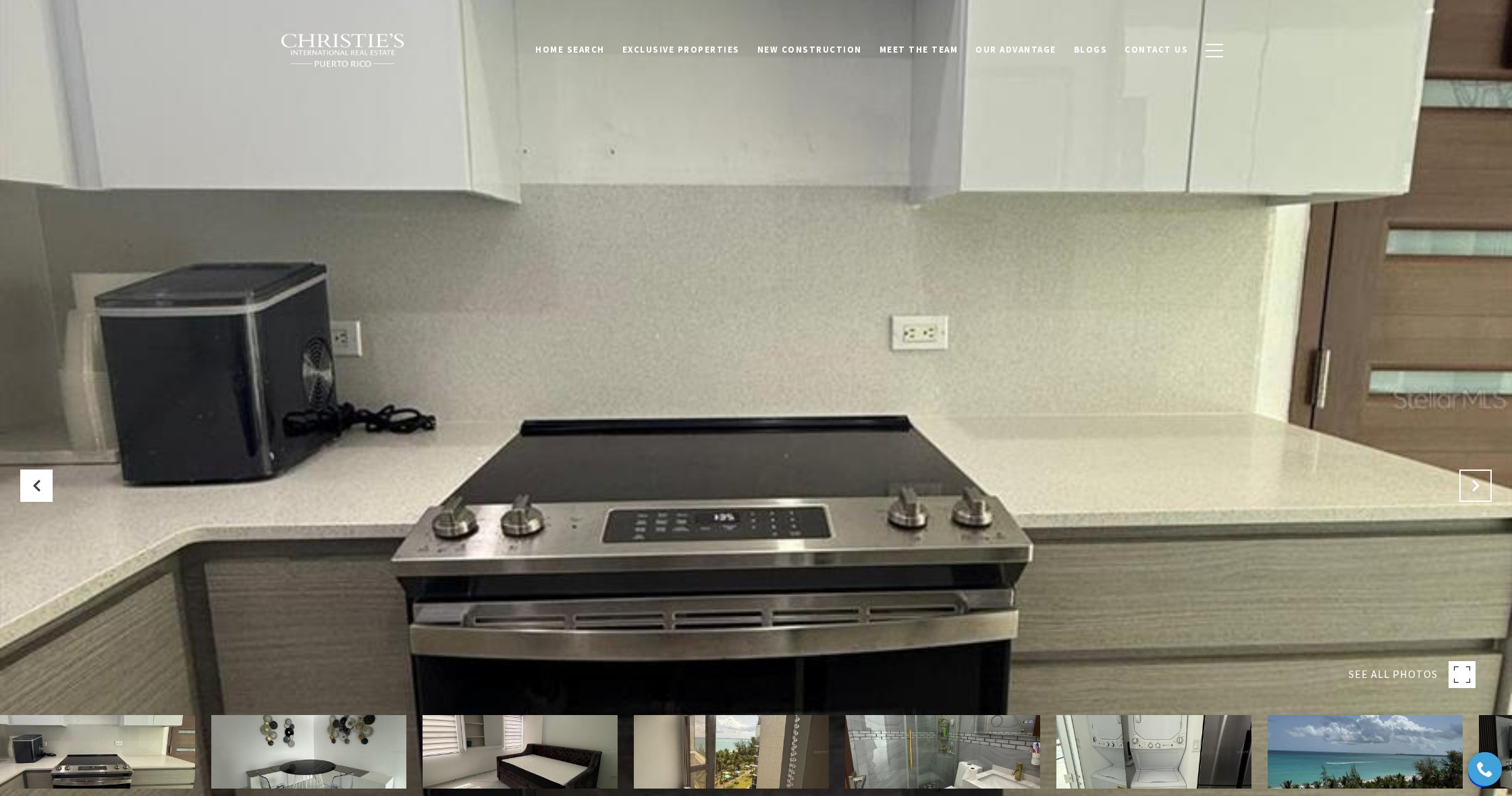
click at [1467, 485] on button "Next Slide" at bounding box center [1475, 485] width 32 height 32
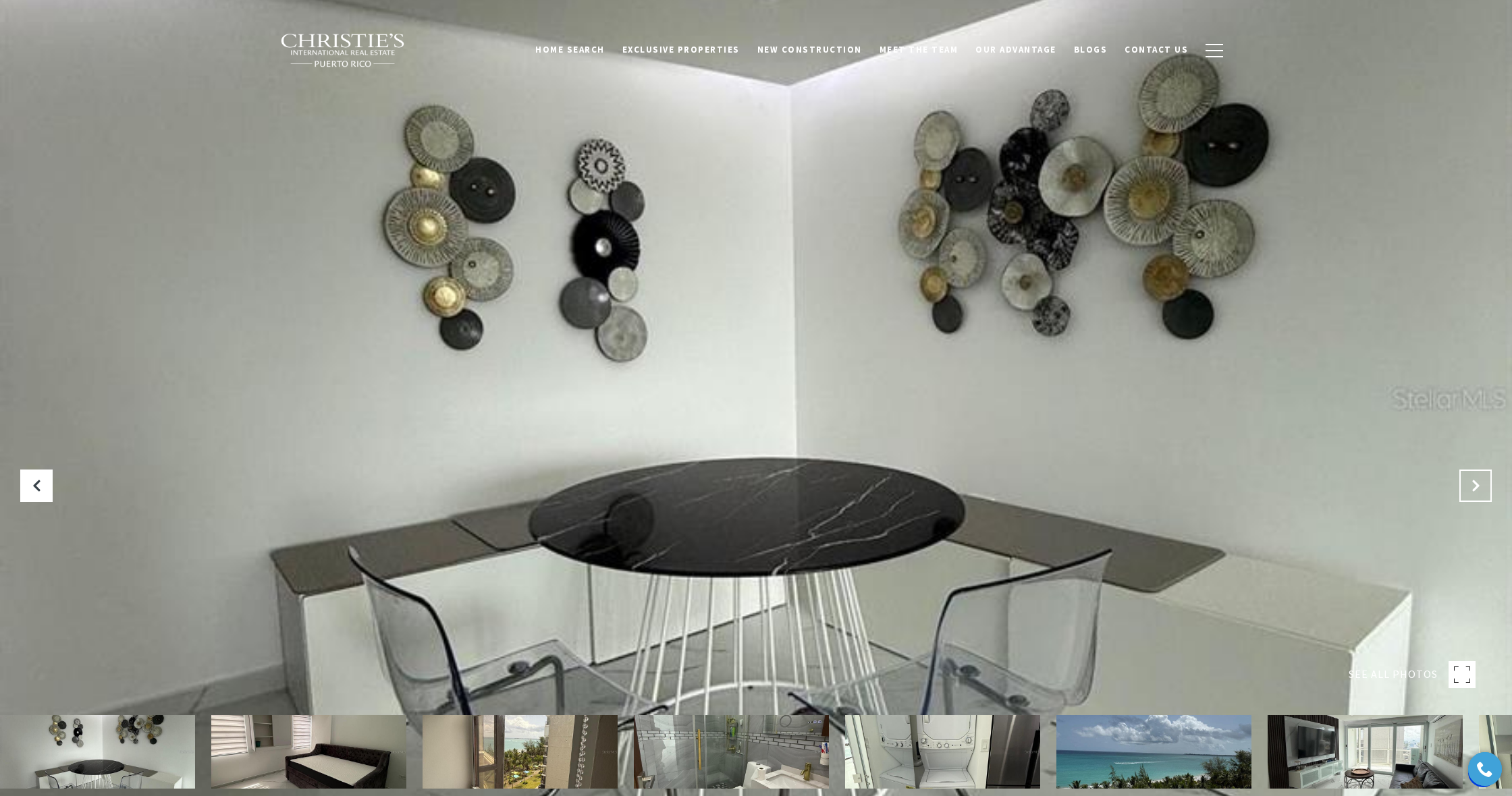
click at [1467, 485] on button "Next Slide" at bounding box center [1475, 485] width 32 height 32
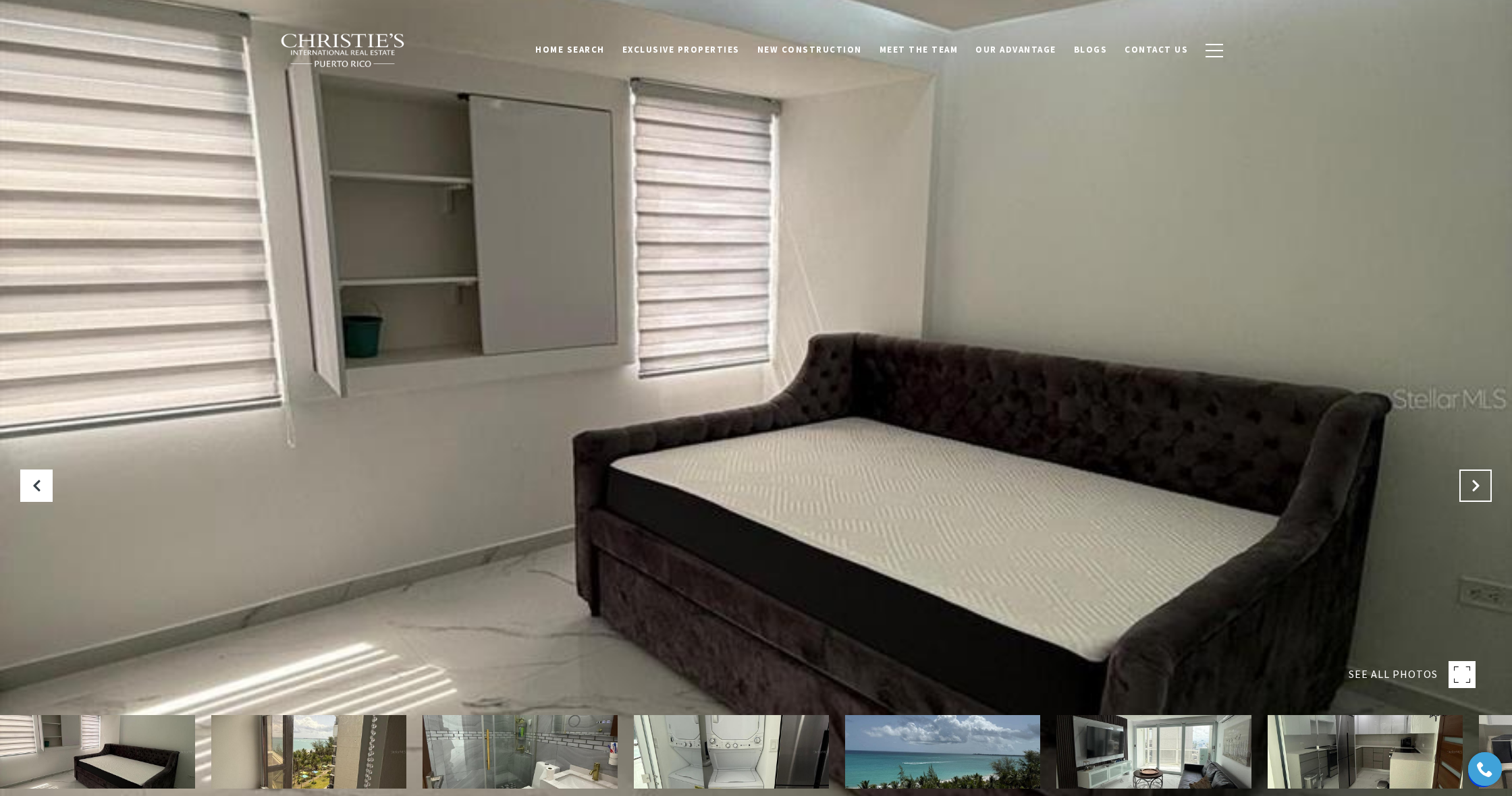
click at [1467, 485] on button "Next Slide" at bounding box center [1475, 485] width 32 height 32
